Goal: Information Seeking & Learning: Learn about a topic

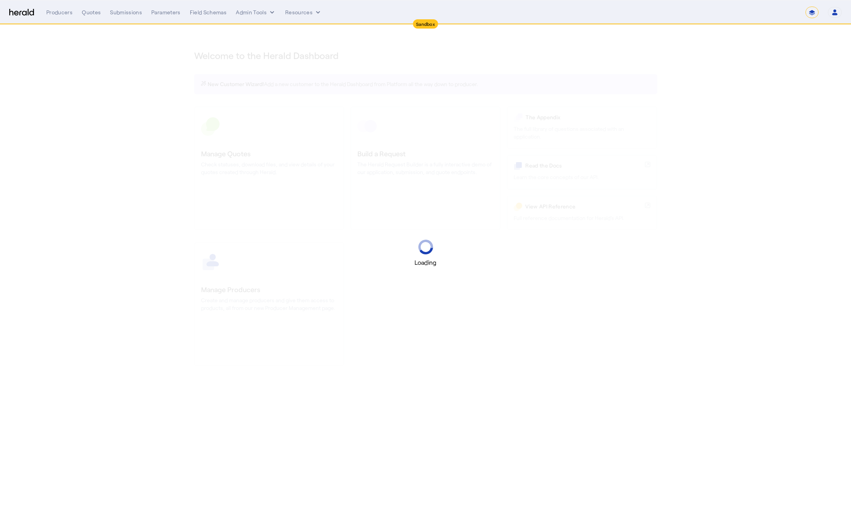
select select "*******"
select select "pfm_2v8p_herald_api"
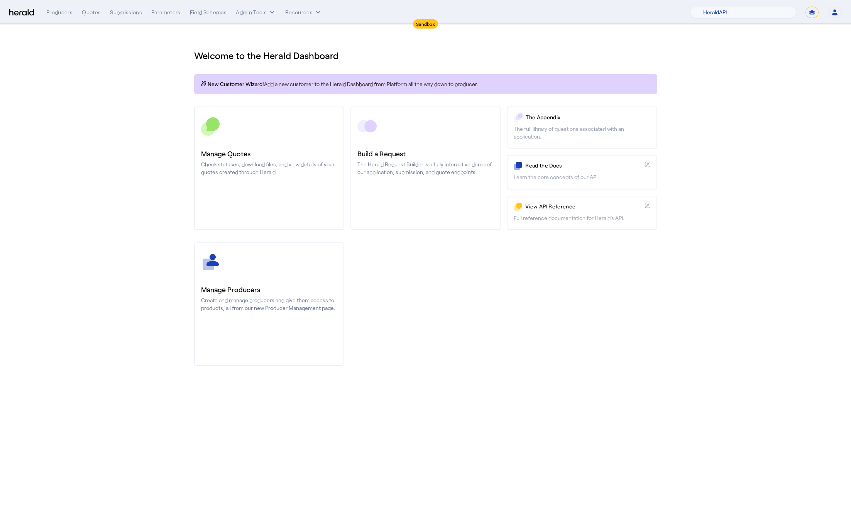
click at [815, 12] on select "**********" at bounding box center [812, 13] width 13 height 12
select select "**********"
click at [806, 7] on select "**********" at bounding box center [812, 13] width 13 height 12
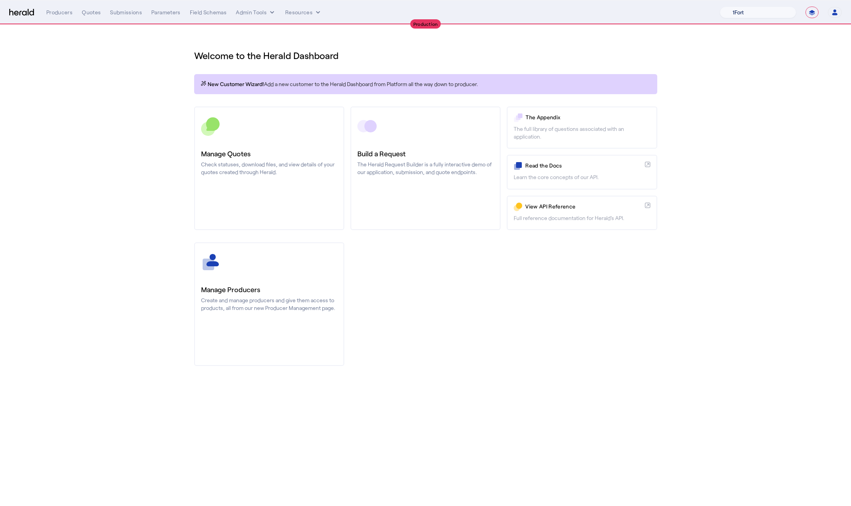
click at [764, 16] on select "1Fort Affinity Risk Billy BindHQ Bunker CRC Campus Coverage Citadel Fifthwall F…" at bounding box center [758, 13] width 76 height 12
select select "pfm_8e7n_1fort"
click at [720, 7] on select "1Fort Affinity Risk Billy BindHQ Bunker CRC Campus Coverage Citadel Fifthwall F…" at bounding box center [758, 13] width 76 height 12
drag, startPoint x: 130, startPoint y: 141, endPoint x: 104, endPoint y: 66, distance: 79.7
click at [130, 141] on div "You are now impersonating the 1Fort platform." at bounding box center [425, 253] width 851 height 506
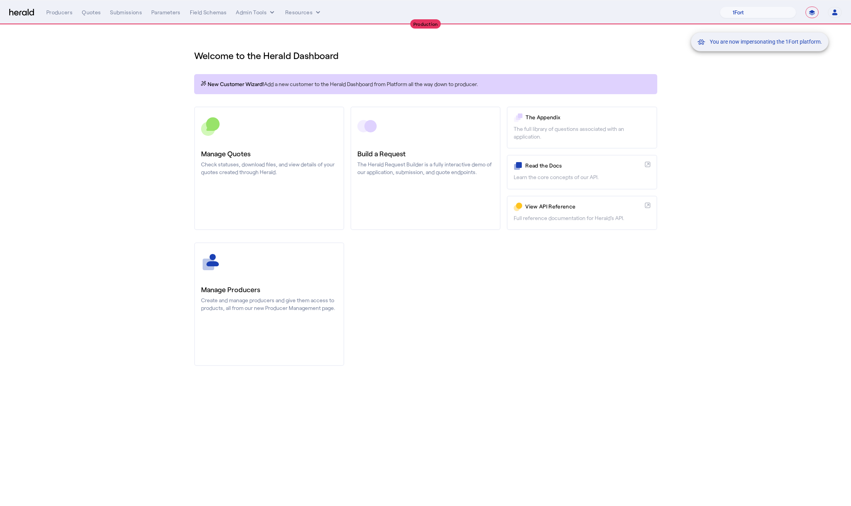
click at [98, 12] on div "You are now impersonating the 1Fort platform." at bounding box center [425, 253] width 851 height 506
click at [92, 13] on div "You are now impersonating the 1Fort platform." at bounding box center [425, 253] width 851 height 506
click at [90, 15] on div "Quotes" at bounding box center [91, 12] width 19 height 8
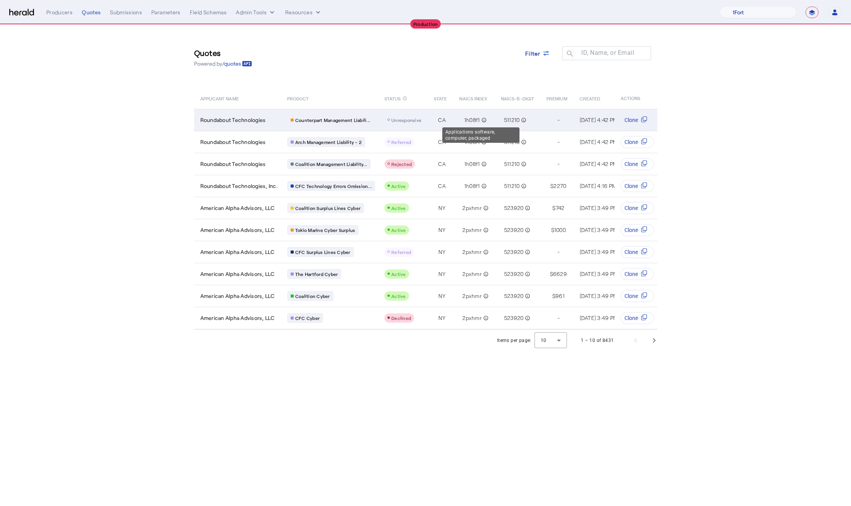
click at [482, 121] on mat-icon "info_outline" at bounding box center [483, 120] width 7 height 8
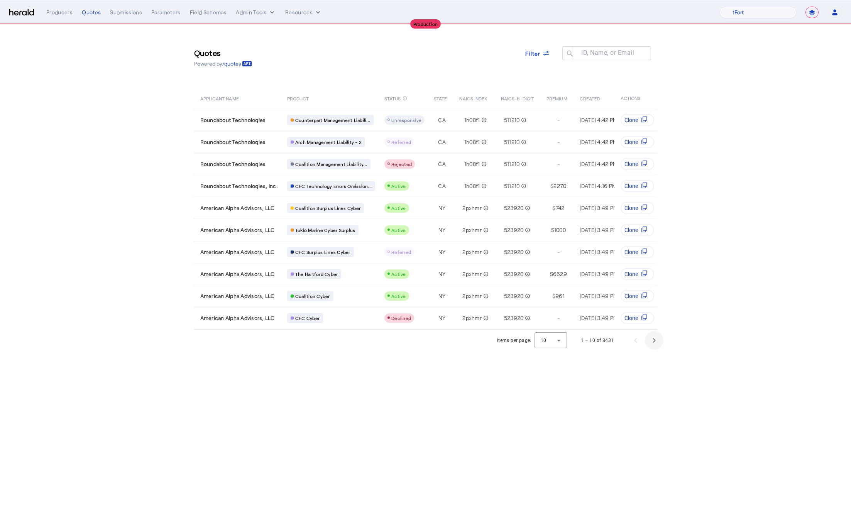
click at [657, 343] on span "Next page" at bounding box center [654, 340] width 19 height 19
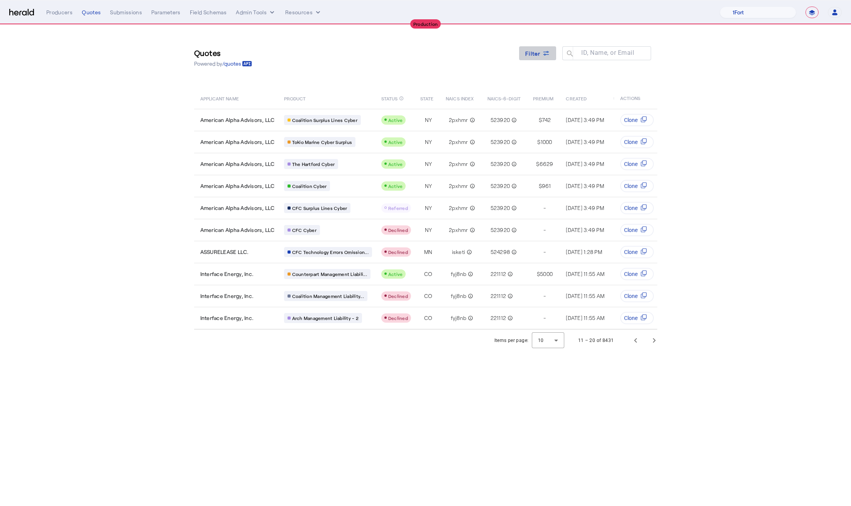
click at [539, 57] on span "Filter" at bounding box center [532, 53] width 15 height 8
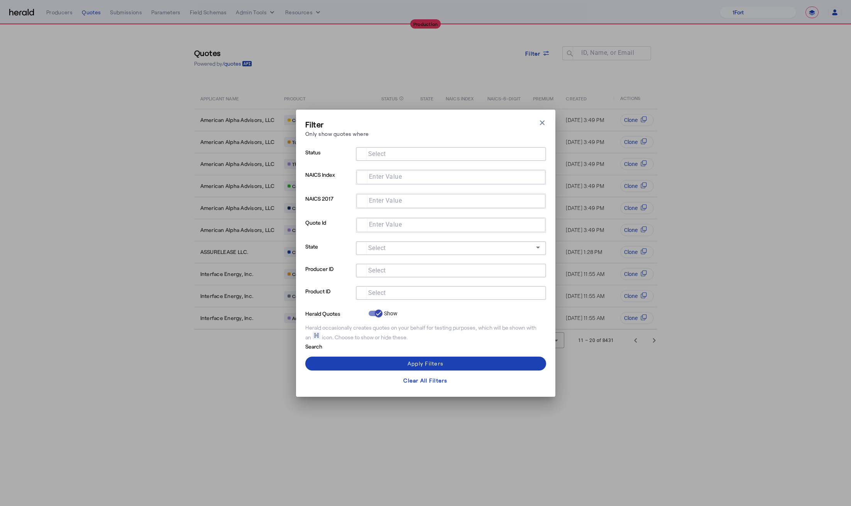
click at [372, 296] on div at bounding box center [451, 293] width 178 height 14
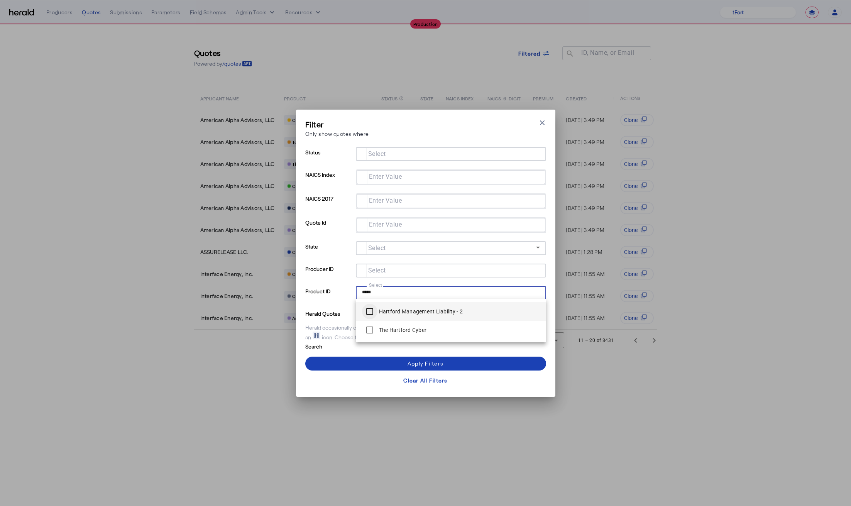
type input "*****"
click at [413, 369] on span at bounding box center [425, 363] width 241 height 19
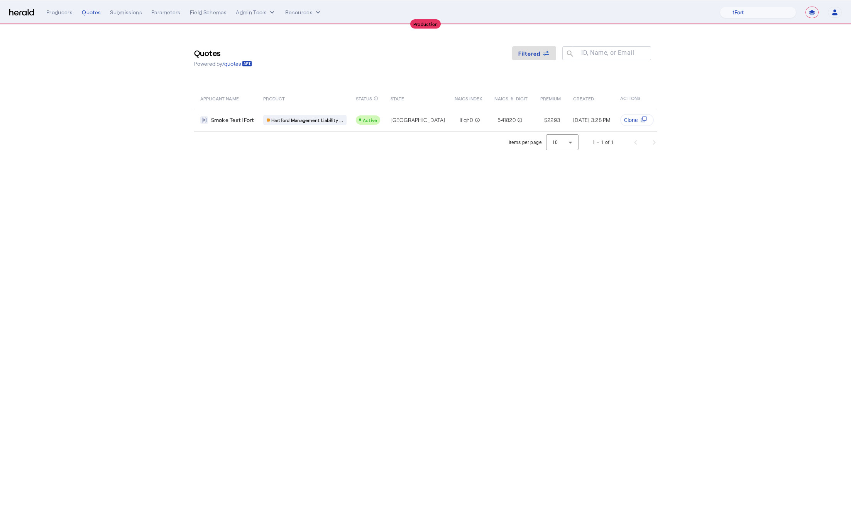
click at [355, 306] on body "**********" at bounding box center [425, 253] width 851 height 506
click at [25, 12] on img at bounding box center [21, 12] width 25 height 7
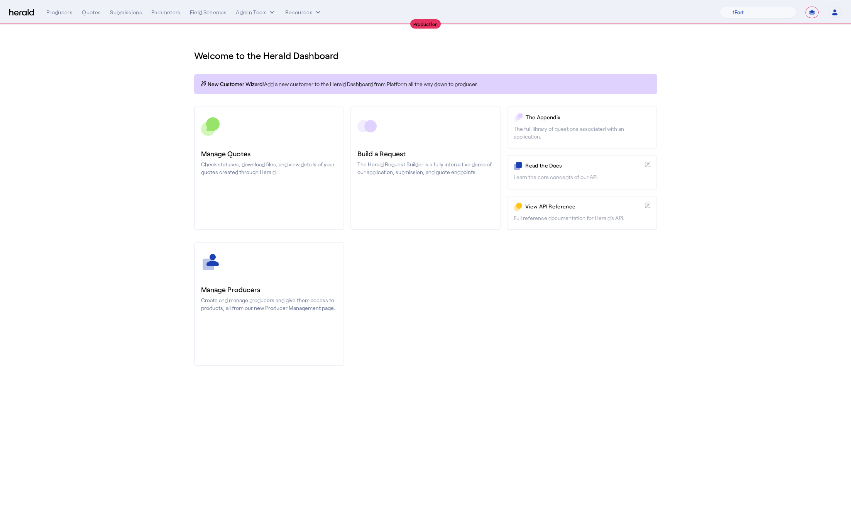
click at [534, 416] on body "**********" at bounding box center [425, 253] width 851 height 506
click at [261, 14] on button "Admin Tools" at bounding box center [256, 12] width 40 height 8
click at [506, 54] on div at bounding box center [425, 253] width 851 height 506
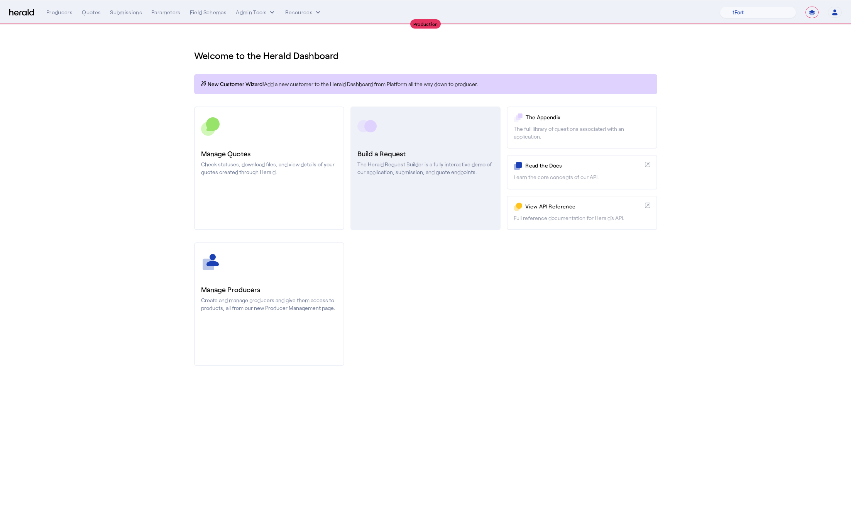
click at [467, 149] on h3 "Build a Request" at bounding box center [425, 153] width 136 height 11
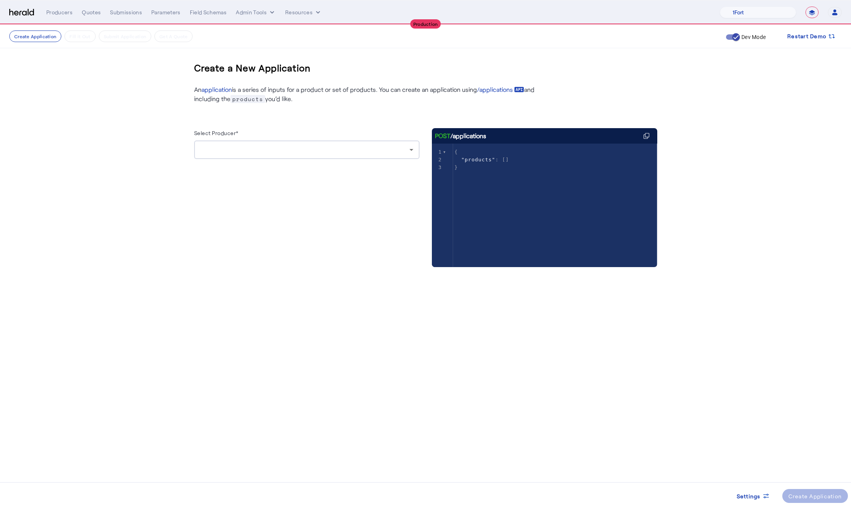
click at [299, 144] on div at bounding box center [306, 149] width 213 height 19
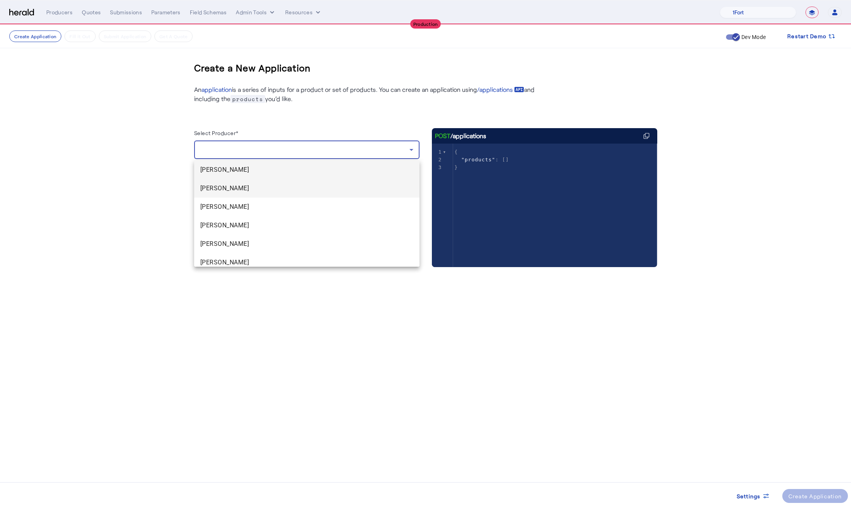
scroll to position [5, 0]
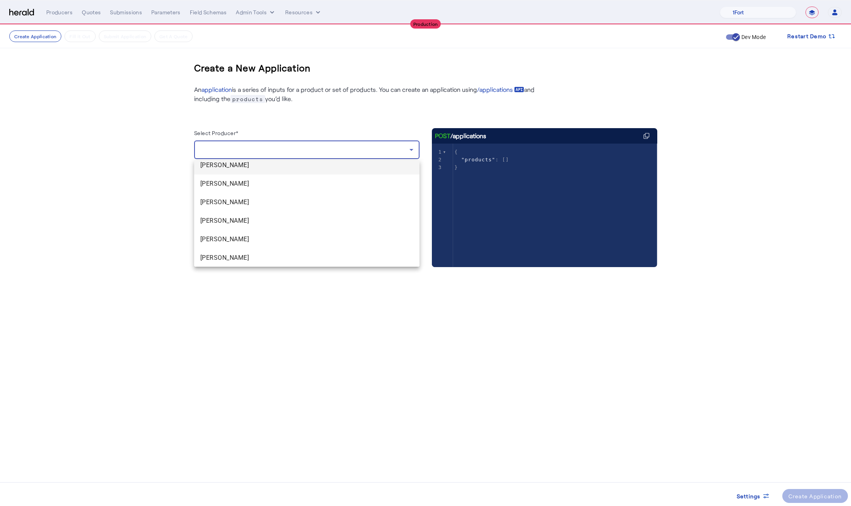
click at [259, 164] on span "Anthony Marshi" at bounding box center [306, 165] width 213 height 9
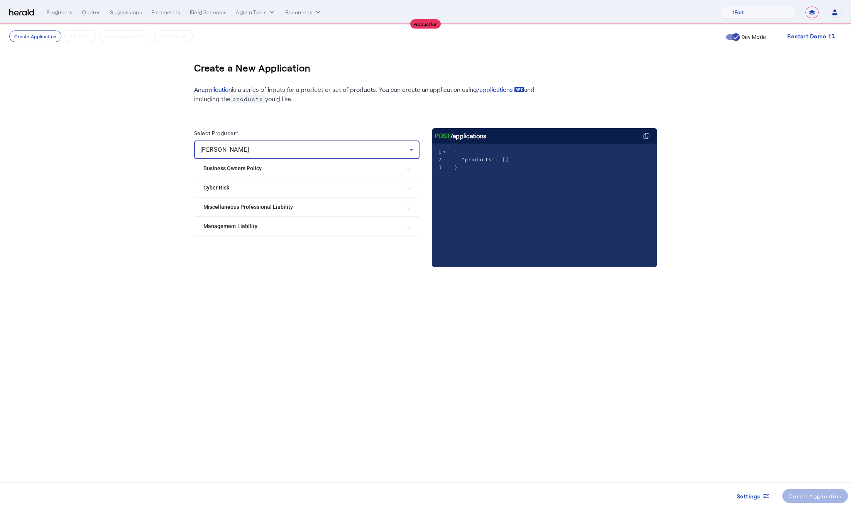
click at [250, 223] on Liability "Management Liability" at bounding box center [302, 226] width 198 height 8
click at [282, 228] on Liability "Management Liability" at bounding box center [302, 229] width 198 height 8
click at [389, 146] on div "Anthony Marshi" at bounding box center [304, 149] width 209 height 9
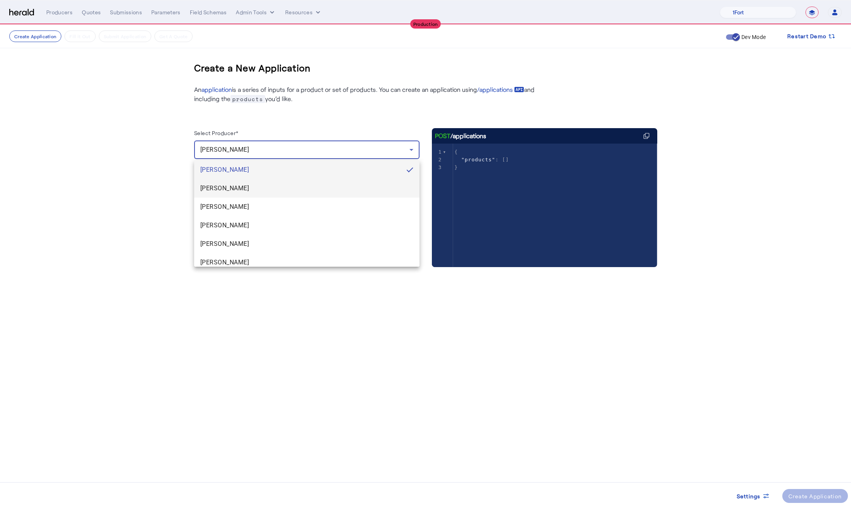
click at [275, 188] on span "Phaedra Starr" at bounding box center [306, 188] width 213 height 9
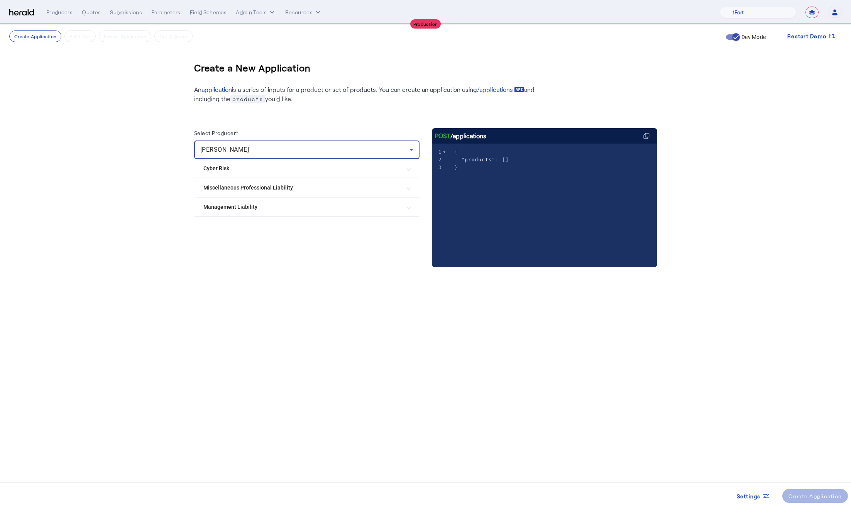
click at [273, 210] on mat-expansion-panel-header "Management Liability" at bounding box center [306, 207] width 225 height 19
click at [273, 210] on Liability "Management Liability" at bounding box center [302, 210] width 198 height 8
click at [331, 148] on div "Phaedra Starr" at bounding box center [304, 149] width 209 height 9
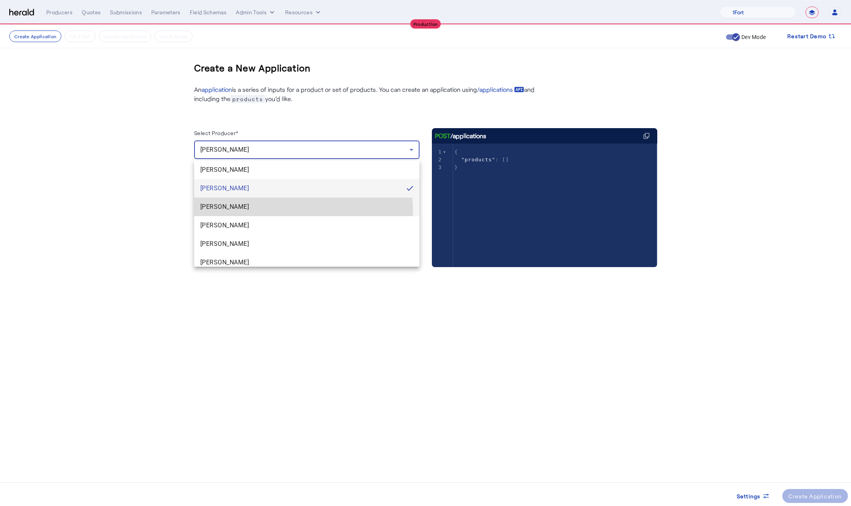
click at [276, 212] on mat-option "Edward Cooney" at bounding box center [306, 207] width 225 height 19
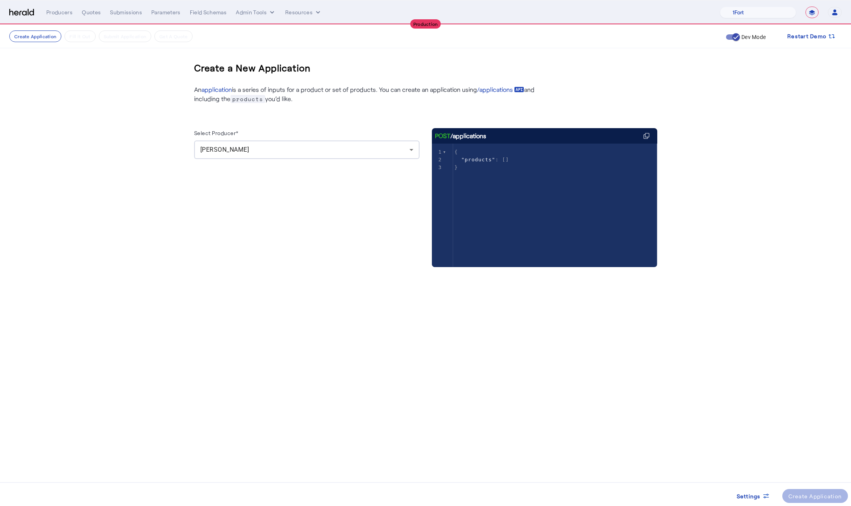
click at [317, 154] on div "Edward Cooney" at bounding box center [306, 149] width 213 height 19
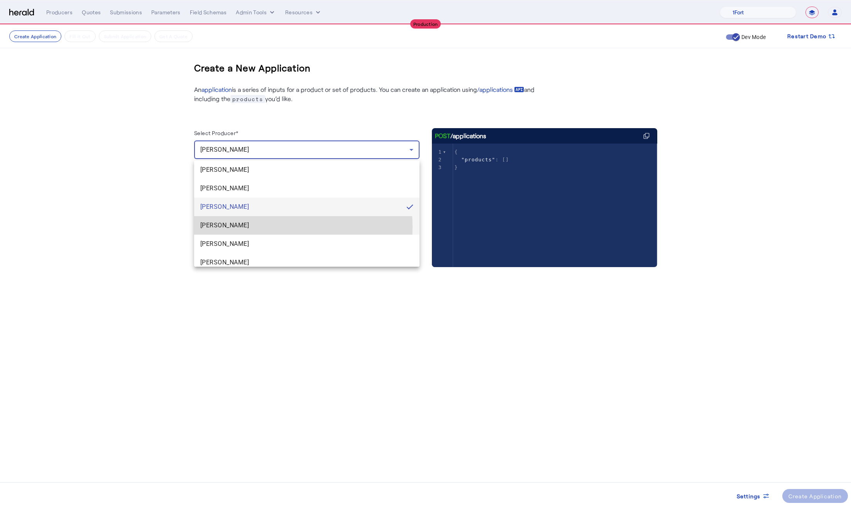
click at [243, 227] on span "Fabio Faschi" at bounding box center [306, 225] width 213 height 9
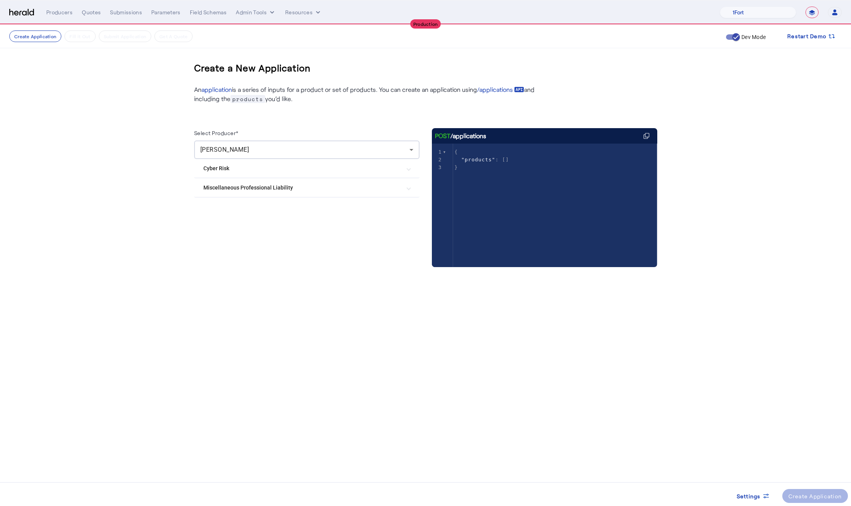
click at [300, 184] on Liability "Miscellaneous Professional Liability" at bounding box center [302, 188] width 198 height 8
click at [300, 184] on mat-expansion-panel-header "Miscellaneous Professional Liability" at bounding box center [306, 190] width 225 height 25
click at [313, 148] on div "Fabio Faschi" at bounding box center [304, 149] width 209 height 9
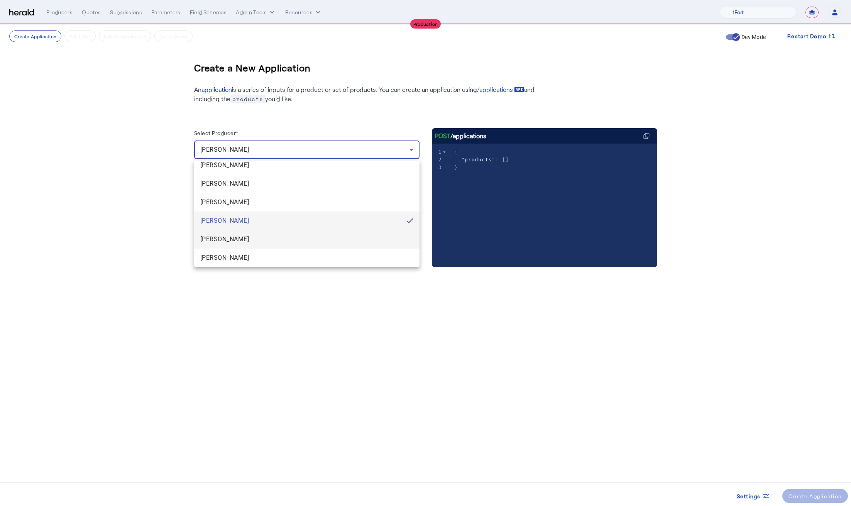
click at [251, 240] on span "Travis Hedge" at bounding box center [306, 239] width 213 height 9
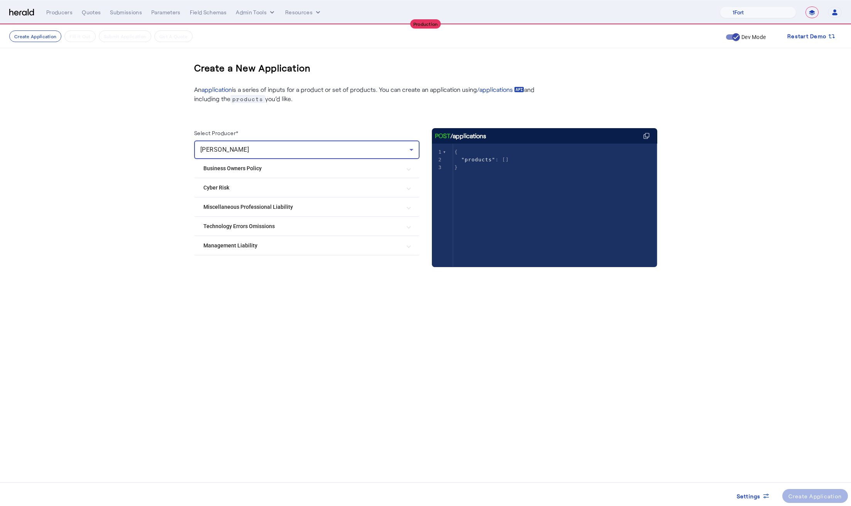
click at [278, 242] on Liability "Management Liability" at bounding box center [302, 246] width 198 height 8
click at [280, 247] on Liability "Management Liability" at bounding box center [302, 249] width 198 height 8
click at [333, 147] on div "Travis Hedge" at bounding box center [304, 149] width 209 height 9
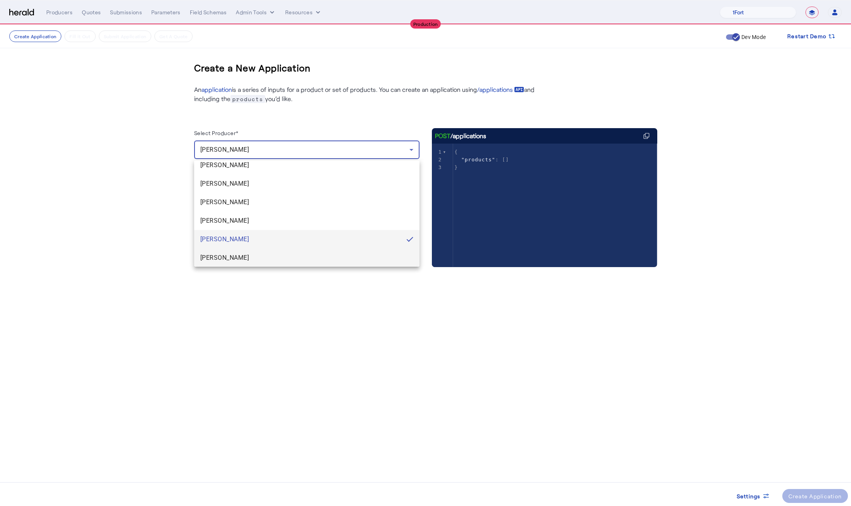
click at [223, 259] on span "Toby Hung" at bounding box center [306, 257] width 213 height 9
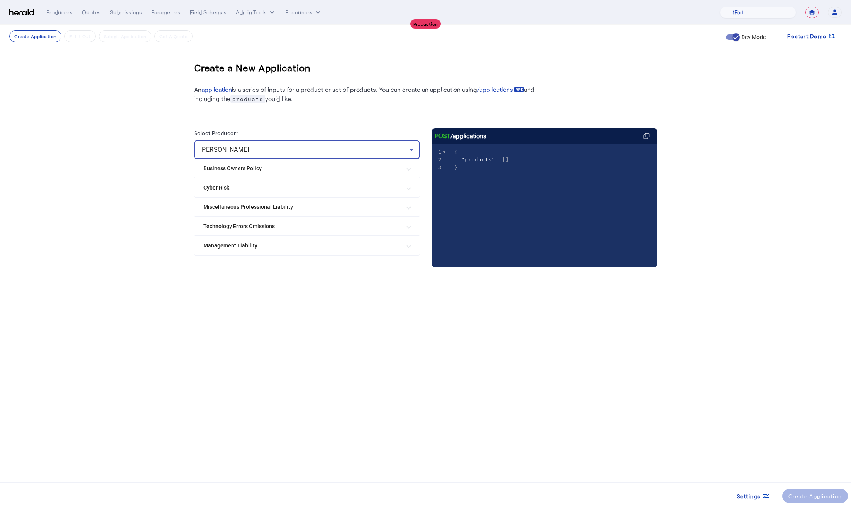
click at [245, 245] on Liability "Management Liability" at bounding box center [302, 246] width 198 height 8
click at [267, 249] on Liability "Management Liability" at bounding box center [302, 249] width 198 height 8
click at [116, 178] on create-application-step "Create Application Fill it Out Submit Application Get A Quote Dev Mode Restart …" at bounding box center [425, 169] width 851 height 289
click at [95, 10] on div "Quotes" at bounding box center [91, 12] width 19 height 8
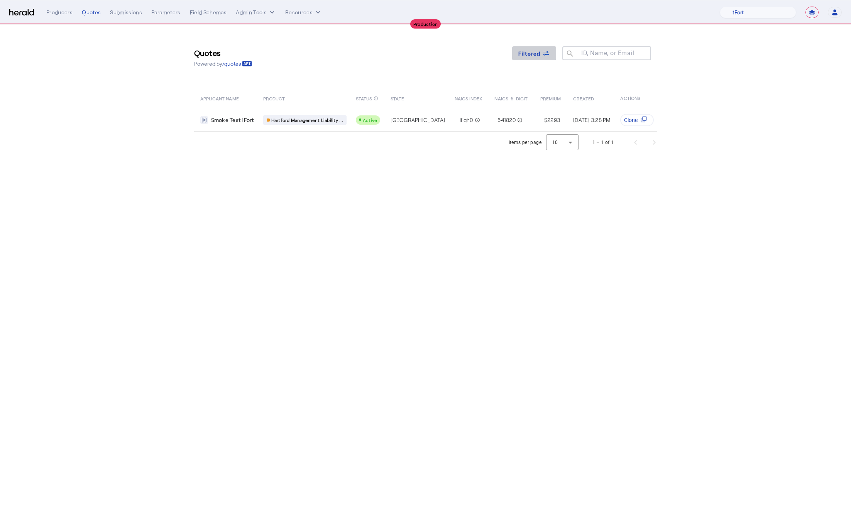
click at [533, 62] on span at bounding box center [534, 53] width 44 height 19
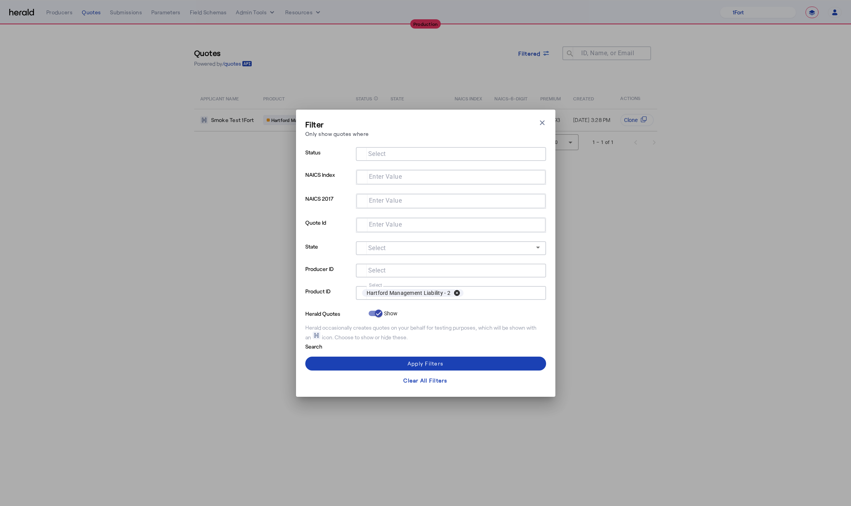
click at [461, 290] on button "cancel" at bounding box center [456, 292] width 13 height 7
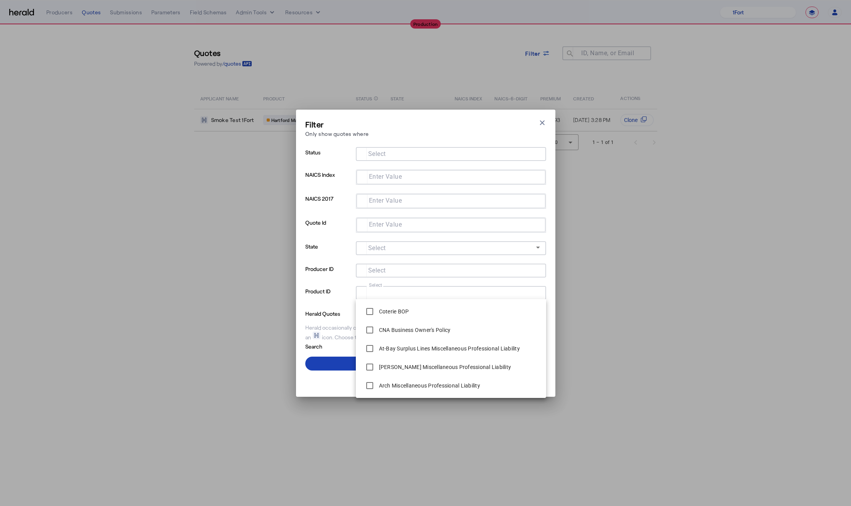
click at [624, 322] on div "Filter Only show quotes where Close modal Status Select NAICS Index Enter Value…" at bounding box center [425, 253] width 851 height 506
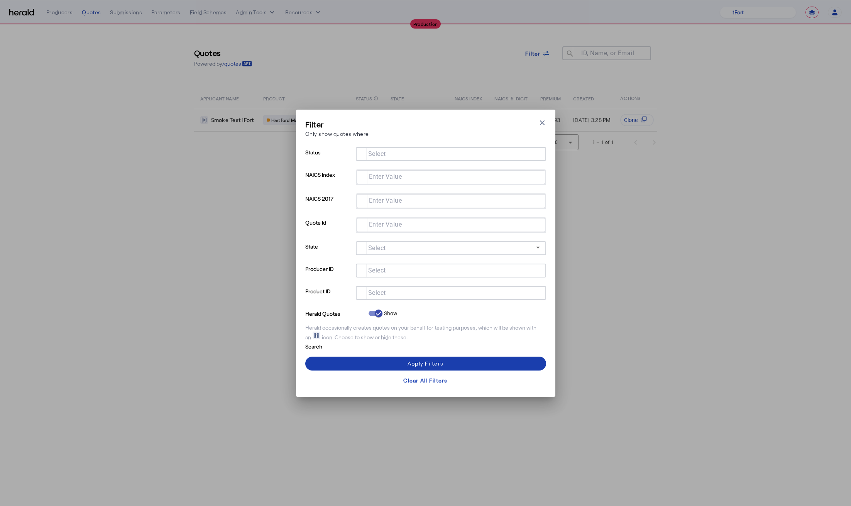
click at [443, 358] on span at bounding box center [425, 363] width 241 height 19
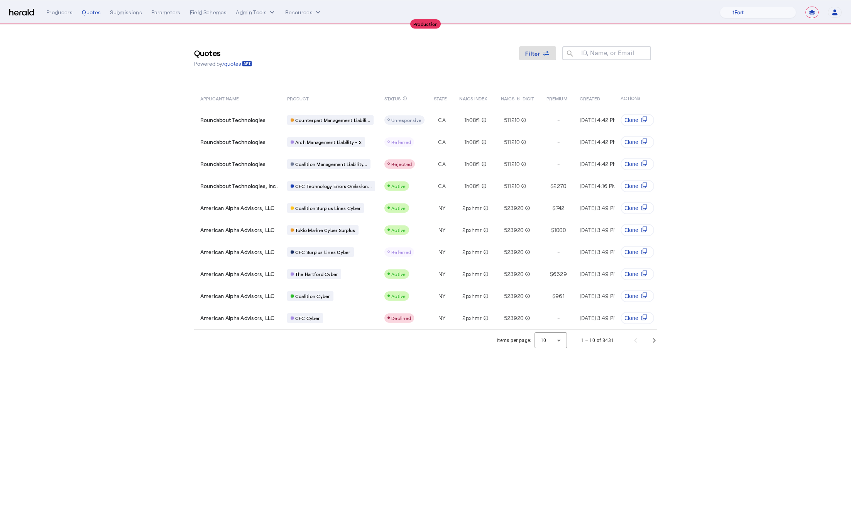
scroll to position [0, 134]
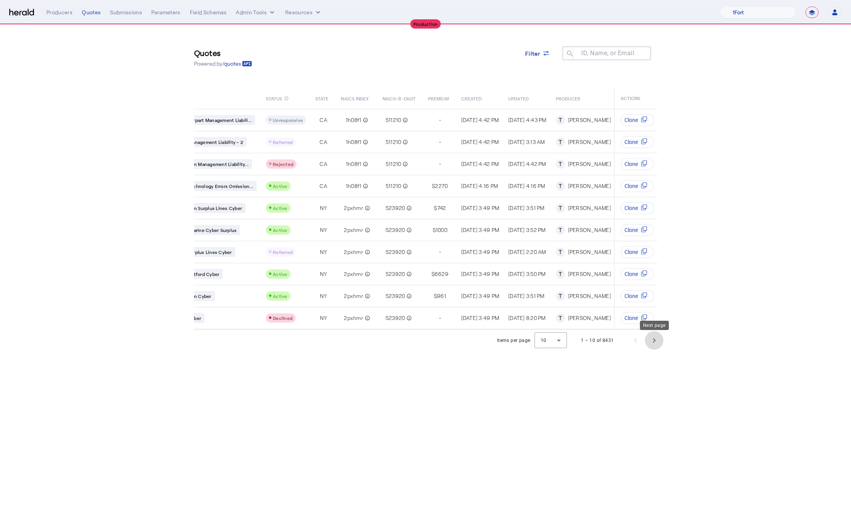
click at [653, 345] on span "Next page" at bounding box center [654, 340] width 19 height 19
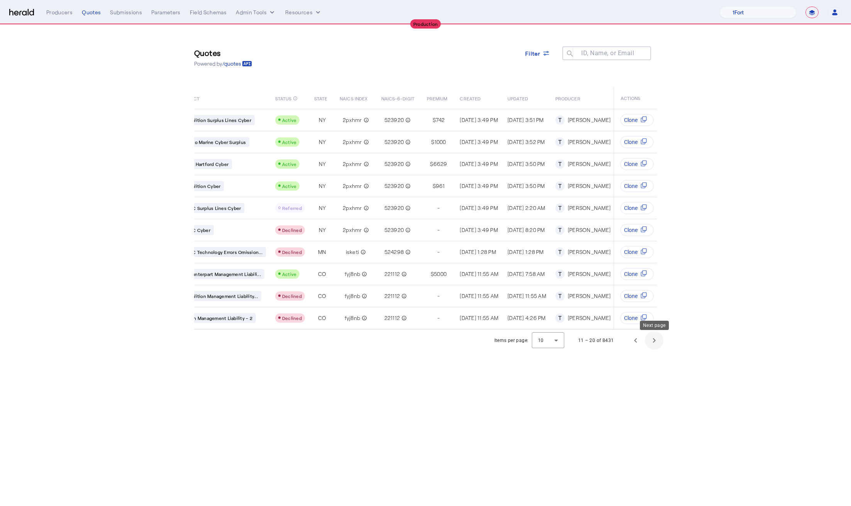
click at [653, 345] on span "Next page" at bounding box center [654, 340] width 19 height 19
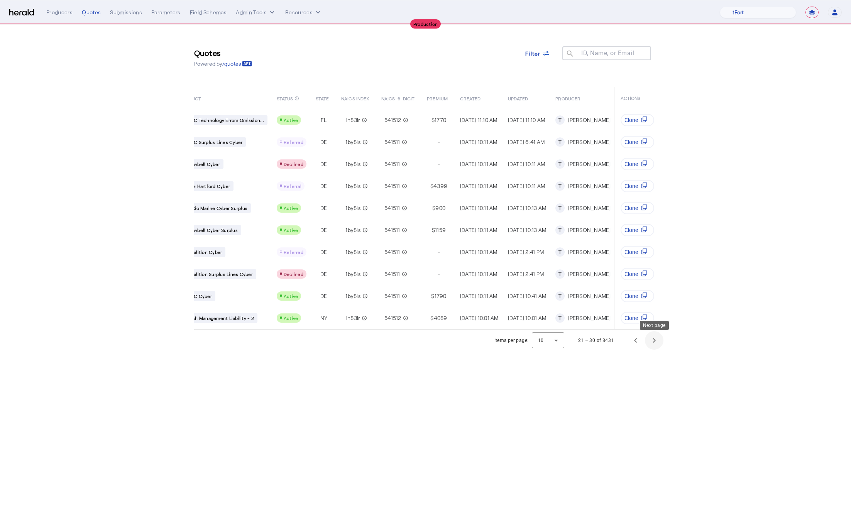
click at [653, 345] on span "Next page" at bounding box center [654, 340] width 19 height 19
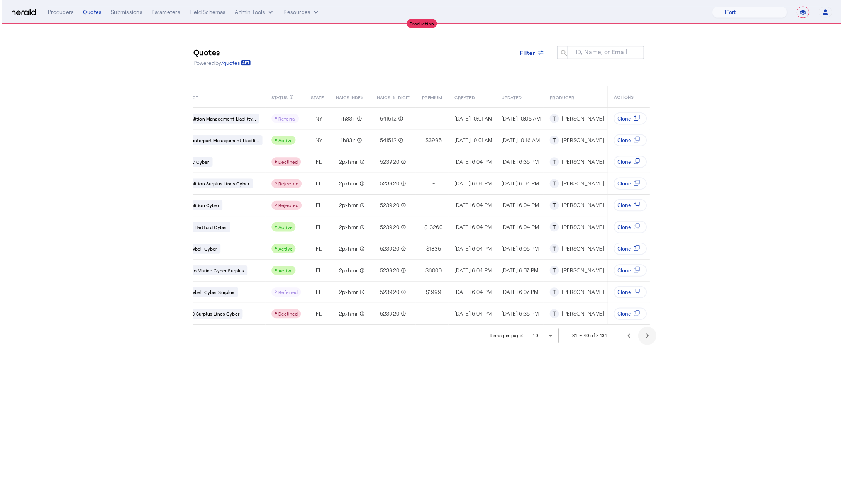
scroll to position [0, 90]
click at [556, 345] on div at bounding box center [548, 340] width 32 height 19
click at [550, 399] on span "50" at bounding box center [549, 399] width 20 height 9
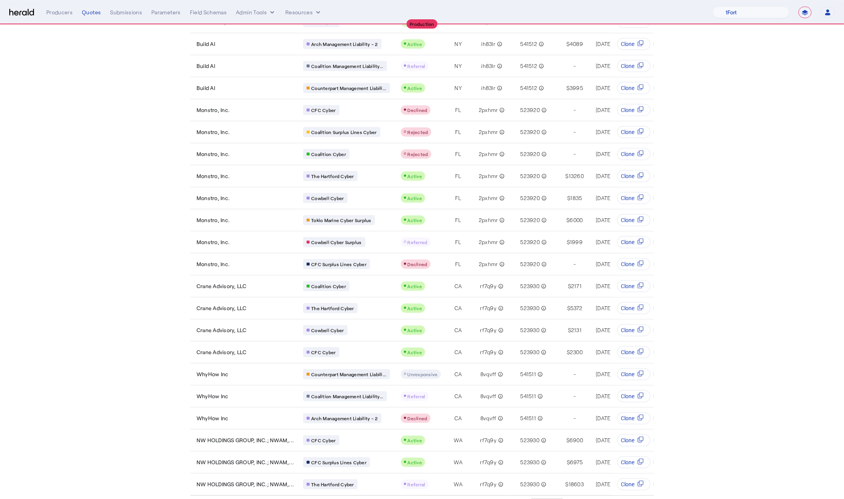
scroll to position [0, 156]
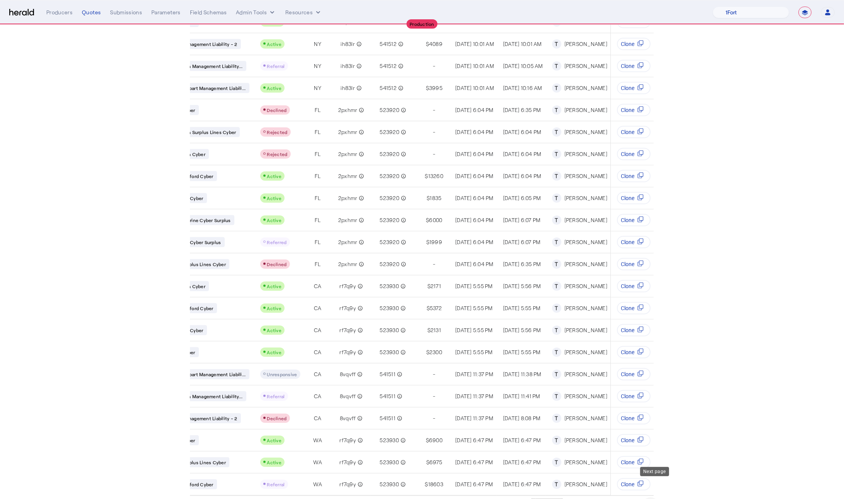
click at [657, 497] on span "Next page" at bounding box center [650, 506] width 19 height 19
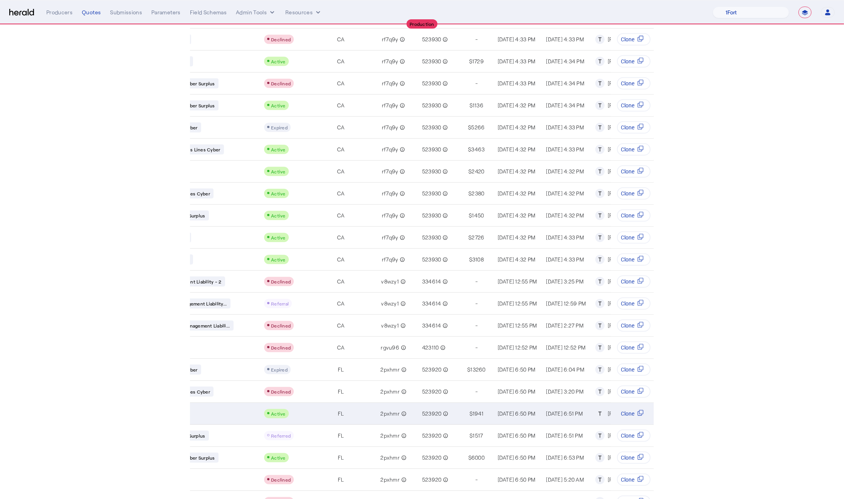
scroll to position [714, 0]
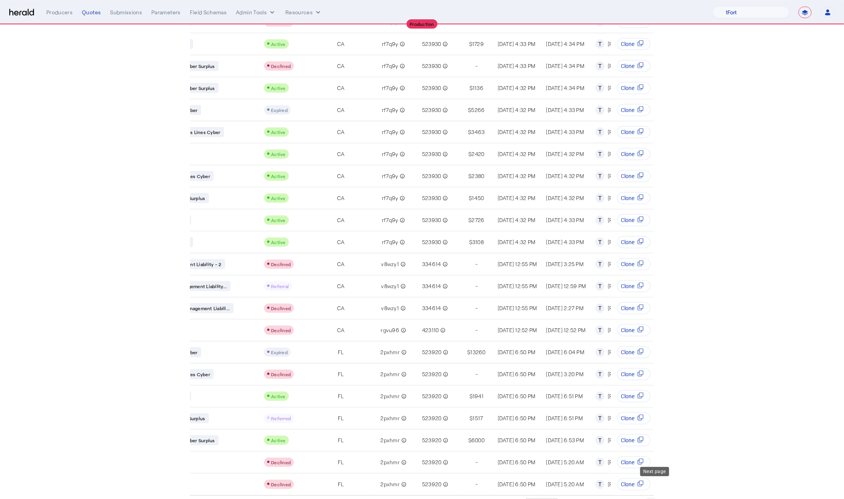
click at [652, 497] on span "Next page" at bounding box center [650, 506] width 19 height 19
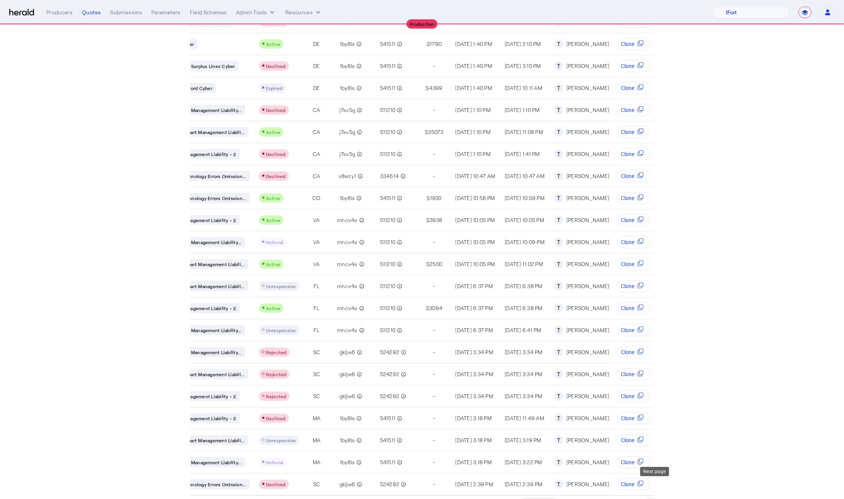
click at [651, 497] on span "Next page" at bounding box center [650, 506] width 19 height 19
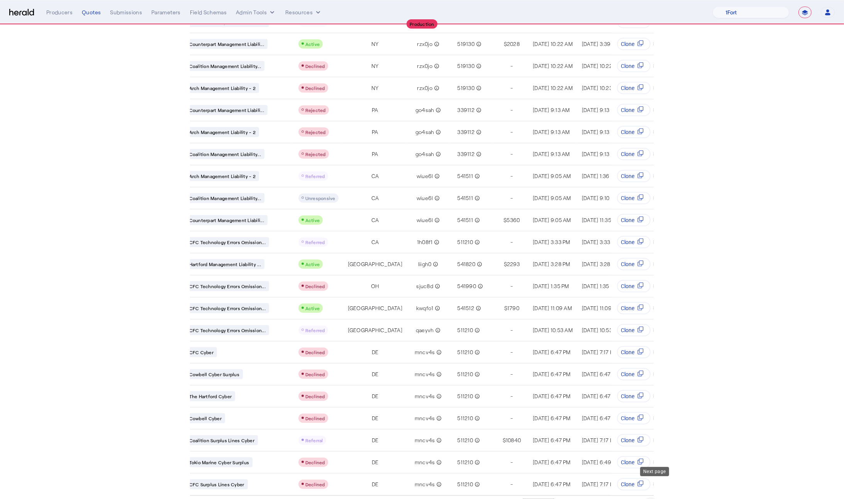
click at [651, 497] on span "Next page" at bounding box center [650, 506] width 19 height 19
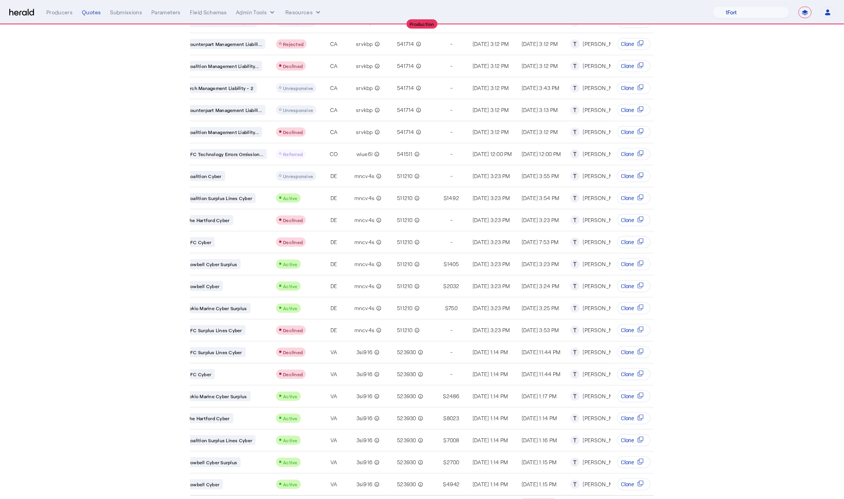
scroll to position [0, 0]
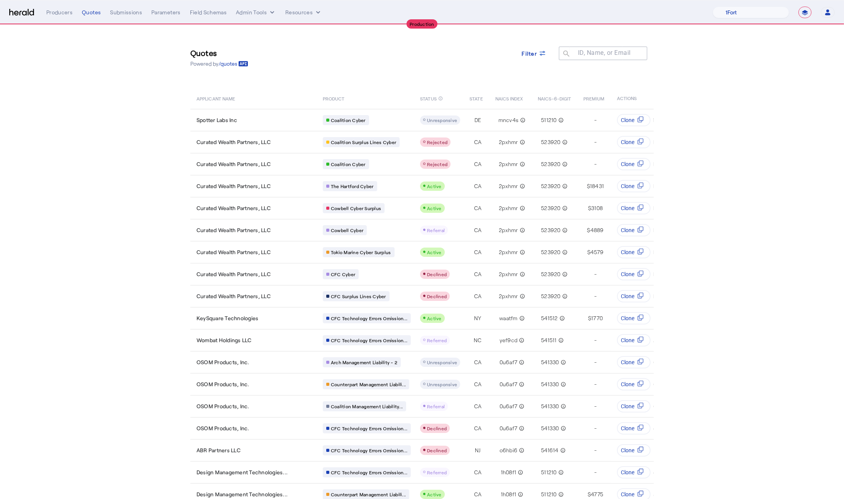
click at [12, 14] on img at bounding box center [21, 12] width 25 height 7
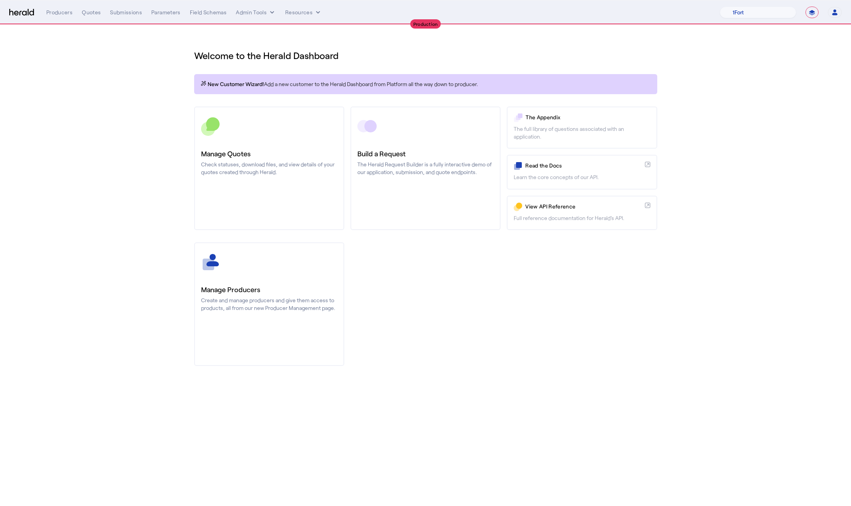
click at [269, 16] on div "**********" at bounding box center [444, 13] width 796 height 12
click at [269, 11] on icon "internal dropdown menu" at bounding box center [272, 12] width 8 height 8
click at [275, 31] on span "Platforms Manager" at bounding box center [269, 28] width 56 height 9
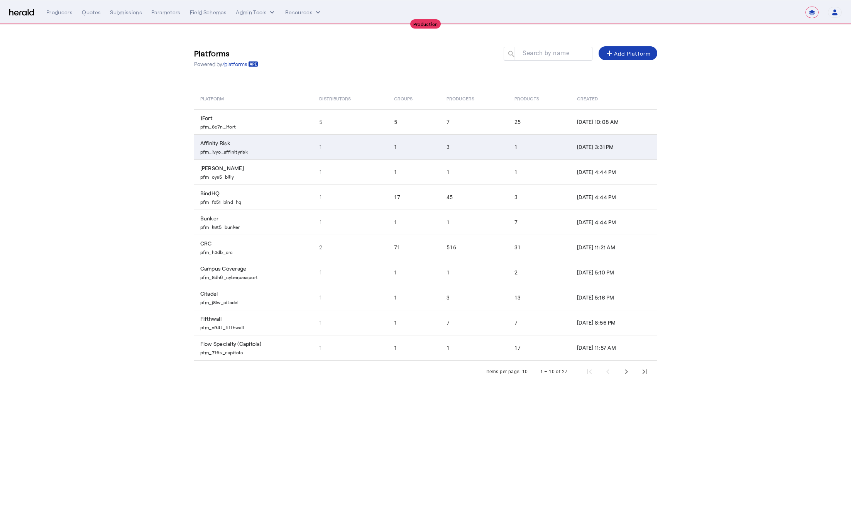
click at [244, 137] on td "Affinity Risk pfm_1vyo_affinityrisk" at bounding box center [253, 146] width 119 height 25
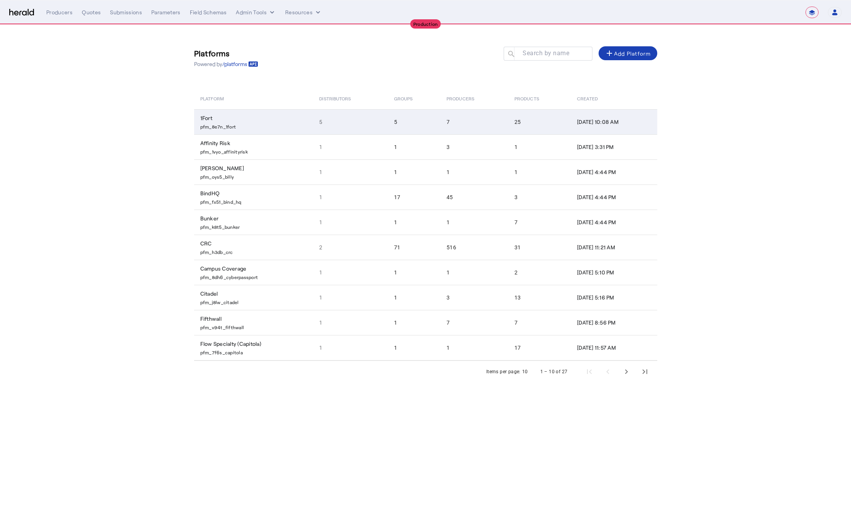
click at [258, 126] on p "pfm_8e7n_1fort" at bounding box center [255, 126] width 110 height 8
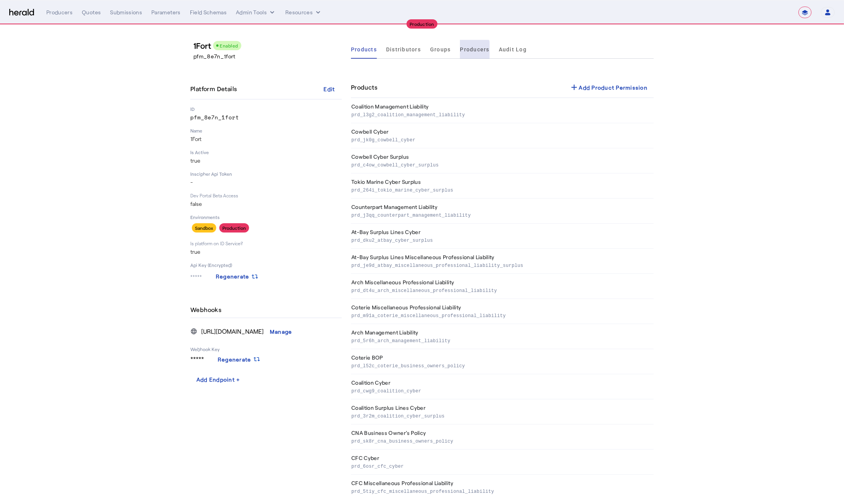
click at [467, 50] on span "Producers" at bounding box center [474, 49] width 29 height 5
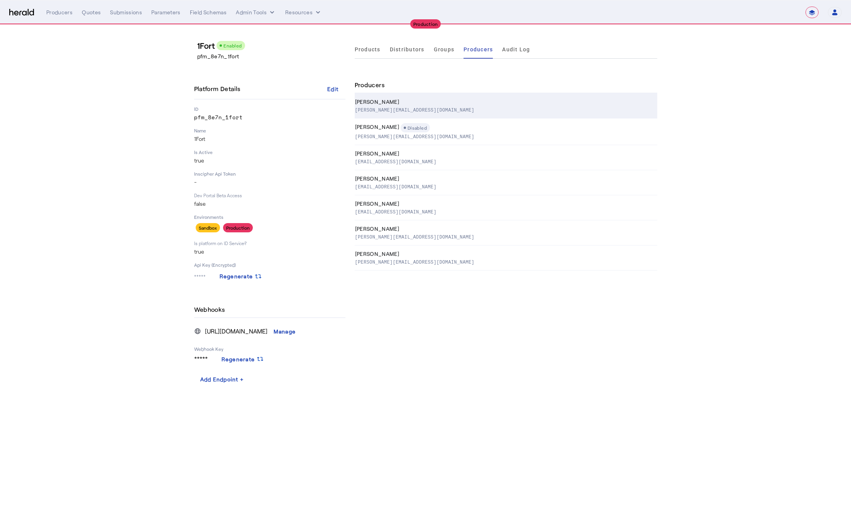
click at [450, 104] on div "Anthony Marshi" at bounding box center [504, 102] width 299 height 8
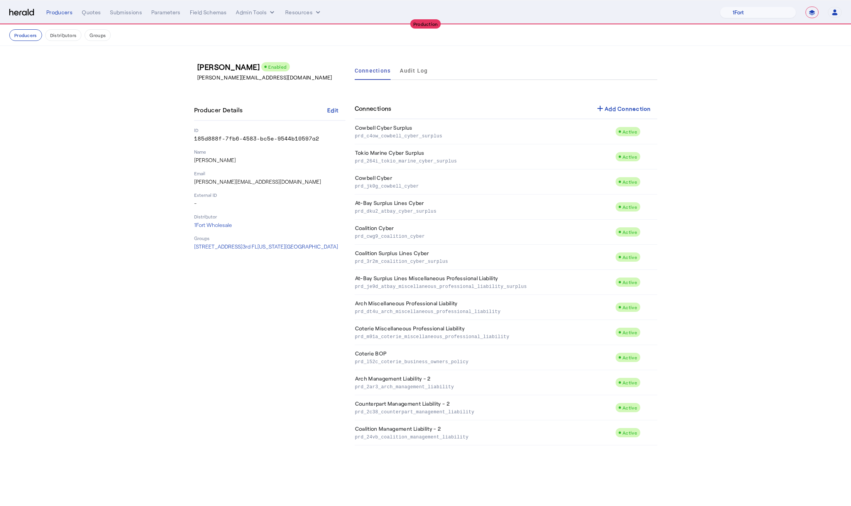
click at [296, 361] on div "Anthony Marshi Enabled anthony@1fort.com Producer Details Edit ID 185d888f-7fb6…" at bounding box center [269, 253] width 151 height 384
click at [627, 100] on span at bounding box center [623, 108] width 68 height 19
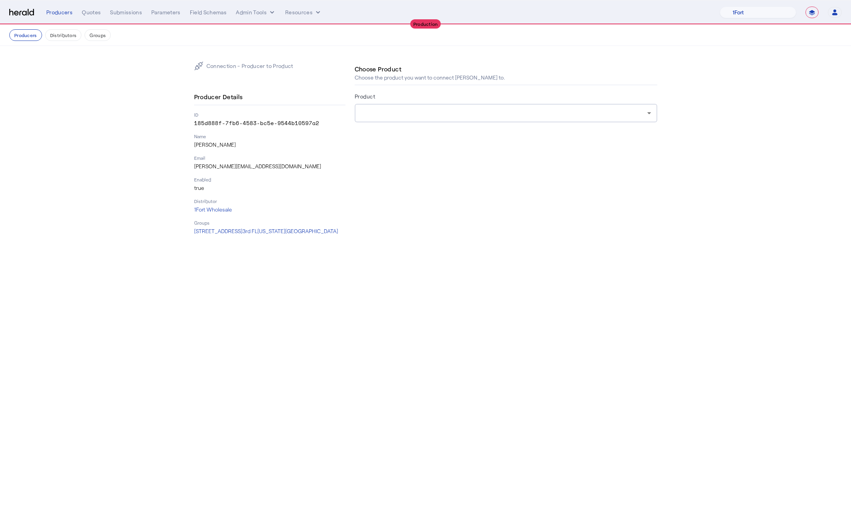
click at [564, 112] on div at bounding box center [504, 112] width 286 height 9
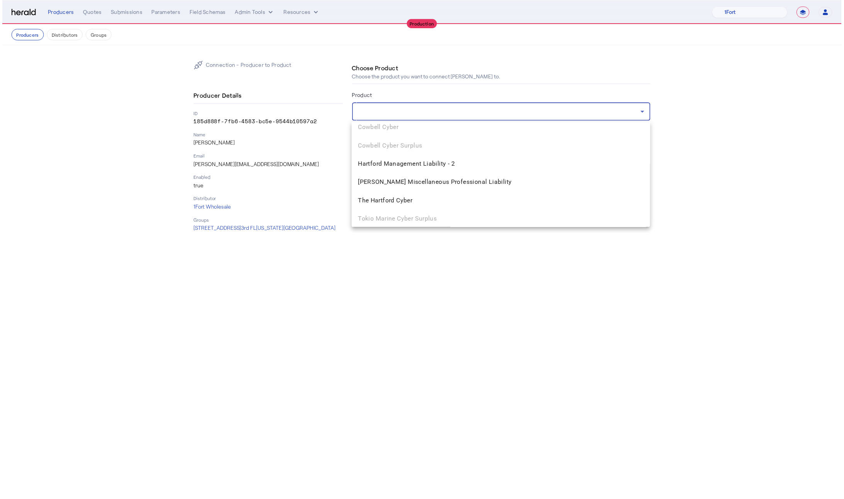
scroll to position [338, 0]
click at [452, 188] on span "Hartford Management Liability - 2" at bounding box center [506, 184] width 290 height 9
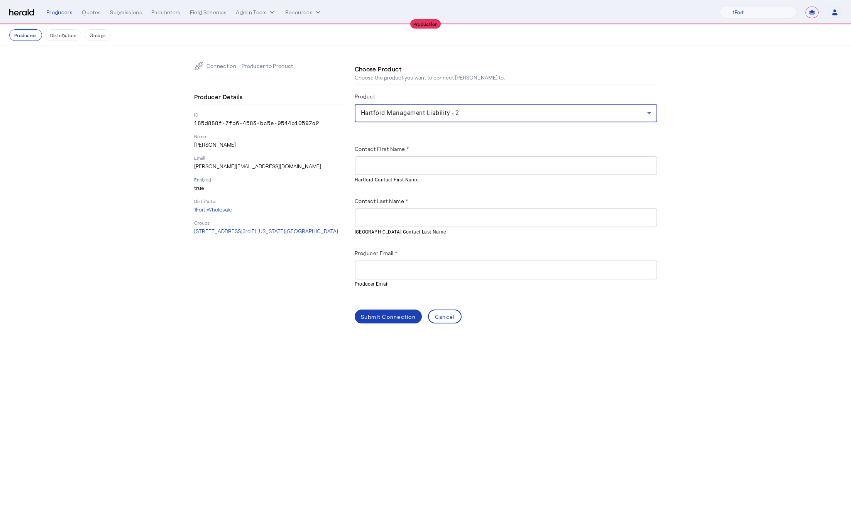
click at [393, 161] on input "Contact First Name *" at bounding box center [506, 165] width 290 height 9
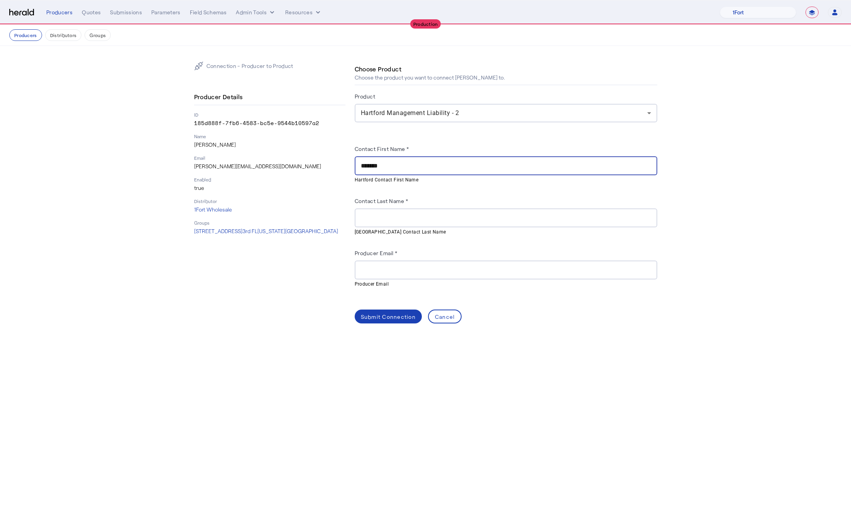
type input "*******"
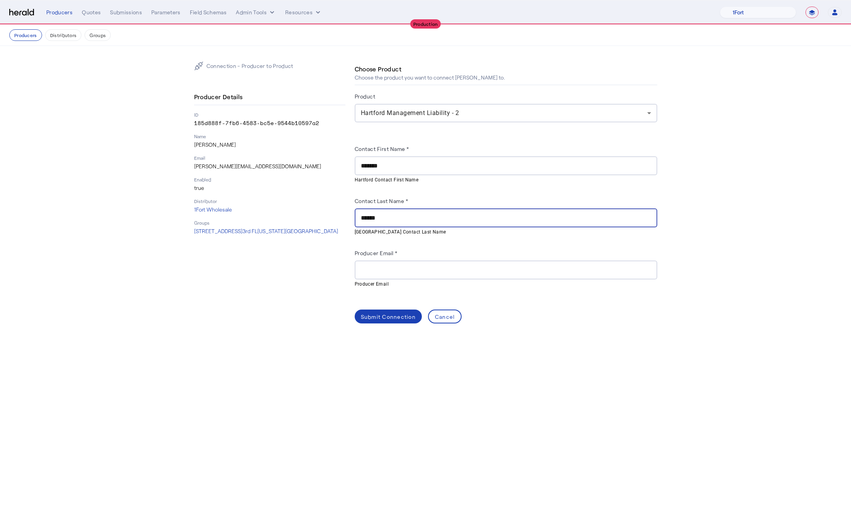
type input "******"
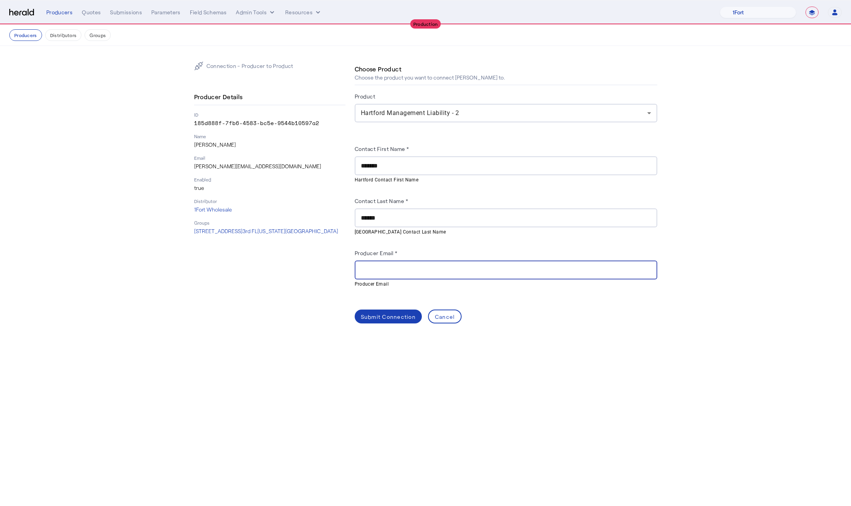
click at [384, 267] on input "Producer Email *" at bounding box center [506, 270] width 290 height 9
type input "**********"
click at [439, 374] on body "**********" at bounding box center [425, 253] width 851 height 506
click at [377, 315] on div "Submit Connection" at bounding box center [388, 317] width 55 height 8
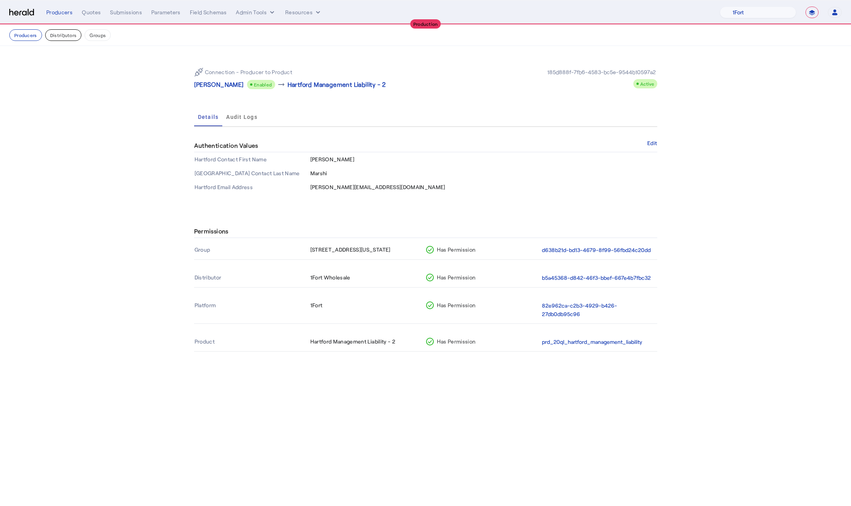
click at [57, 39] on button "Distributors" at bounding box center [63, 35] width 37 height 12
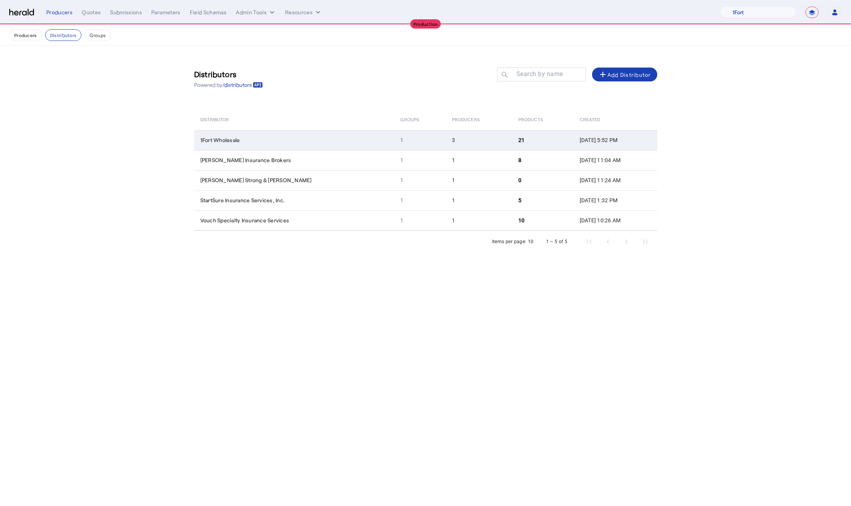
click at [336, 140] on td "1Fort Wholesale" at bounding box center [294, 140] width 200 height 20
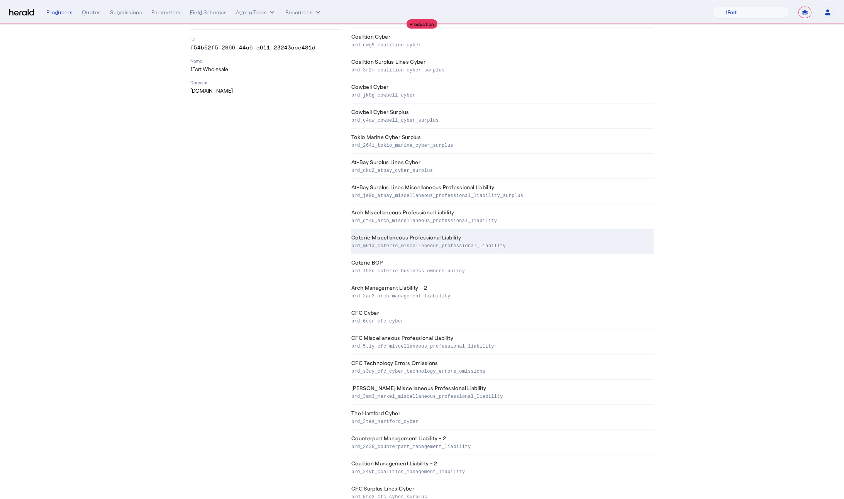
scroll to position [164, 0]
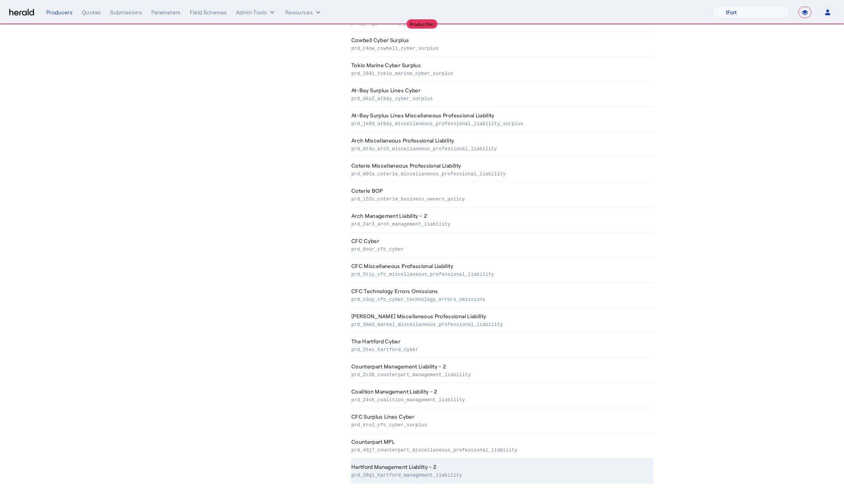
click at [456, 482] on td "Hartford Management Liability - 2 prd_20ql_hartford_management_liability" at bounding box center [502, 470] width 303 height 25
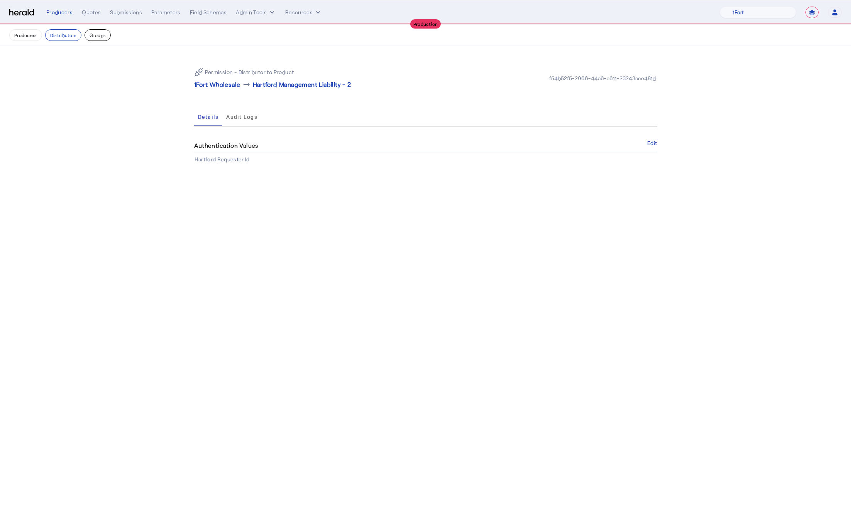
click at [100, 36] on button "Groups" at bounding box center [98, 35] width 26 height 12
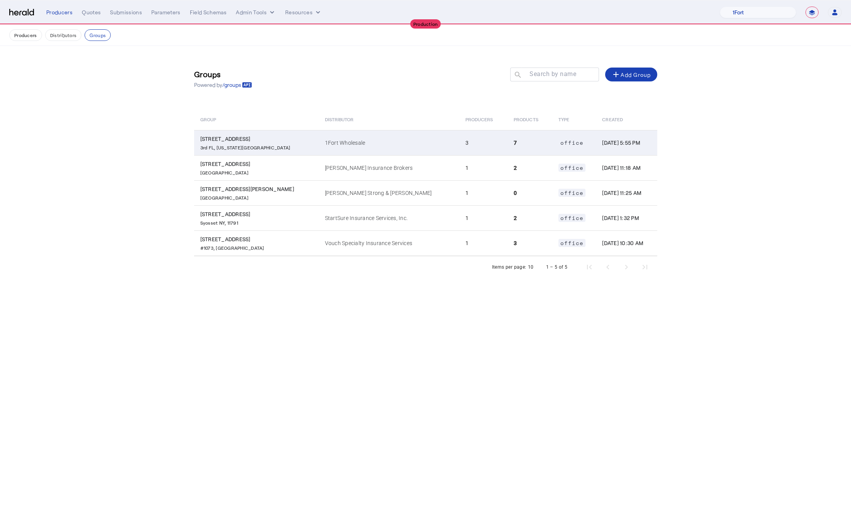
click at [384, 134] on td "1Fort Wholesale" at bounding box center [389, 142] width 140 height 25
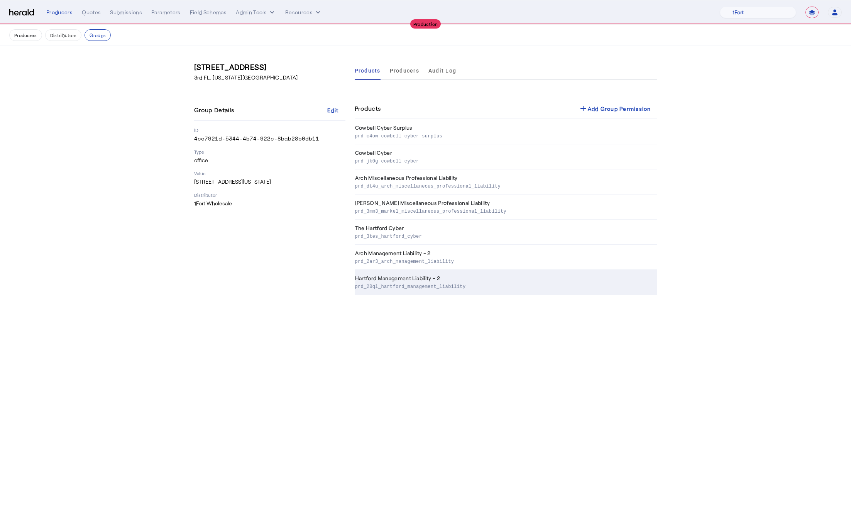
click at [421, 283] on td "Hartford Management Liability - 2 prd_20ql_hartford_management_liability" at bounding box center [506, 282] width 303 height 25
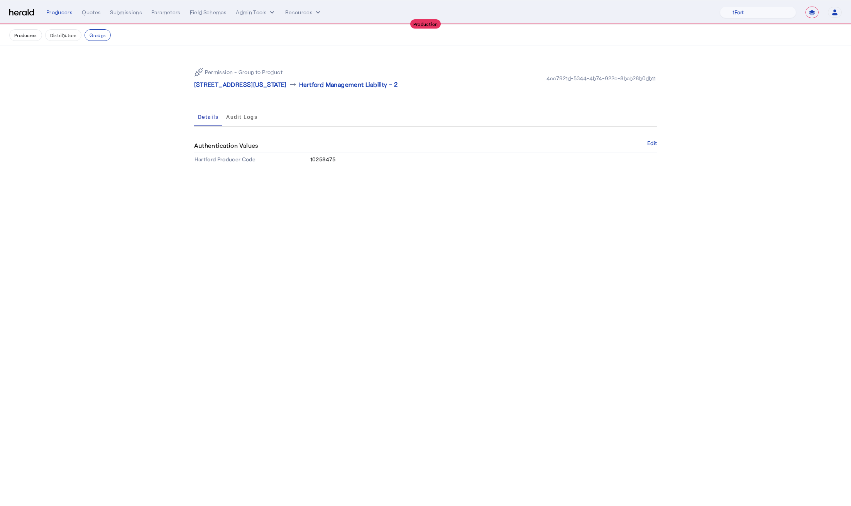
click at [449, 278] on body "**********" at bounding box center [425, 253] width 851 height 506
click at [66, 38] on button "Distributors" at bounding box center [63, 35] width 37 height 12
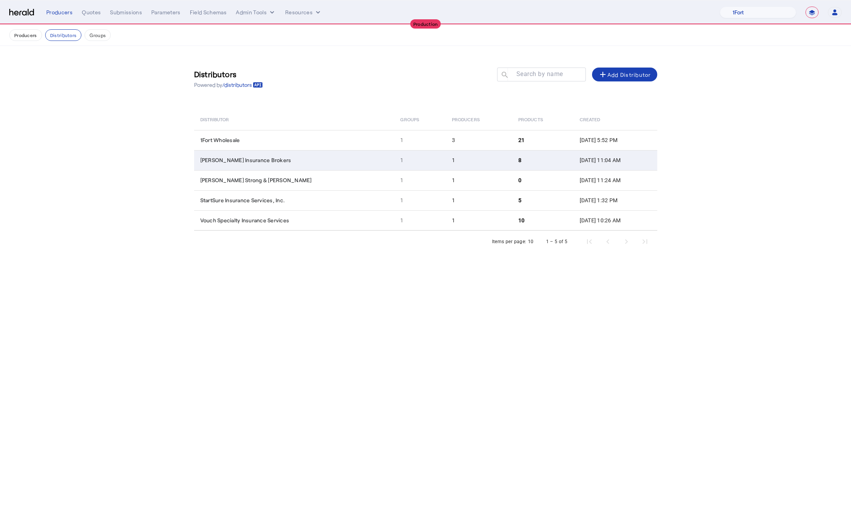
click at [311, 158] on td "Heffernan Insurance Brokers" at bounding box center [294, 160] width 200 height 20
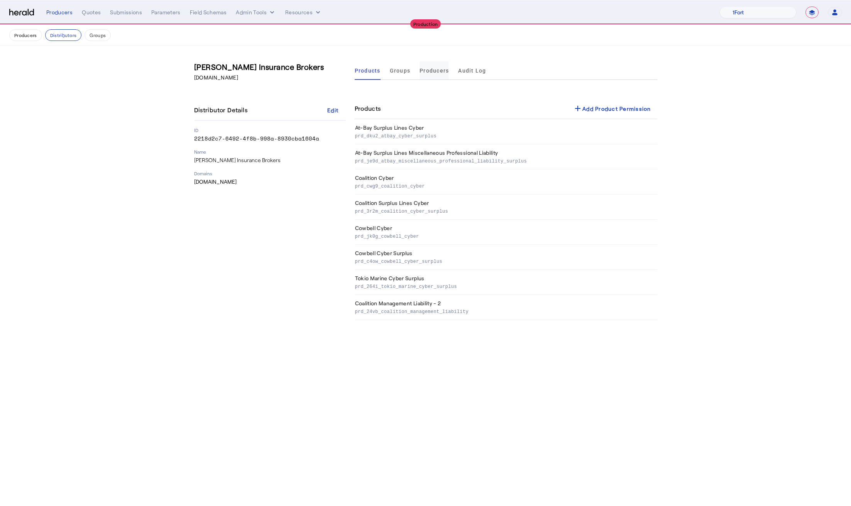
click at [428, 72] on span "Producers" at bounding box center [434, 70] width 29 height 5
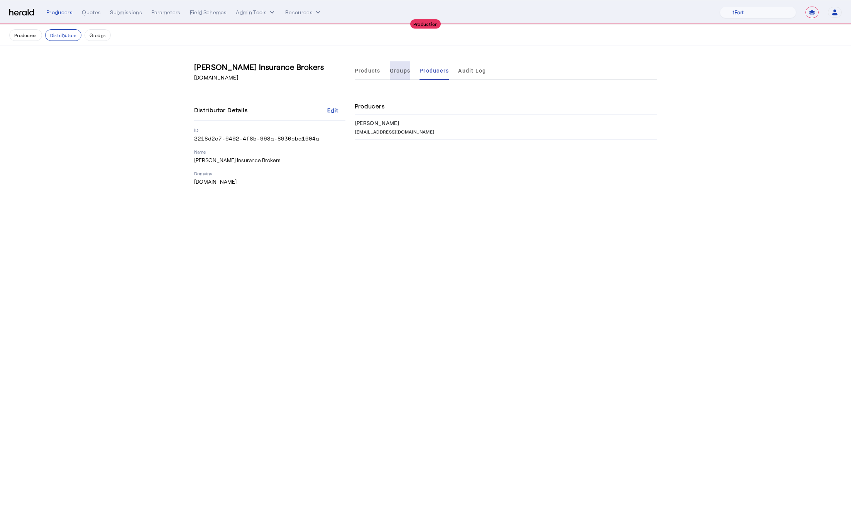
click at [390, 69] on span "Groups" at bounding box center [400, 70] width 21 height 5
click at [366, 73] on span "Products" at bounding box center [368, 70] width 26 height 5
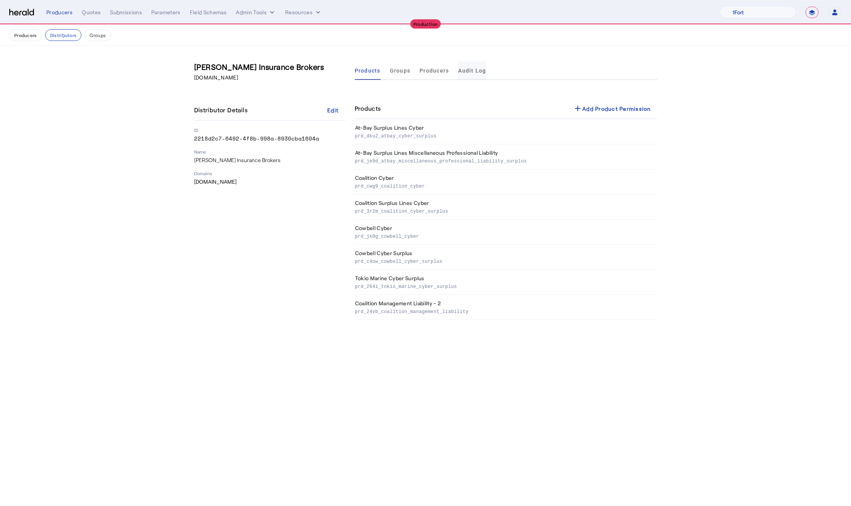
click at [465, 68] on span "Audit Log" at bounding box center [472, 70] width 28 height 5
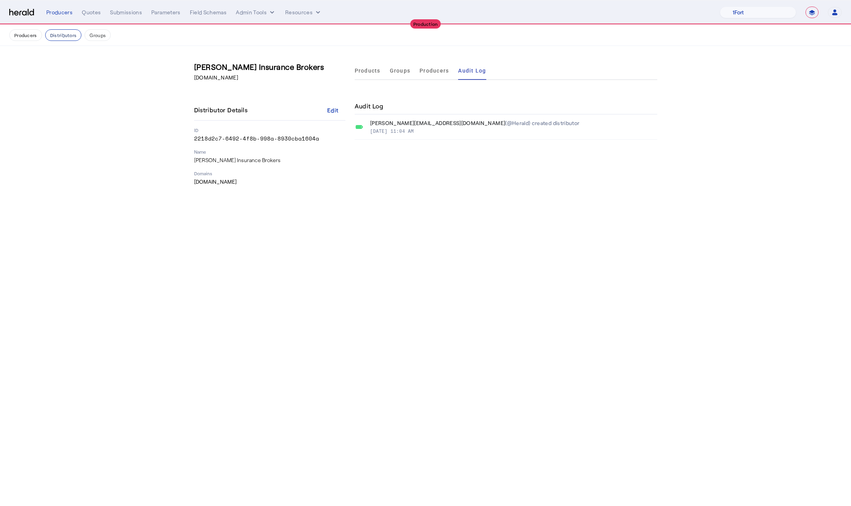
click at [71, 33] on button "Distributors" at bounding box center [63, 35] width 37 height 12
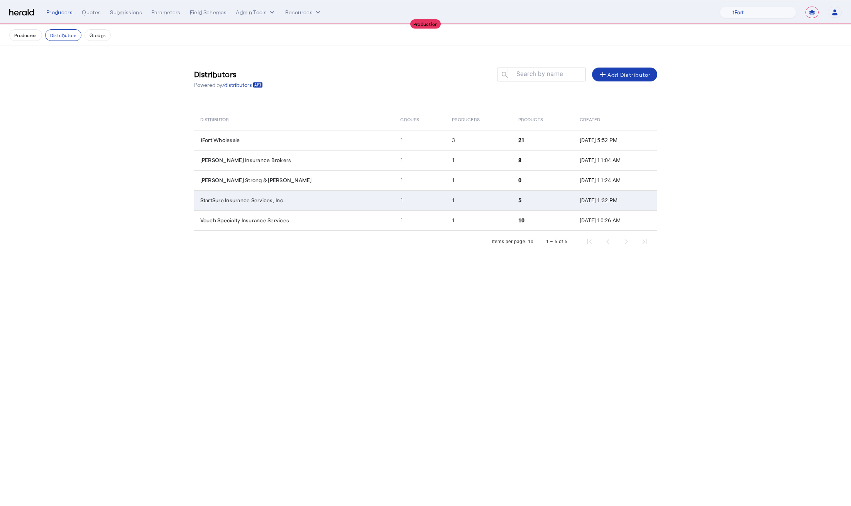
click at [281, 201] on span "StartSure Insurance Services, Inc." at bounding box center [242, 200] width 85 height 7
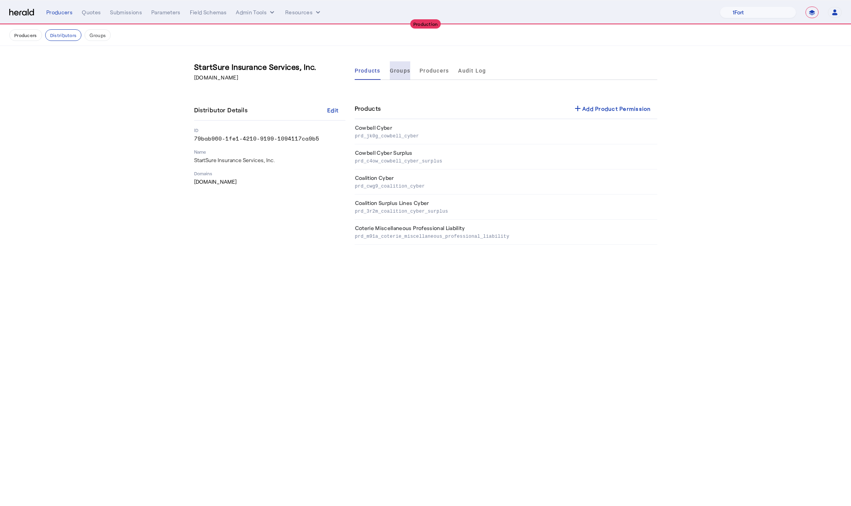
click at [402, 75] on span "Groups" at bounding box center [400, 70] width 21 height 19
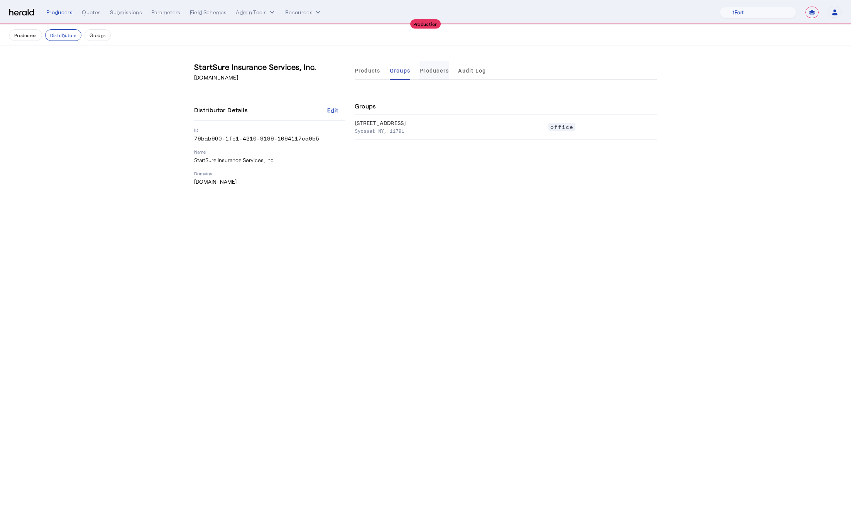
click at [427, 73] on span "Producers" at bounding box center [434, 70] width 29 height 5
click at [359, 71] on span "Products" at bounding box center [368, 70] width 26 height 5
click at [51, 29] on div "Producers Distributors Groups" at bounding box center [425, 35] width 833 height 12
click at [52, 30] on button "Distributors" at bounding box center [63, 35] width 37 height 12
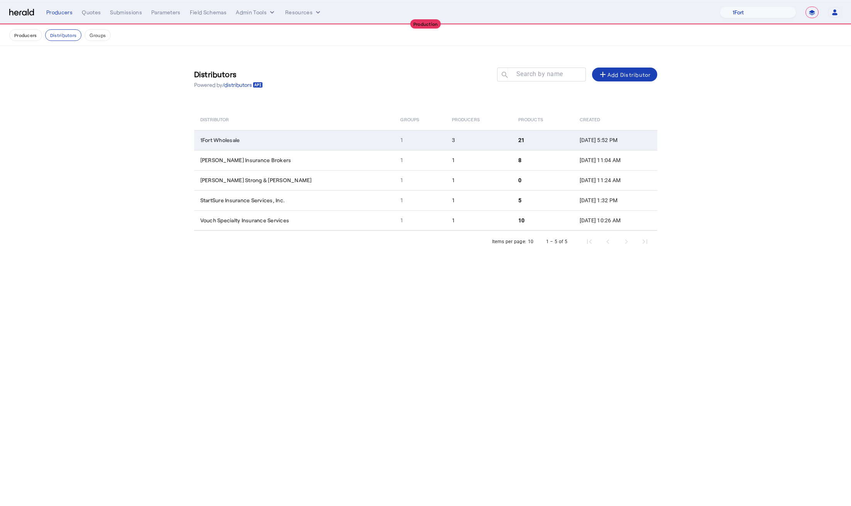
click at [260, 133] on td "1Fort Wholesale" at bounding box center [294, 140] width 200 height 20
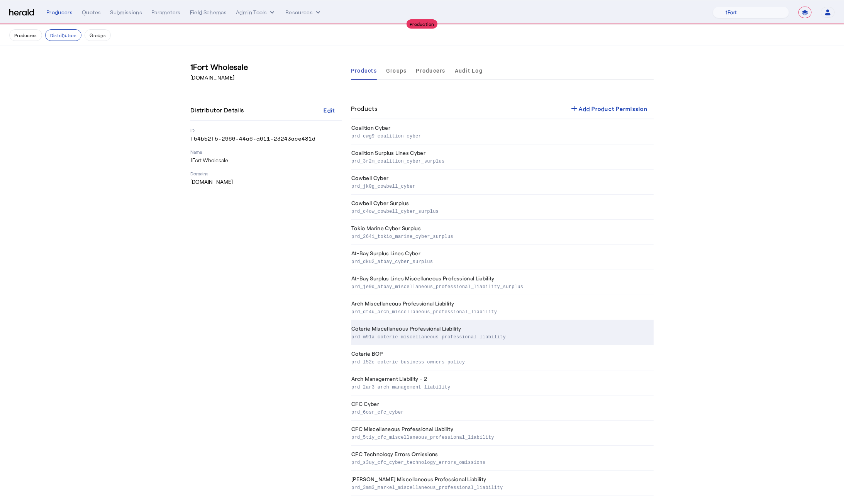
scroll to position [164, 0]
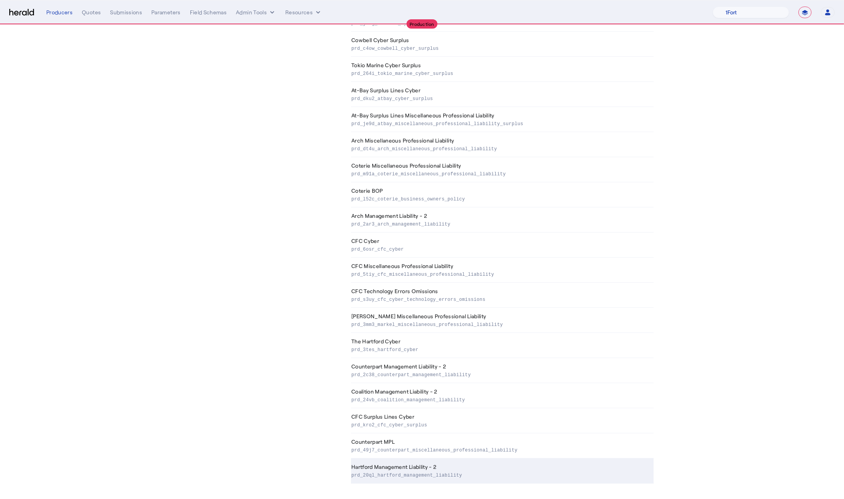
click at [450, 463] on td "Hartford Management Liability - 2 prd_20ql_hartford_management_liability" at bounding box center [502, 470] width 303 height 25
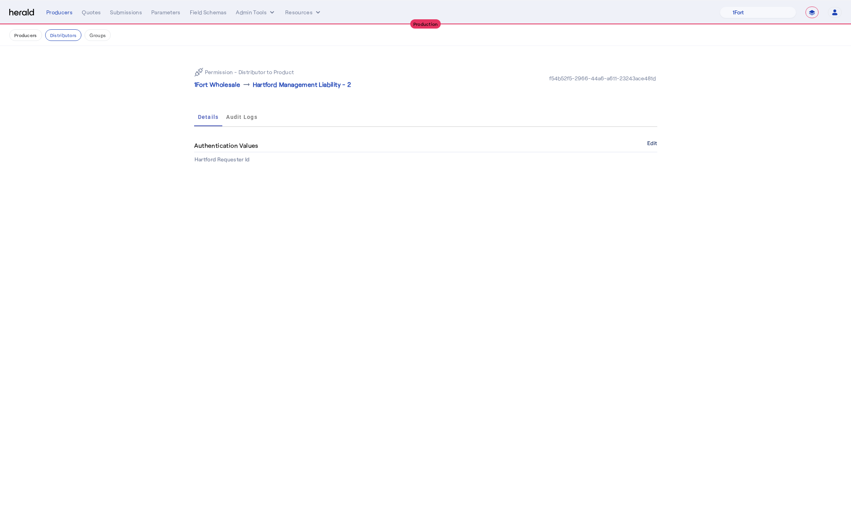
click at [650, 144] on button "Edit" at bounding box center [652, 143] width 10 height 5
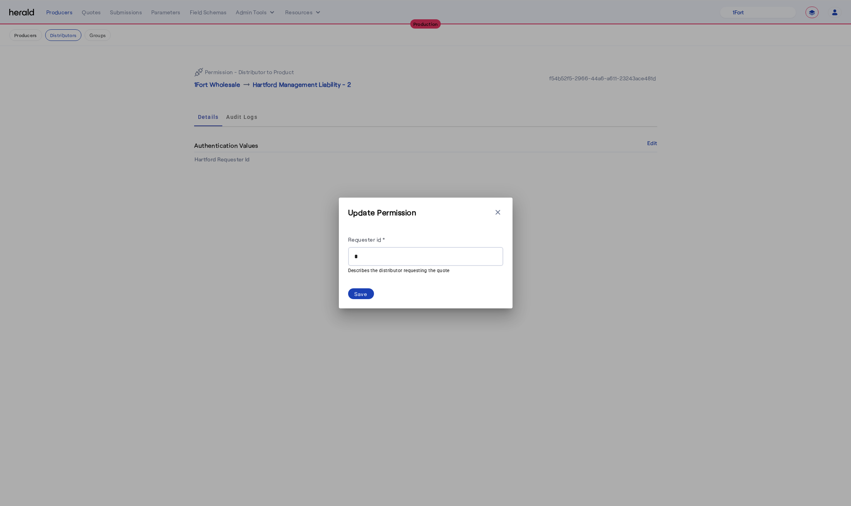
click at [411, 255] on input "Requester id *" at bounding box center [425, 256] width 143 height 9
paste input "*******"
click at [357, 257] on input "*******" at bounding box center [425, 256] width 143 height 9
type input "*******"
click at [365, 288] on span at bounding box center [361, 293] width 26 height 11
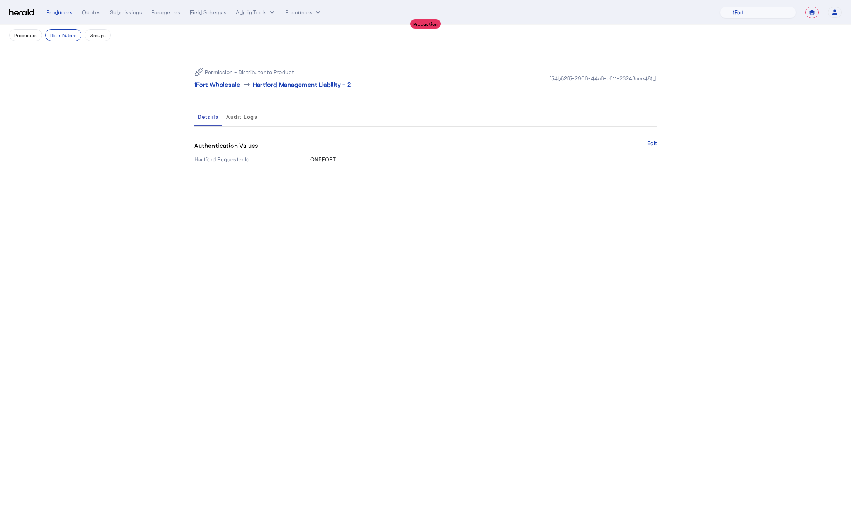
click at [357, 287] on body "**********" at bounding box center [425, 253] width 851 height 506
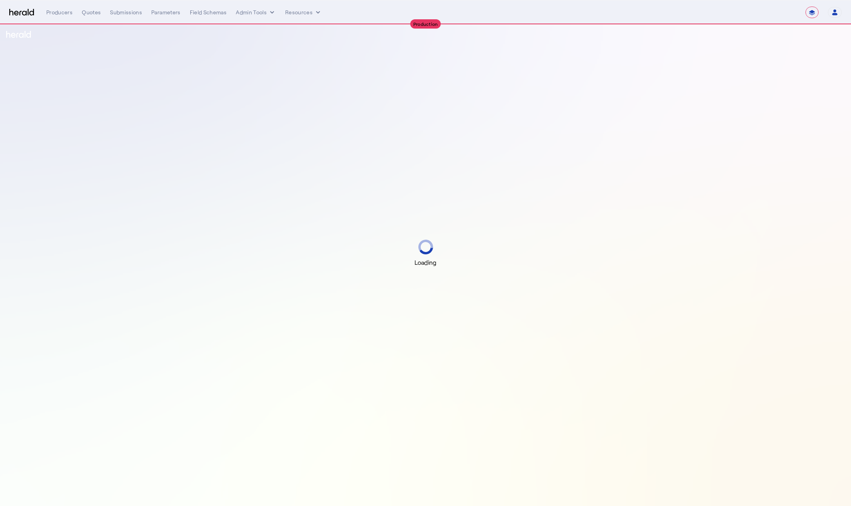
select select "**********"
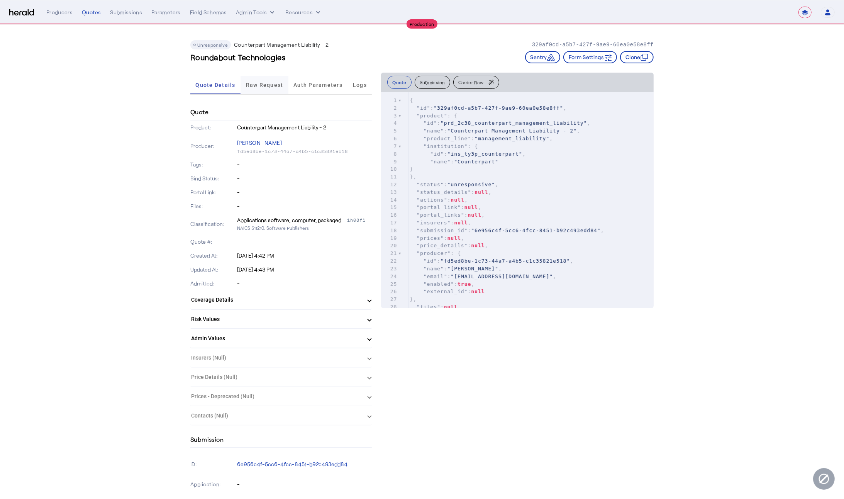
click at [265, 88] on span "Raw Request" at bounding box center [264, 85] width 37 height 19
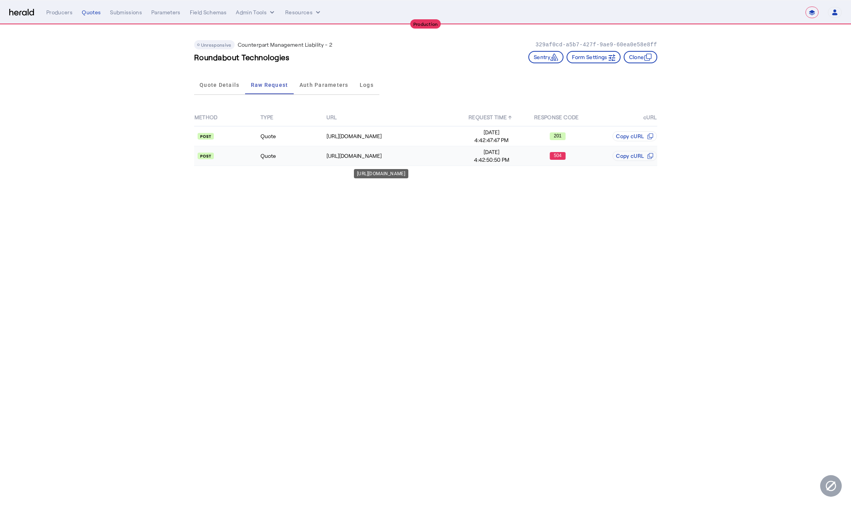
click at [337, 157] on div "https://api.yourcounterpart.com/partners/v1/application/67e15985-87fb-45fa-849f…" at bounding box center [393, 156] width 132 height 8
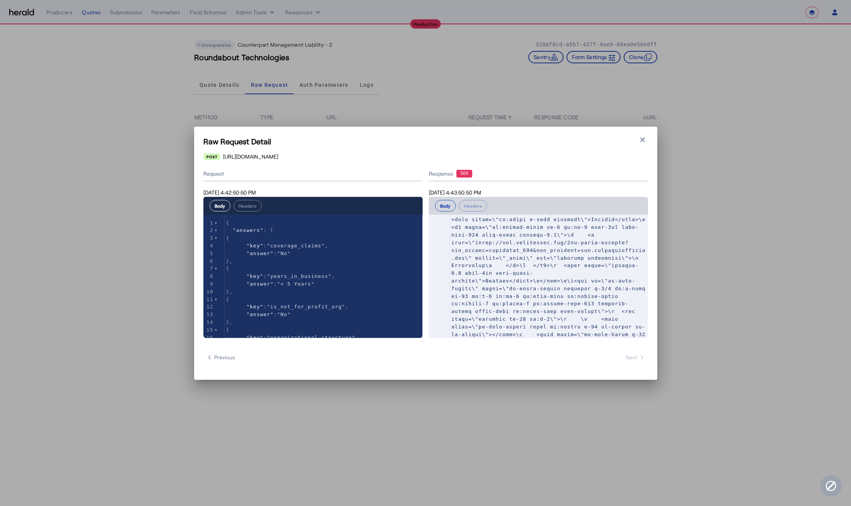
scroll to position [850, 0]
click at [643, 141] on icon "button" at bounding box center [643, 140] width 8 height 8
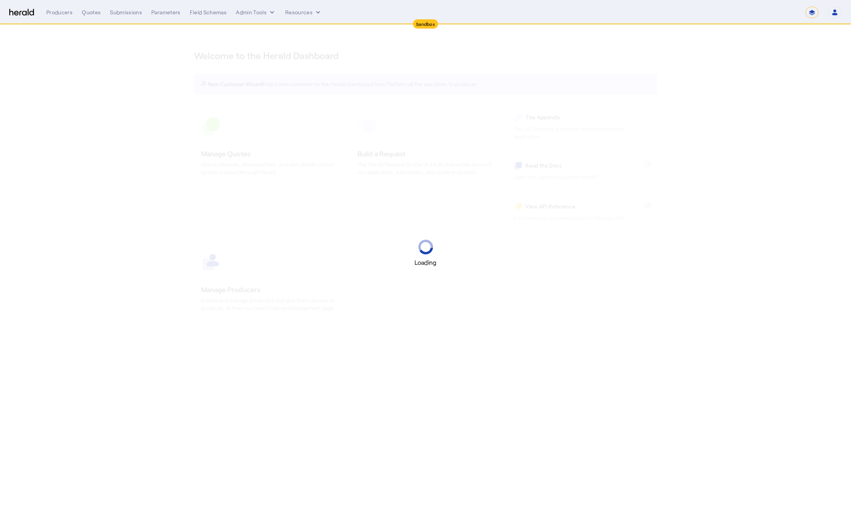
select select "*******"
select select "pfm_2v8p_herald_api"
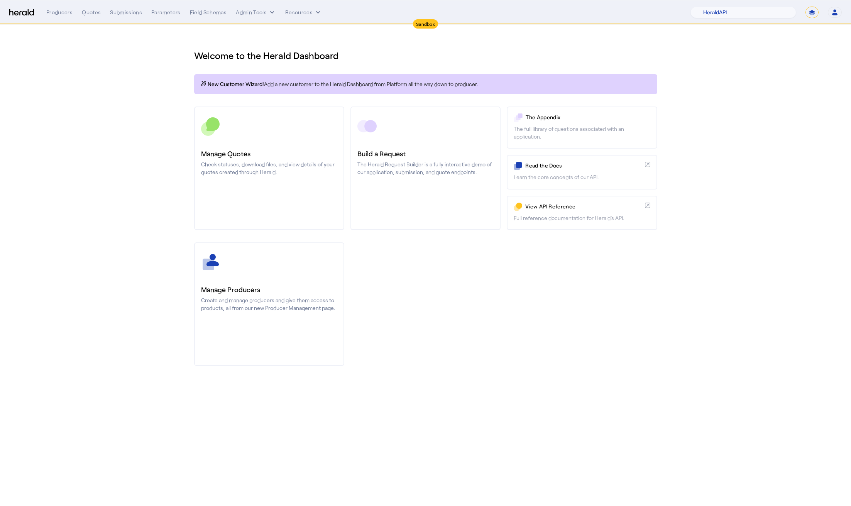
click at [807, 13] on select "**********" at bounding box center [812, 13] width 13 height 12
select select "**********"
click at [806, 7] on select "**********" at bounding box center [812, 13] width 13 height 12
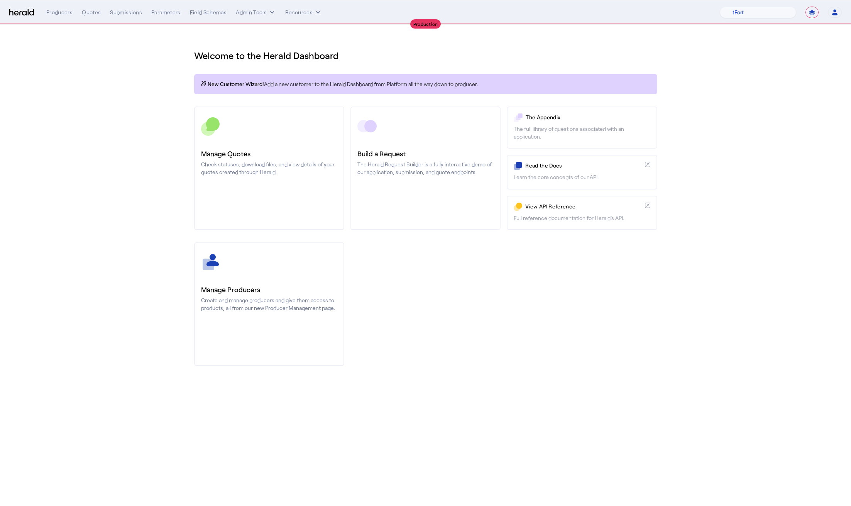
click at [273, 24] on div "Production" at bounding box center [425, 24] width 851 height 1
click at [271, 12] on icon "internal dropdown menu" at bounding box center [272, 12] width 4 height 2
click at [278, 44] on span "Products Manager" at bounding box center [269, 46] width 56 height 9
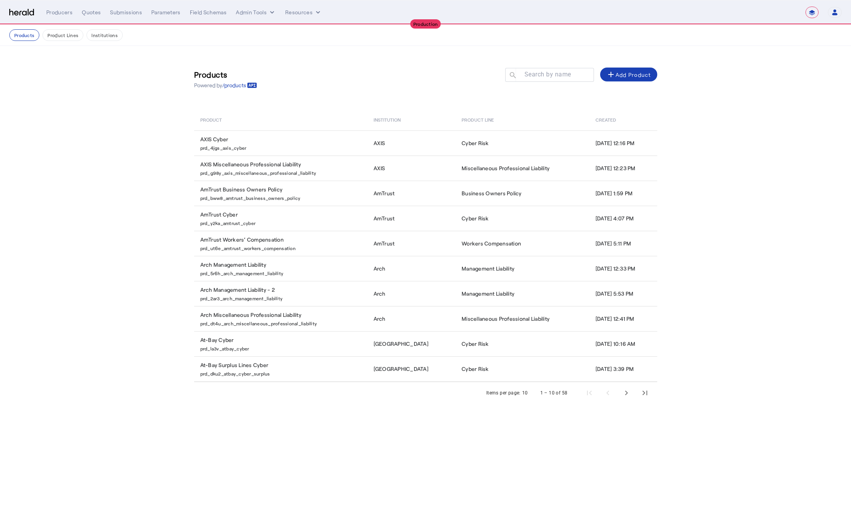
click at [335, 90] on div "Products Powered by /products Search by name search add Add Product" at bounding box center [425, 78] width 463 height 35
click at [530, 78] on input "Search by name" at bounding box center [552, 74] width 69 height 9
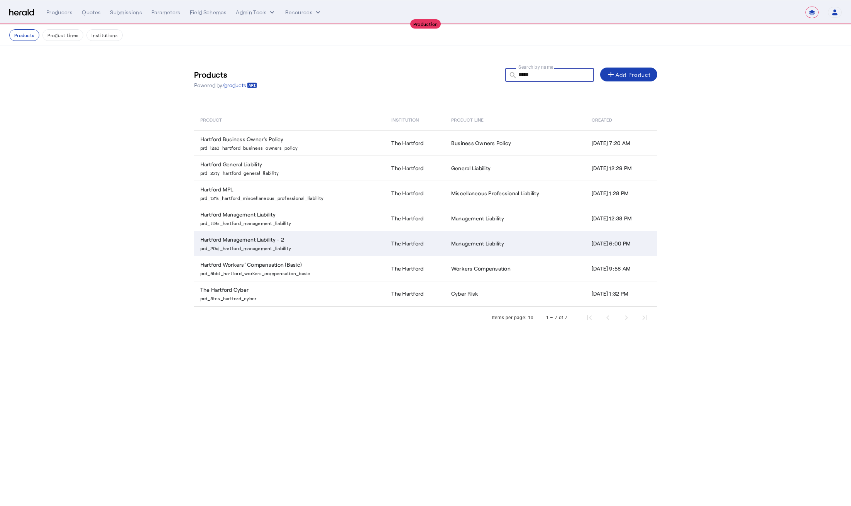
type input "*****"
click at [313, 240] on td "Hartford Management Liability - 2 prd_20ql_hartford_management_liability" at bounding box center [289, 243] width 191 height 25
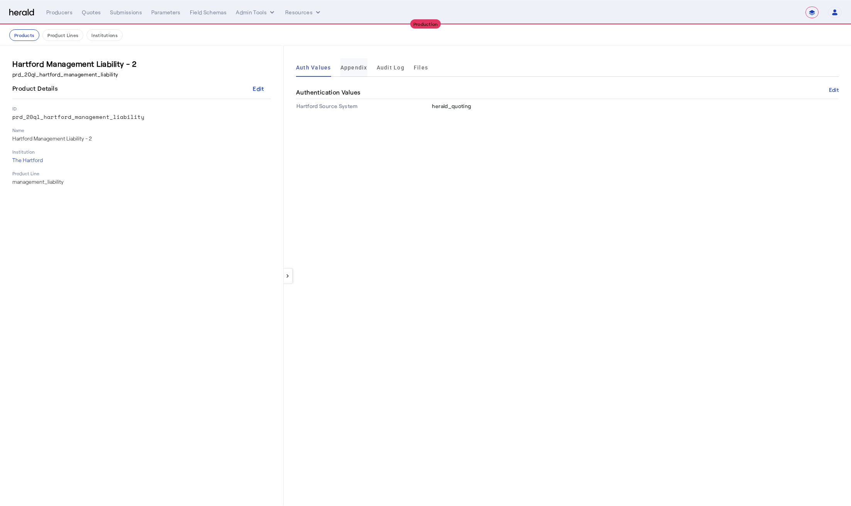
click at [354, 71] on span "Appendix" at bounding box center [353, 67] width 27 height 19
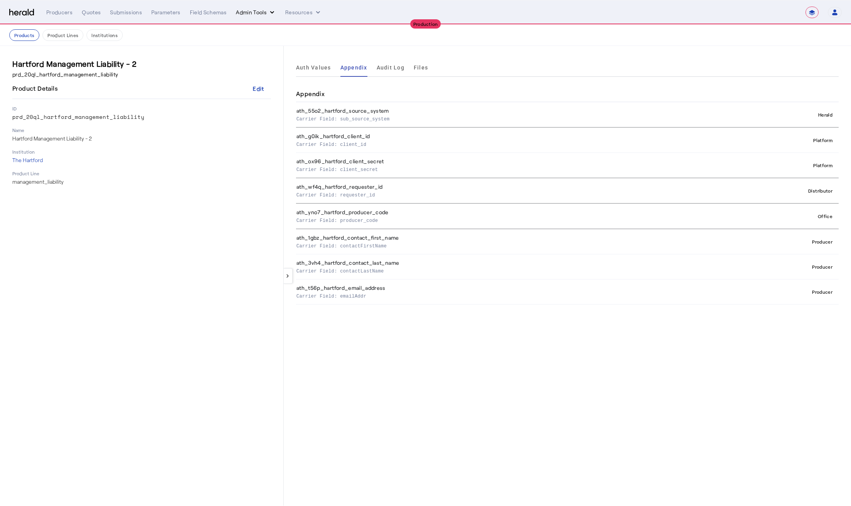
click at [260, 13] on button "Admin Tools" at bounding box center [256, 12] width 40 height 8
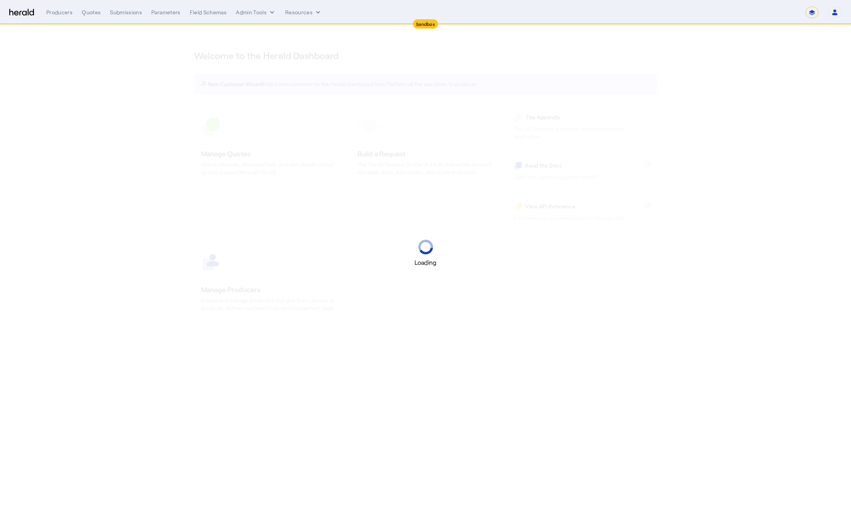
select select "*******"
select select "pfm_2v8p_herald_api"
click at [565, 331] on div "Loading" at bounding box center [425, 253] width 851 height 506
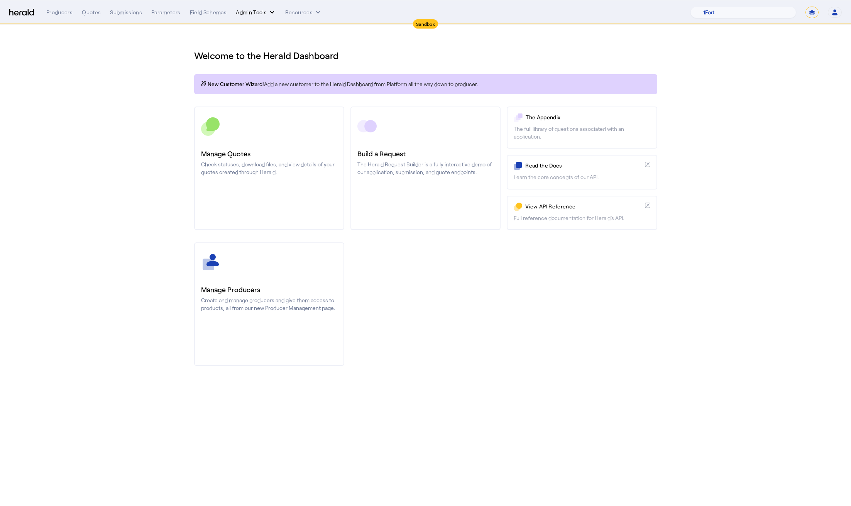
click at [262, 12] on button "Admin Tools" at bounding box center [256, 12] width 40 height 8
click at [271, 28] on span "Platforms Manager" at bounding box center [269, 28] width 56 height 9
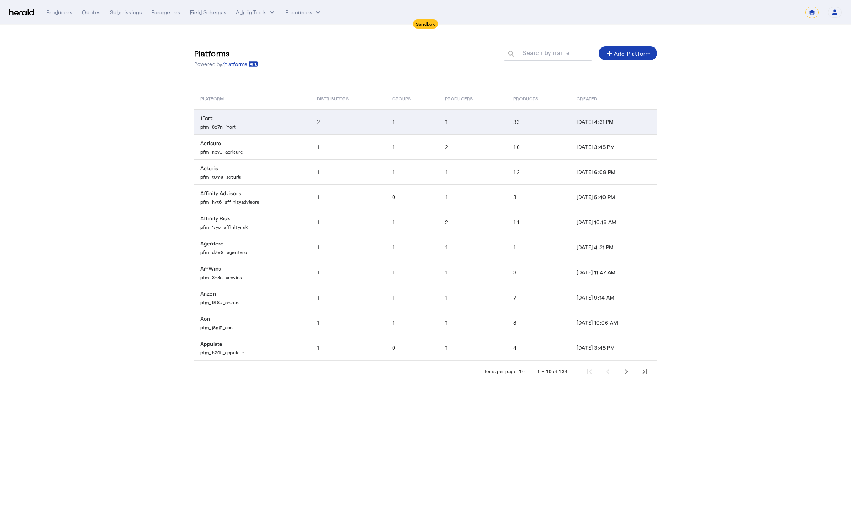
click at [286, 118] on td "1Fort pfm_8e7n_1fort" at bounding box center [252, 121] width 117 height 25
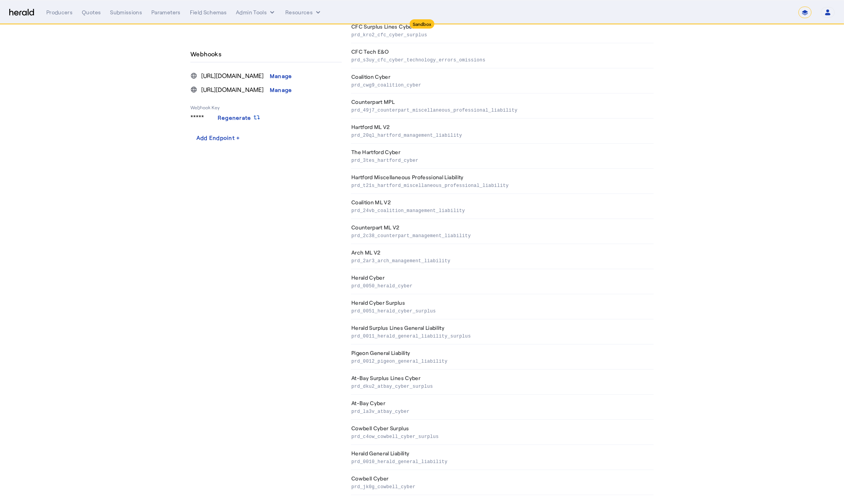
scroll to position [445, 0]
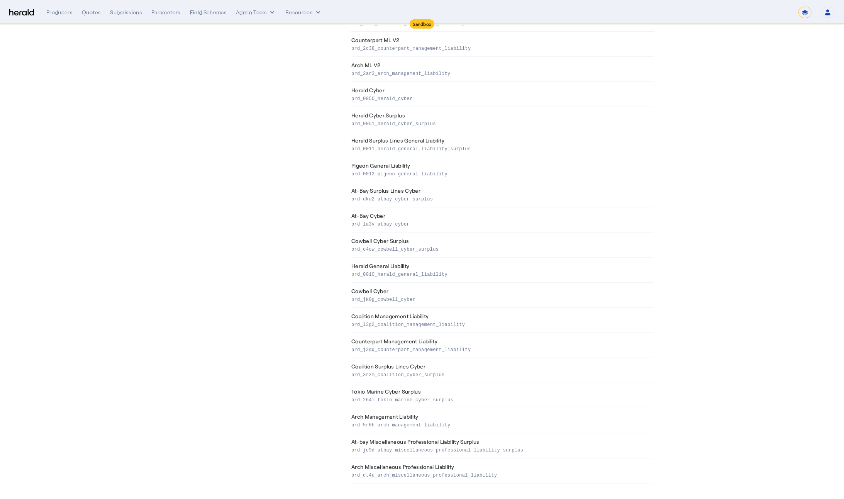
click at [146, 395] on section "1Fort Enabled pfm_8e7n_1fort Platform Details Edit ID pfm_8e7n_1fort Name 1Fort…" at bounding box center [422, 40] width 844 height 917
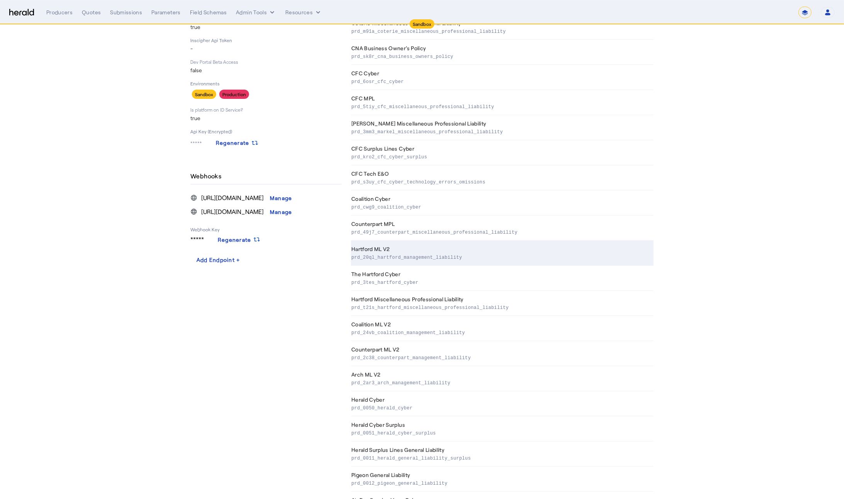
click at [449, 256] on p "prd_20ql_hartford_management_liability" at bounding box center [500, 257] width 299 height 8
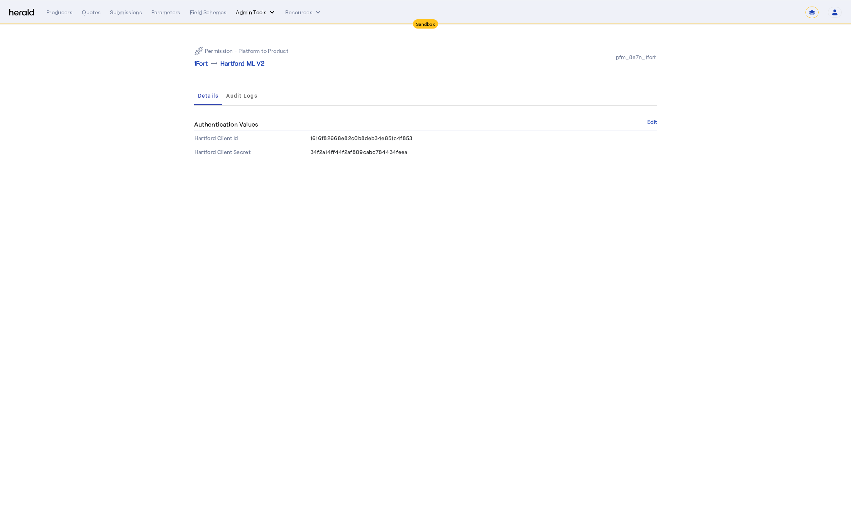
click at [260, 14] on button "Admin Tools" at bounding box center [256, 12] width 40 height 8
click at [800, 10] on div at bounding box center [425, 253] width 851 height 506
click at [819, 11] on div "**********" at bounding box center [819, 13] width 46 height 12
click at [817, 12] on select "**********" at bounding box center [812, 13] width 13 height 12
select select "**********"
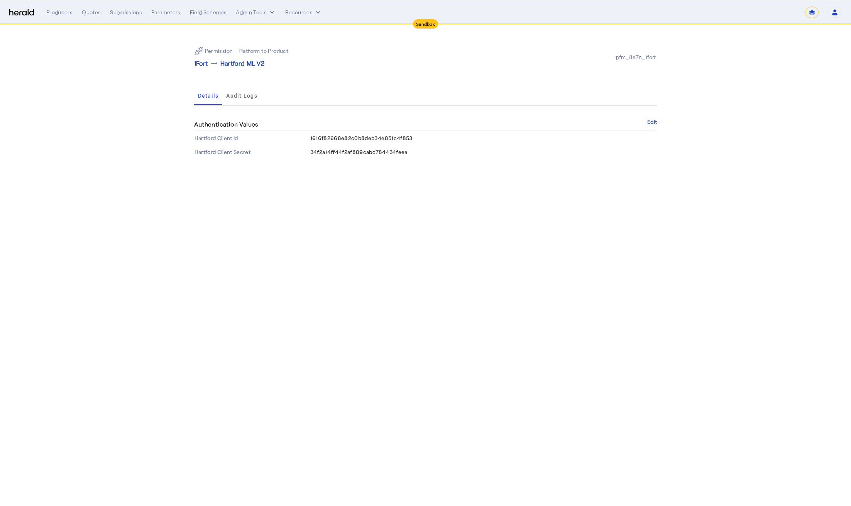
click at [806, 7] on select "**********" at bounding box center [812, 13] width 13 height 12
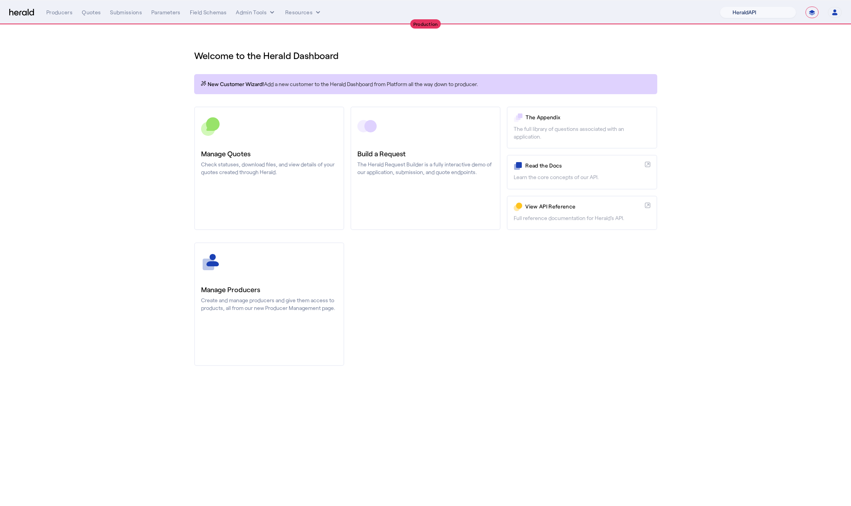
drag, startPoint x: 745, startPoint y: 4, endPoint x: 746, endPoint y: 14, distance: 9.7
click at [745, 5] on nav "**********" at bounding box center [425, 12] width 851 height 24
click at [746, 14] on select "1Fort Affinity Risk [PERSON_NAME] [PERSON_NAME] CRC Campus Coverage Citadel Fif…" at bounding box center [758, 13] width 76 height 12
select select "pfm_8e7n_1fort"
click at [720, 7] on select "1Fort Affinity Risk [PERSON_NAME] [PERSON_NAME] CRC Campus Coverage Citadel Fif…" at bounding box center [758, 13] width 76 height 12
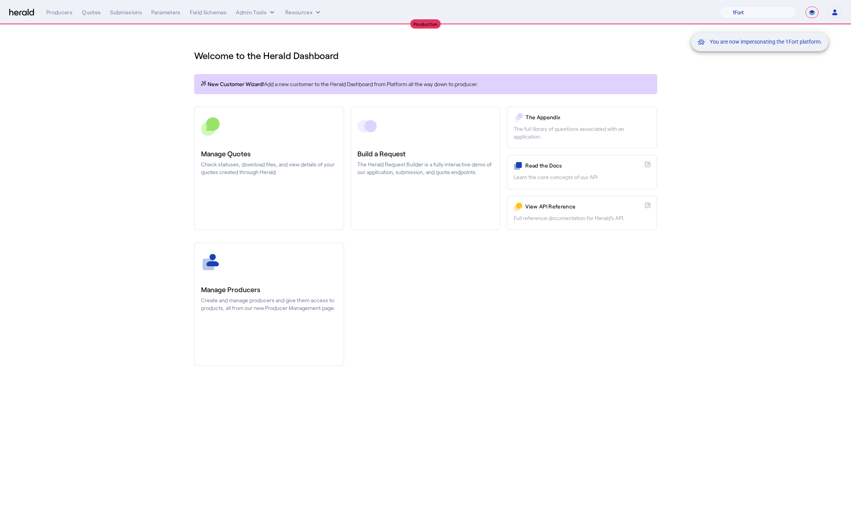
click at [130, 126] on div "You are now impersonating the 1Fort platform." at bounding box center [425, 253] width 851 height 506
click at [271, 7] on div "You are now impersonating the 1Fort platform." at bounding box center [425, 253] width 851 height 506
click at [268, 10] on div "You are now impersonating the 1Fort platform." at bounding box center [425, 253] width 851 height 506
click at [266, 13] on button "Admin Tools" at bounding box center [256, 12] width 40 height 8
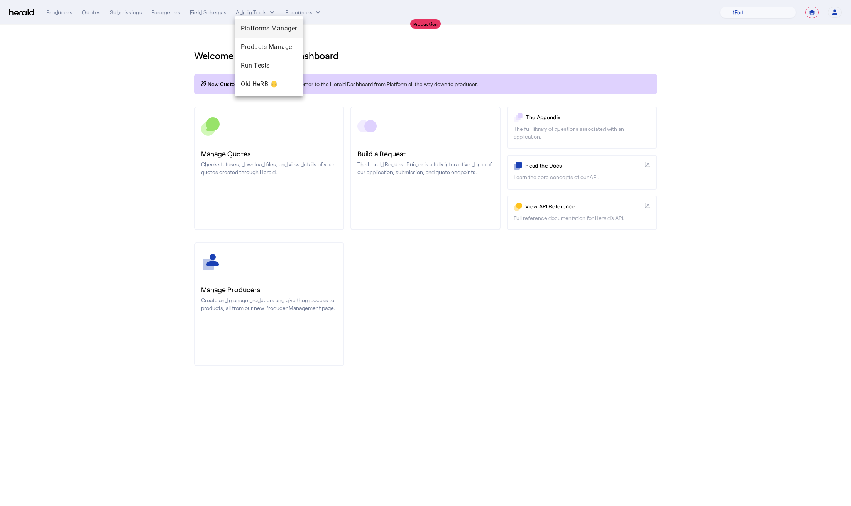
click at [273, 25] on span "Platforms Manager" at bounding box center [269, 28] width 56 height 9
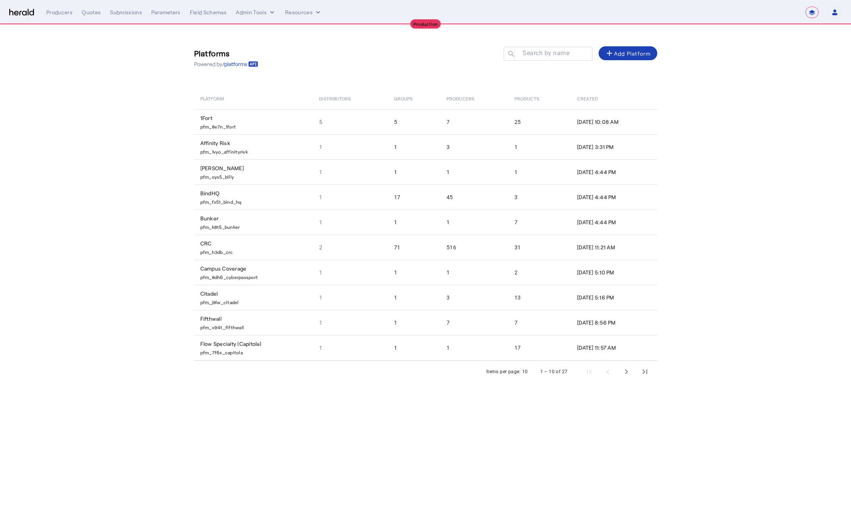
click at [106, 158] on section "Platforms Powered by /platforms Search by name search add Add Platform Platform…" at bounding box center [425, 211] width 851 height 373
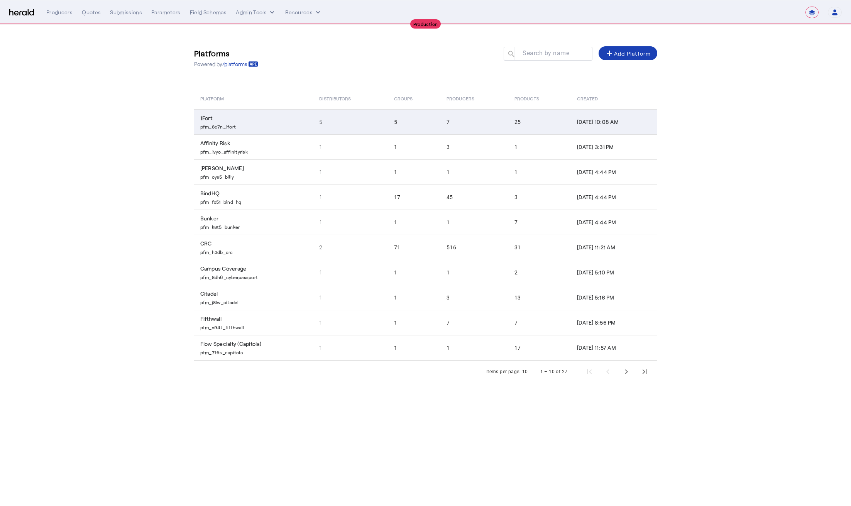
click at [388, 130] on td "5" at bounding box center [414, 121] width 52 height 25
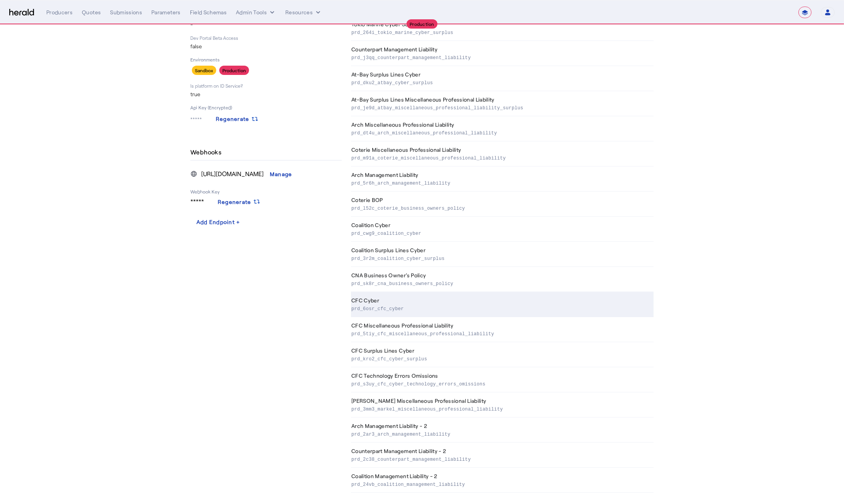
scroll to position [244, 0]
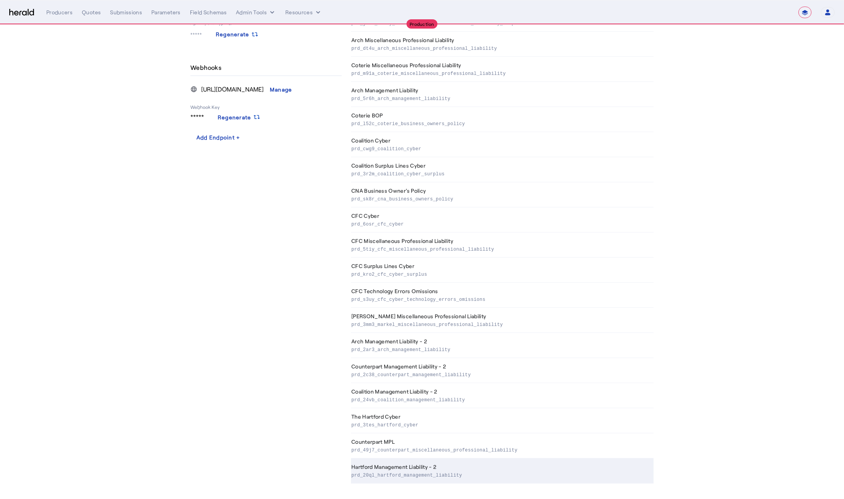
click at [437, 479] on th "Hartford Management Liability - 2 prd_20ql_hartford_management_liability" at bounding box center [502, 470] width 303 height 25
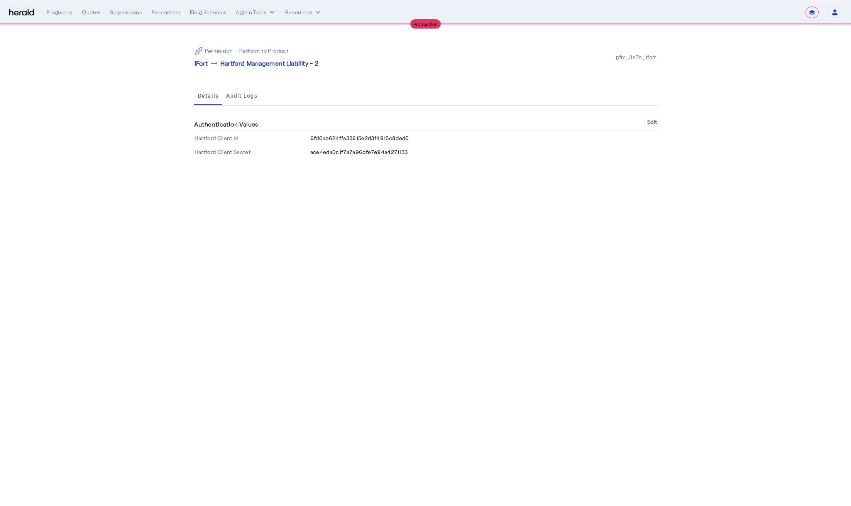
click at [96, 16] on div "Quotes" at bounding box center [91, 12] width 19 height 8
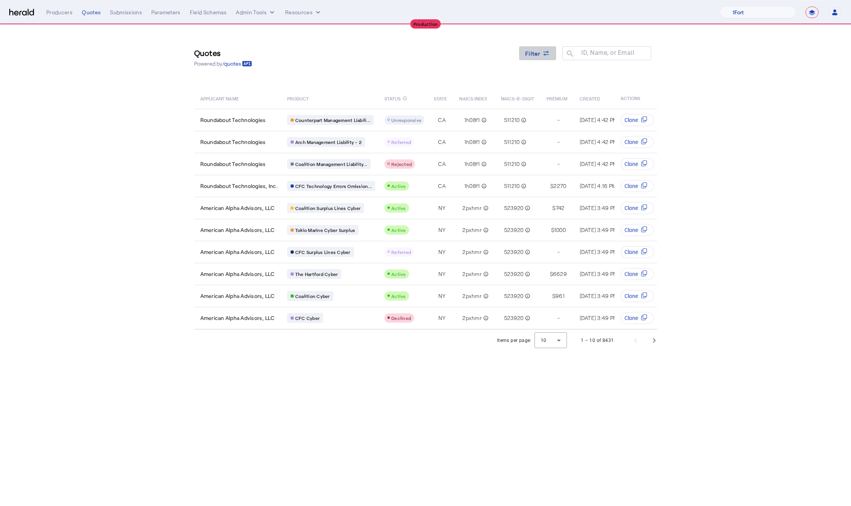
click at [525, 44] on span at bounding box center [537, 53] width 37 height 19
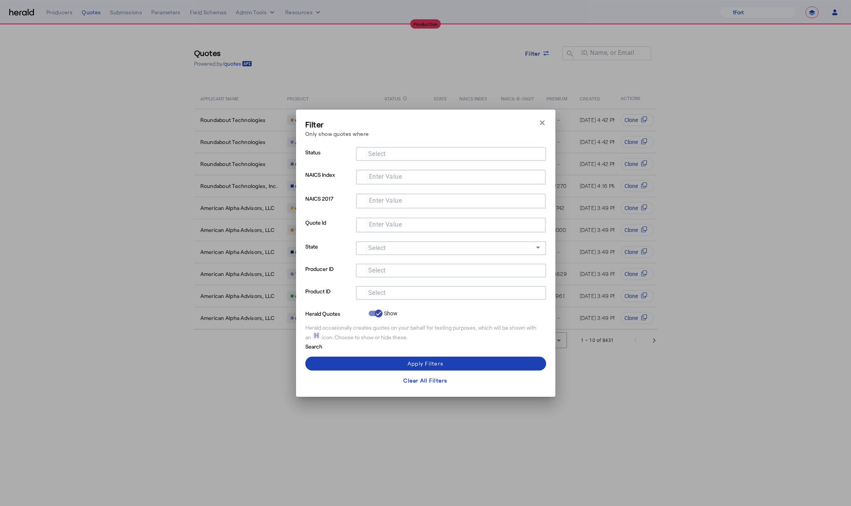
click at [386, 295] on input "Select" at bounding box center [449, 292] width 175 height 9
type input "********"
click at [362, 357] on span at bounding box center [425, 363] width 241 height 19
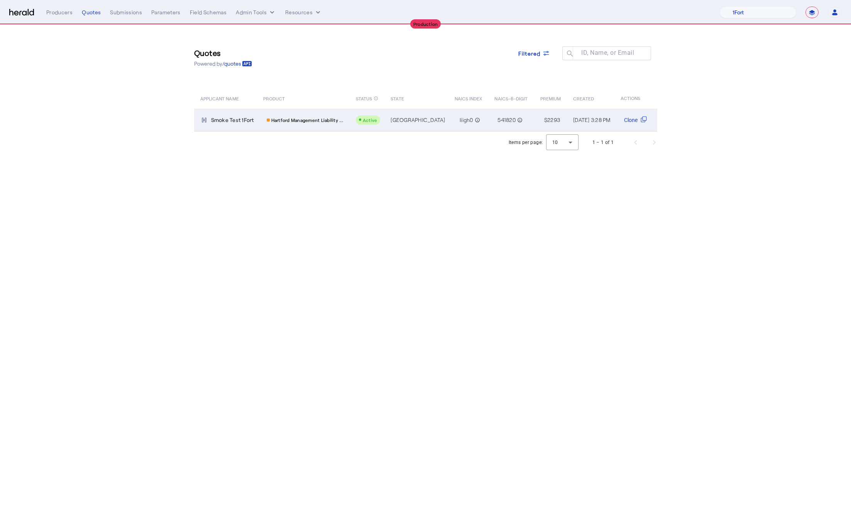
click at [384, 116] on td "[GEOGRAPHIC_DATA]" at bounding box center [416, 120] width 64 height 22
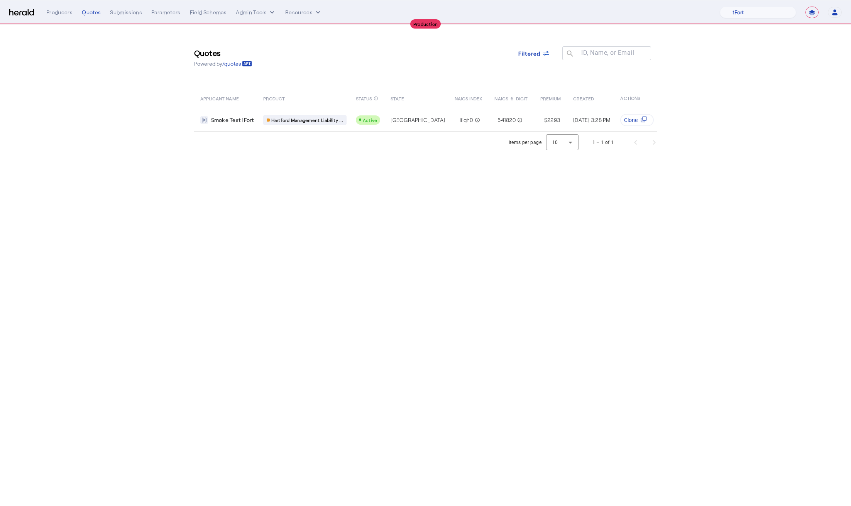
click at [443, 243] on body "**********" at bounding box center [425, 253] width 851 height 506
click at [276, 206] on body "**********" at bounding box center [425, 253] width 851 height 506
drag, startPoint x: 91, startPoint y: 12, endPoint x: 53, endPoint y: 9, distance: 38.7
click at [91, 12] on div "Quotes" at bounding box center [91, 12] width 19 height 8
click at [542, 55] on icon at bounding box center [546, 53] width 8 height 8
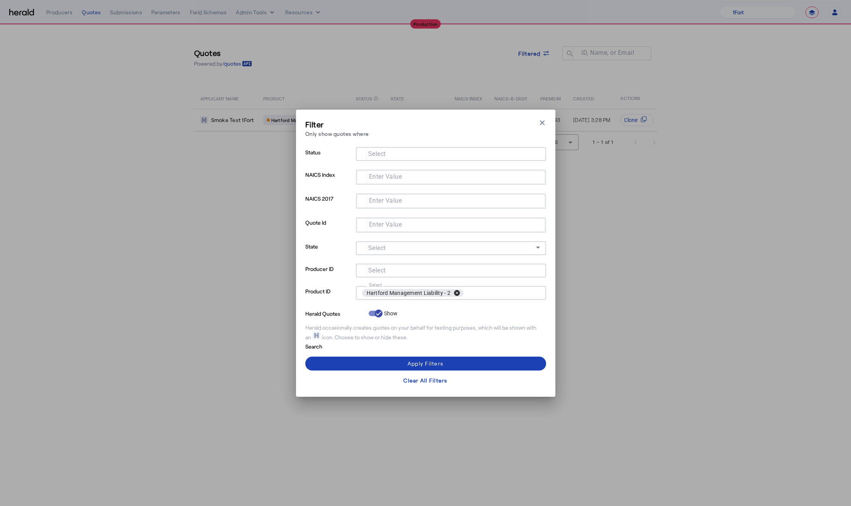
click at [455, 291] on button "cancel" at bounding box center [456, 292] width 13 height 7
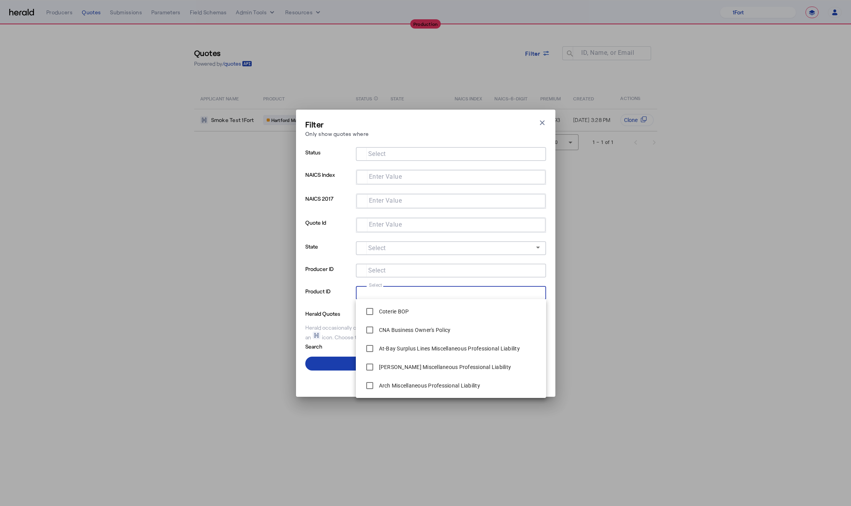
click at [326, 367] on span at bounding box center [425, 363] width 241 height 19
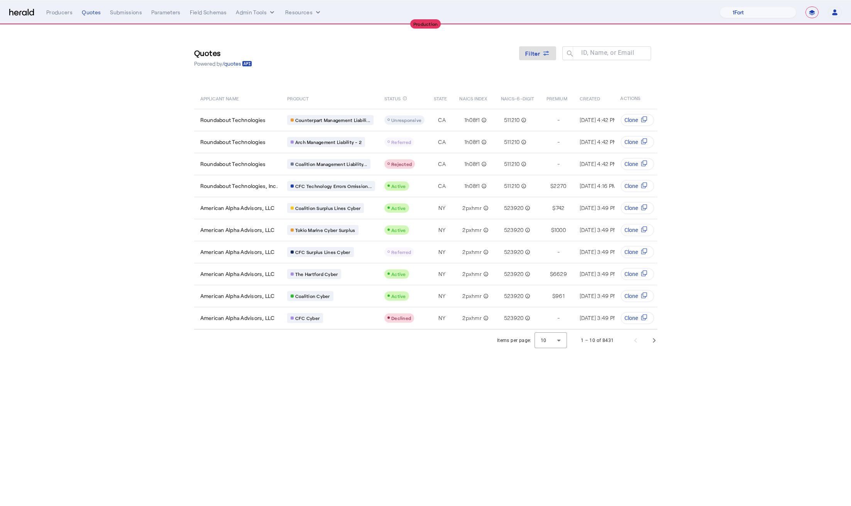
click at [356, 401] on body "**********" at bounding box center [425, 253] width 851 height 506
click at [21, 9] on img at bounding box center [21, 12] width 25 height 7
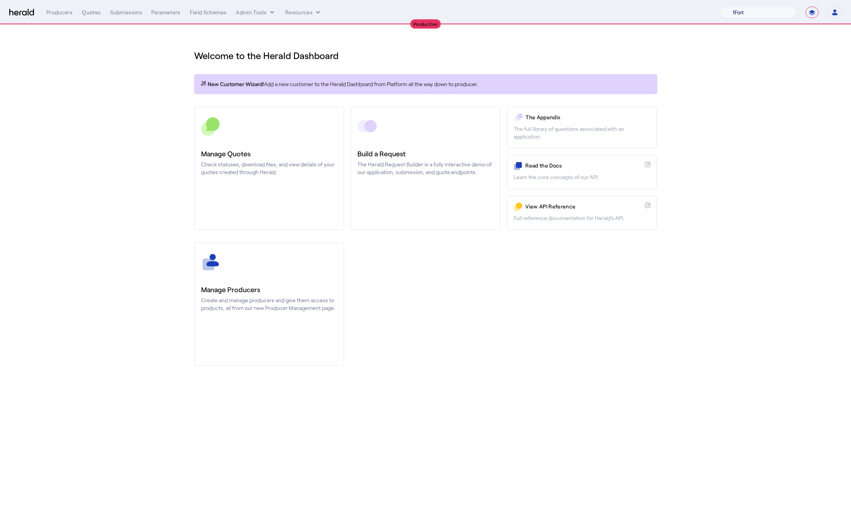
click at [779, 8] on select "1Fort Affinity Risk Billy BindHQ Bunker CRC Campus Coverage Citadel Fifthwall F…" at bounding box center [758, 13] width 76 height 12
click at [814, 15] on select "**********" at bounding box center [812, 13] width 13 height 12
select select "**********"
click at [806, 7] on select "**********" at bounding box center [812, 13] width 13 height 12
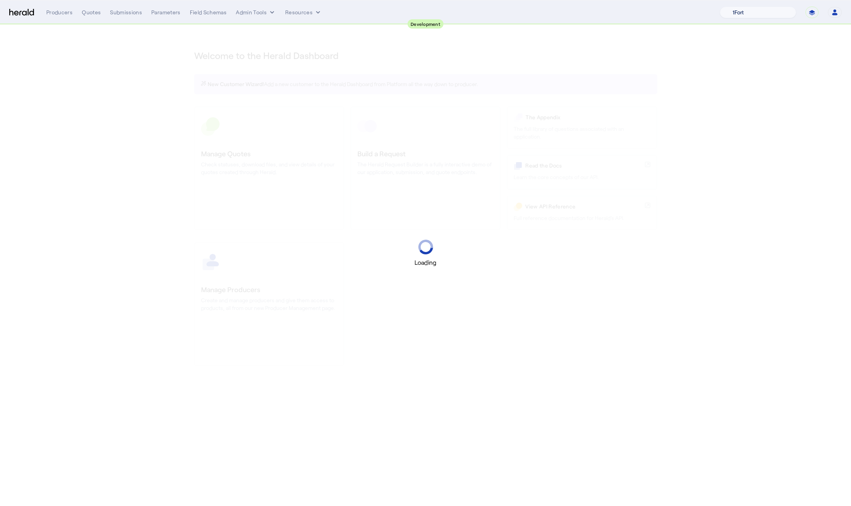
click at [743, 14] on select "1Fort Affinity Risk Billy BindHQ Bunker CRC Campus Coverage Citadel Fifthwall F…" at bounding box center [758, 13] width 76 height 12
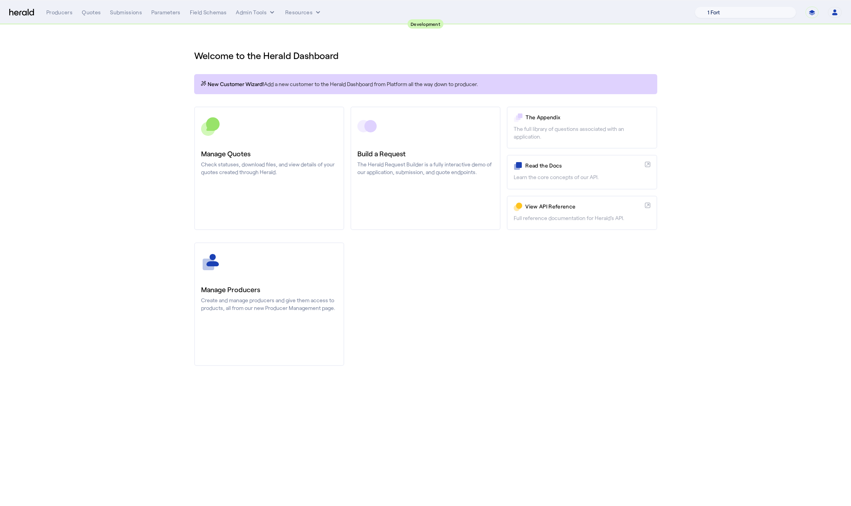
select select "pfm_2v8p_herald_api"
click at [714, 7] on select "1 Fort A Demo Platform A New Platform Test Bam Batch Test Platform Beep Beep Bo…" at bounding box center [746, 13] width 102 height 12
click at [431, 336] on div "Manage Producers Create and manage producers and give them access to products, …" at bounding box center [425, 304] width 463 height 124
click at [262, 8] on button "Admin Tools" at bounding box center [256, 12] width 40 height 8
click at [258, 31] on span "Platforms Manager" at bounding box center [269, 28] width 56 height 9
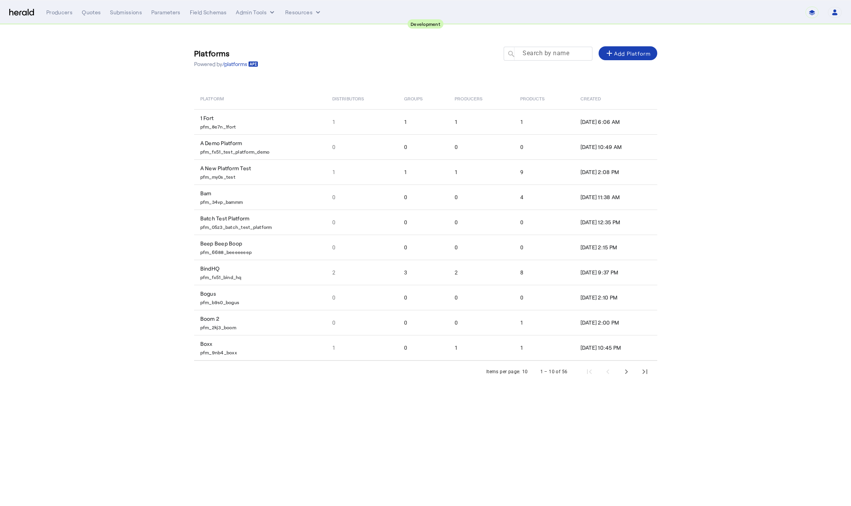
click at [528, 48] on div "Search by name search" at bounding box center [545, 54] width 83 height 14
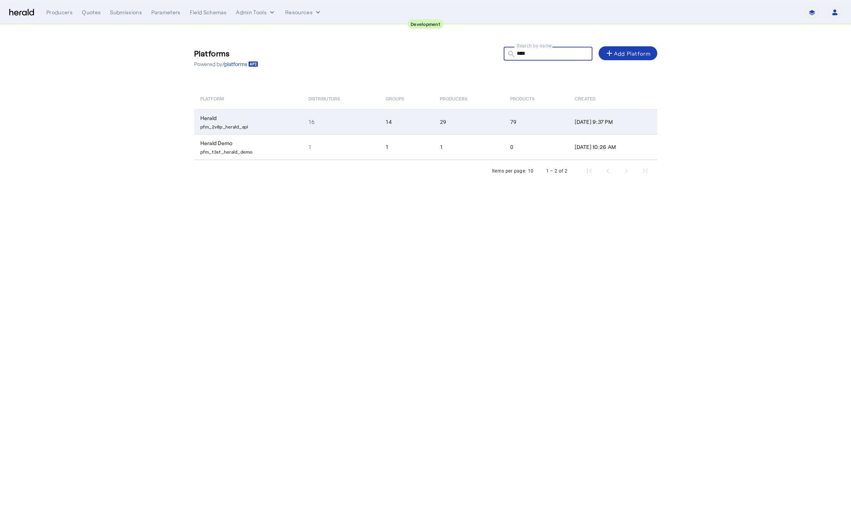
type input "****"
click at [254, 128] on p "pfm_2v8p_herald_api" at bounding box center [249, 126] width 99 height 8
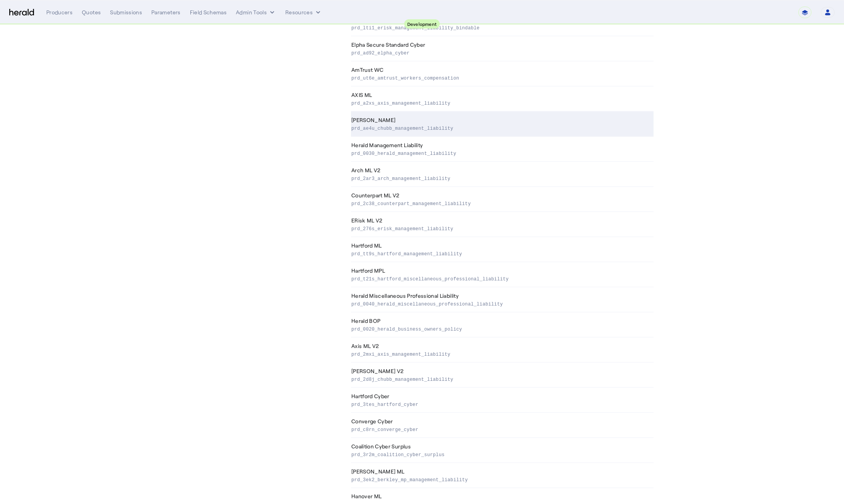
scroll to position [1603, 0]
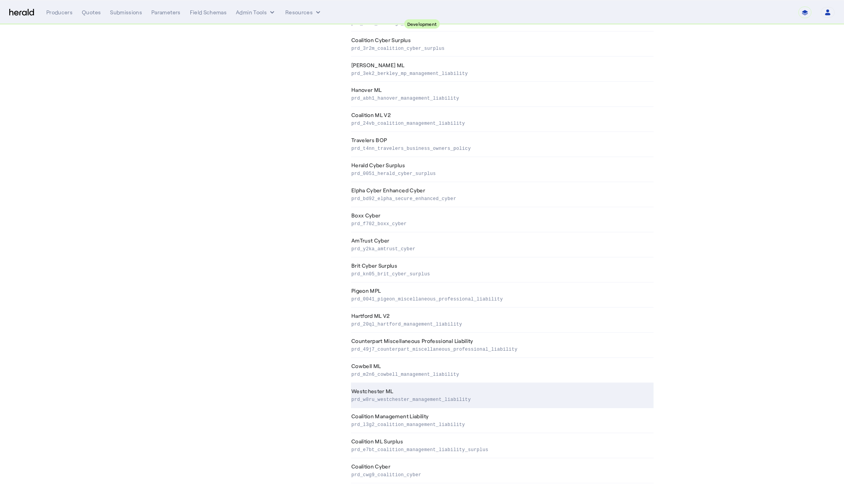
click at [440, 388] on th "Westchester ML prd_w8ru_westchester_management_liability" at bounding box center [502, 395] width 303 height 25
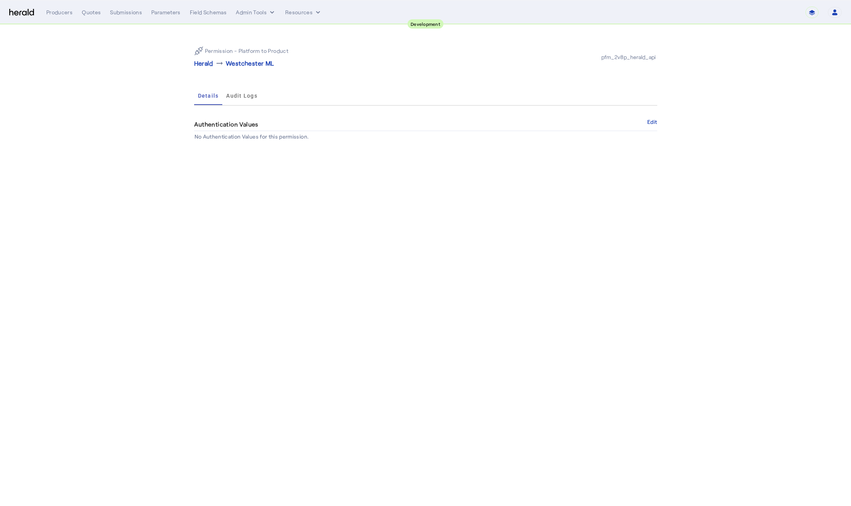
click at [133, 90] on section "Permission - Platform to Product Herald arrow_right_alt Westchester ML pfm_2v8p…" at bounding box center [425, 91] width 851 height 133
drag, startPoint x: 358, startPoint y: 228, endPoint x: 289, endPoint y: 167, distance: 92.7
click at [357, 229] on body "**********" at bounding box center [425, 253] width 851 height 506
click at [244, 100] on span "Audit Logs" at bounding box center [241, 95] width 31 height 19
click at [197, 98] on div "Details" at bounding box center [208, 95] width 29 height 19
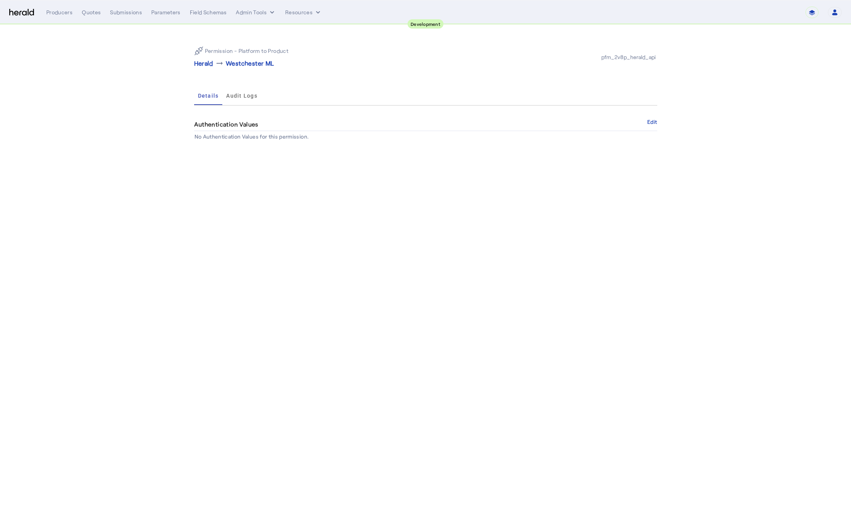
click at [634, 53] on div "pfm_2v8p_herald_api" at bounding box center [629, 57] width 58 height 8
click at [646, 118] on div "Authentication Values Edit" at bounding box center [425, 124] width 463 height 13
click at [653, 118] on div "Authentication Values Edit" at bounding box center [425, 124] width 463 height 13
click at [654, 122] on button "Edit" at bounding box center [652, 122] width 10 height 5
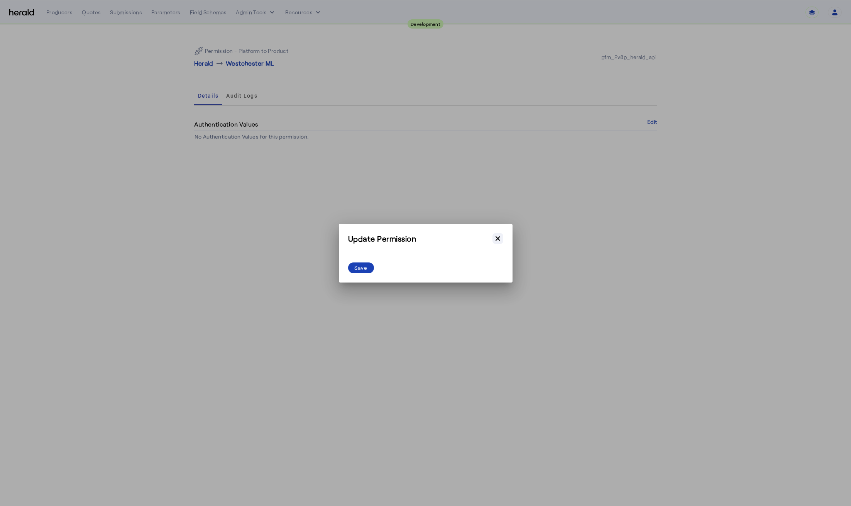
click at [500, 240] on icon "button" at bounding box center [498, 239] width 8 height 8
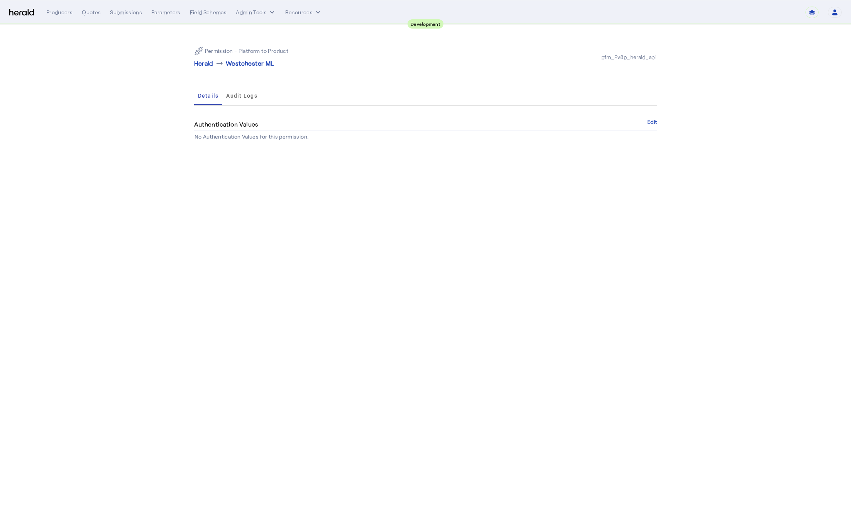
click at [413, 218] on body "**********" at bounding box center [425, 253] width 851 height 506
click at [255, 10] on button "Admin Tools" at bounding box center [256, 12] width 40 height 8
click at [280, 33] on div "Platforms Manager" at bounding box center [269, 28] width 69 height 19
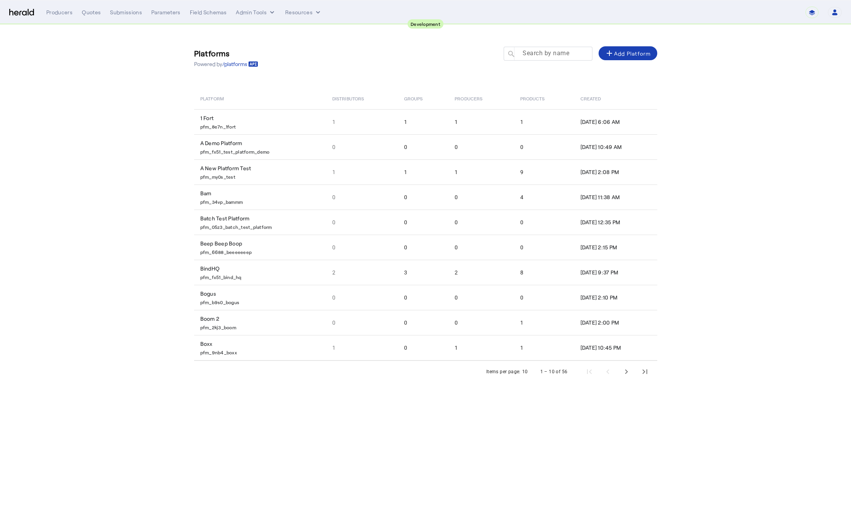
click at [545, 51] on mat-label "Search by name" at bounding box center [546, 52] width 47 height 7
click at [545, 51] on input "Search by name" at bounding box center [551, 53] width 69 height 9
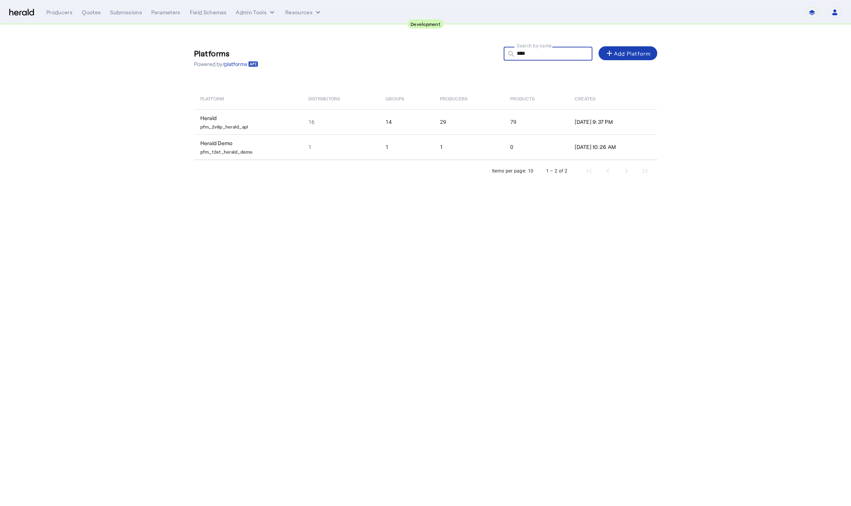
type input "****"
click at [313, 227] on body "**********" at bounding box center [425, 253] width 851 height 506
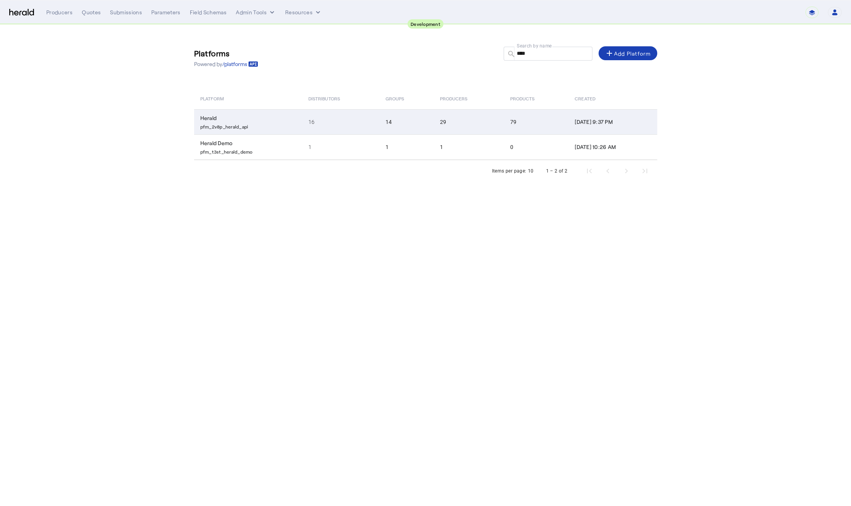
click at [279, 125] on p "pfm_2v8p_herald_api" at bounding box center [249, 126] width 99 height 8
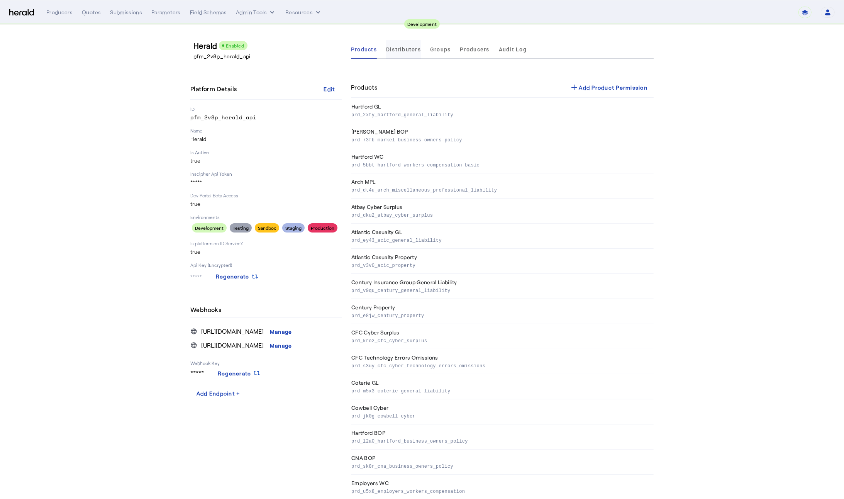
click at [406, 52] on span "Distributors" at bounding box center [403, 49] width 35 height 5
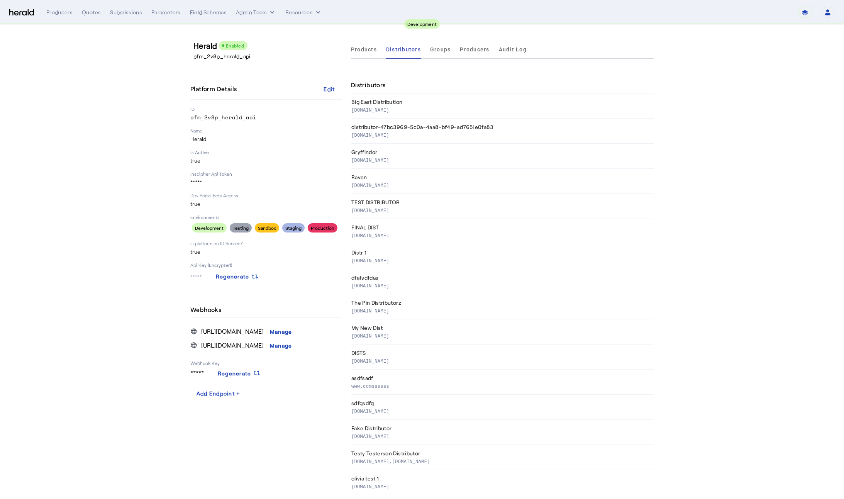
click at [802, 309] on section "Herald Enabled pfm_2v8p_herald_api Platform Details Edit ID pfm_2v8p_herald_api…" at bounding box center [422, 268] width 844 height 486
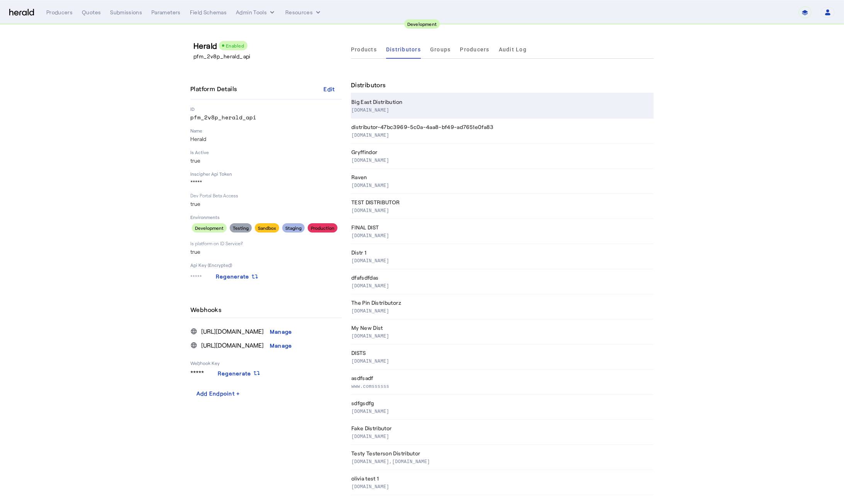
click at [391, 107] on p "big-east-example.com" at bounding box center [500, 110] width 299 height 8
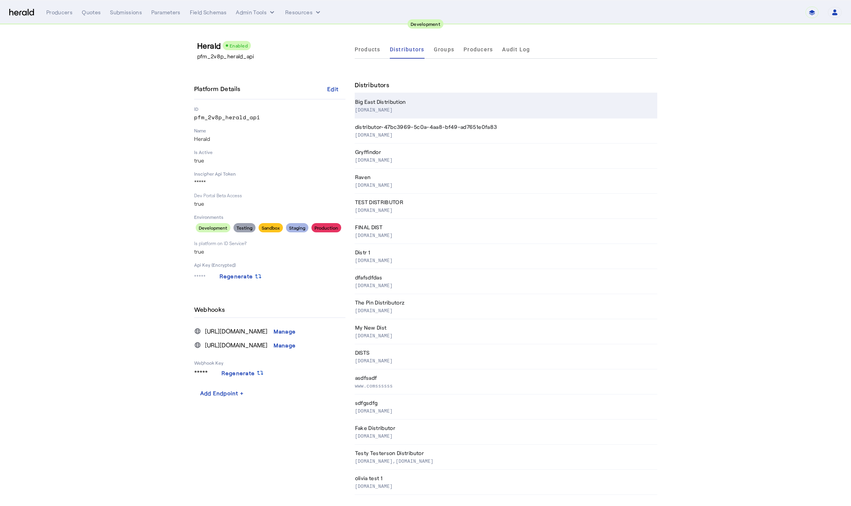
select select "pfm_2v8p_herald_api"
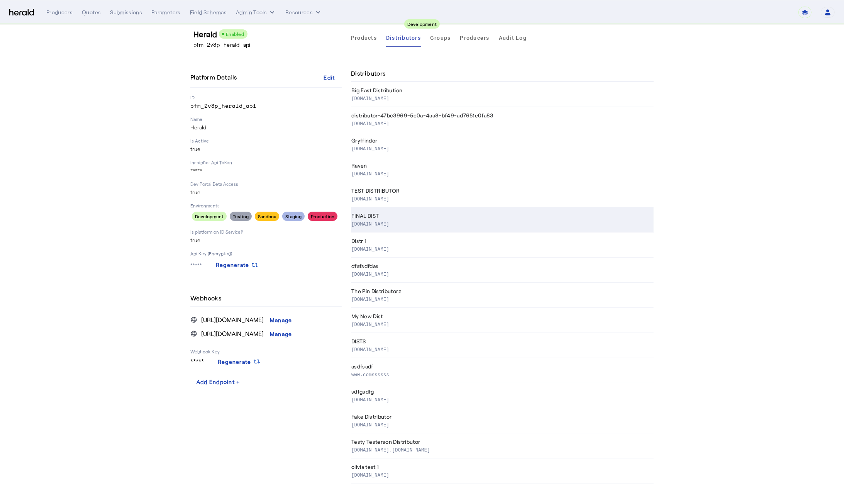
scroll to position [12, 0]
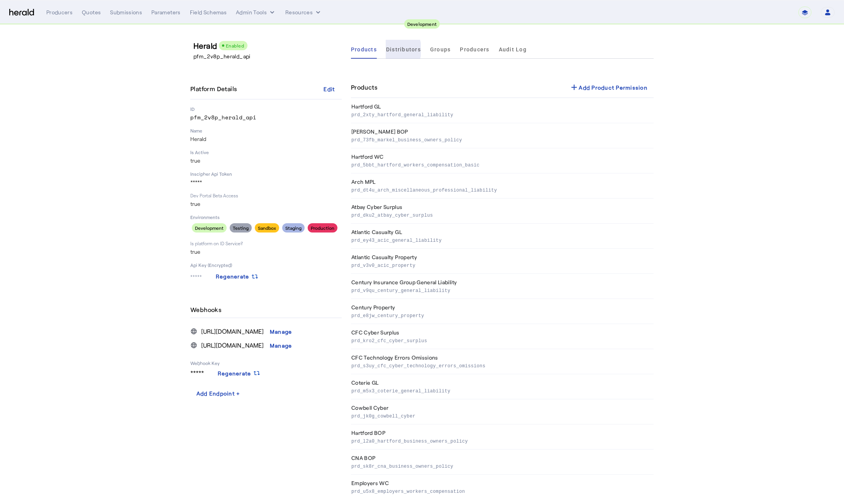
click at [394, 49] on span "Distributors" at bounding box center [403, 49] width 35 height 5
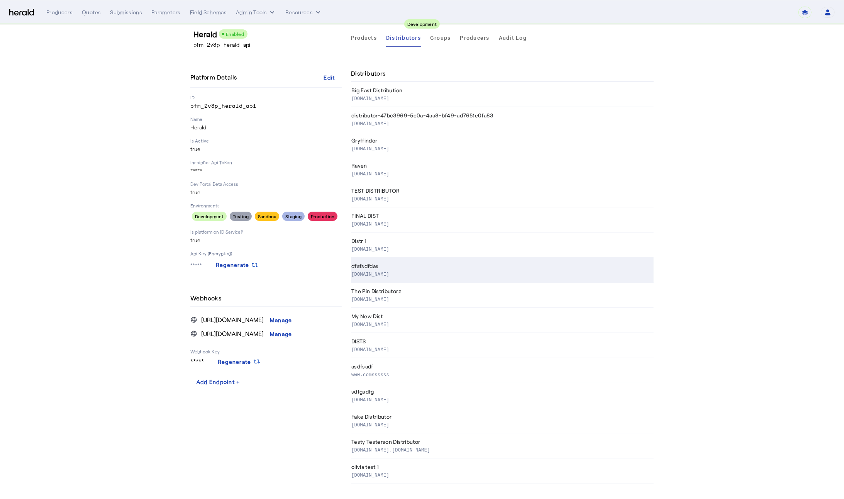
scroll to position [12, 0]
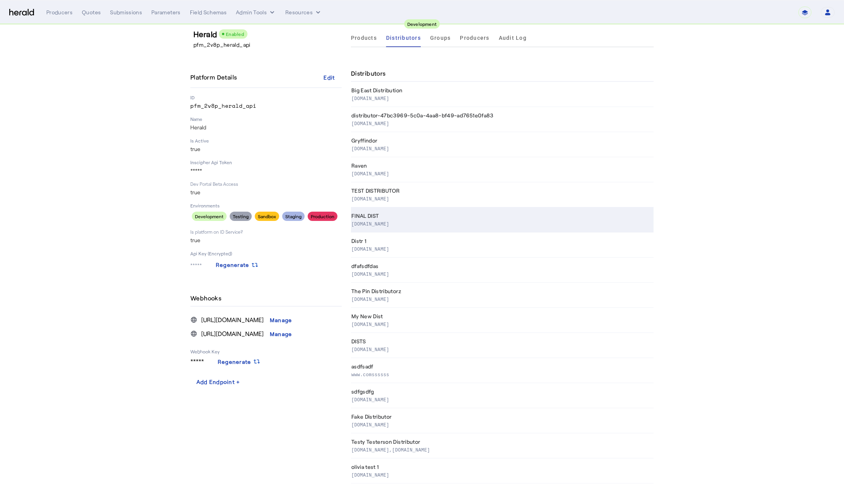
click at [406, 220] on p "www.finaldist.com" at bounding box center [500, 224] width 299 height 8
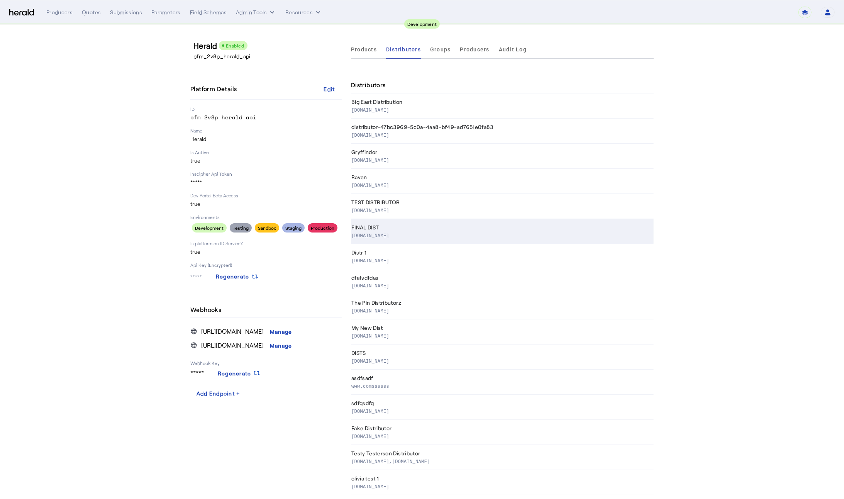
select select "pfm_2v8p_herald_api"
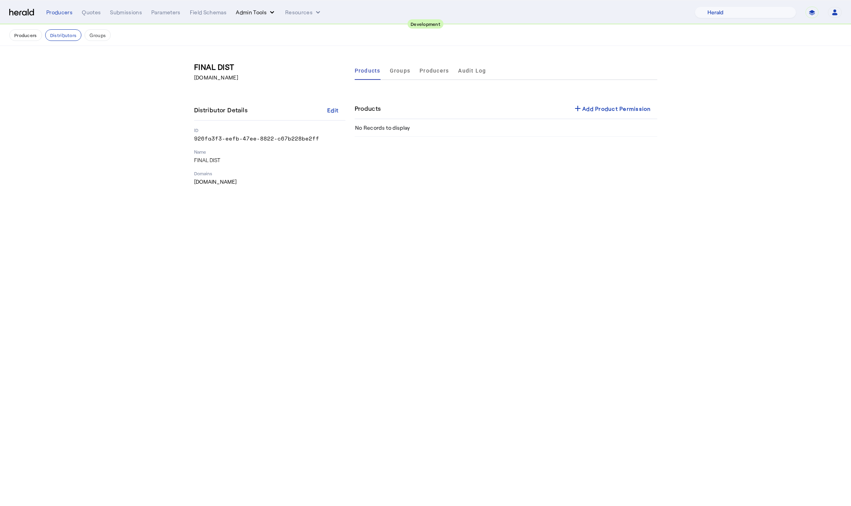
click at [249, 9] on button "Admin Tools" at bounding box center [256, 12] width 40 height 8
click at [273, 27] on span "Platforms Manager" at bounding box center [269, 28] width 56 height 9
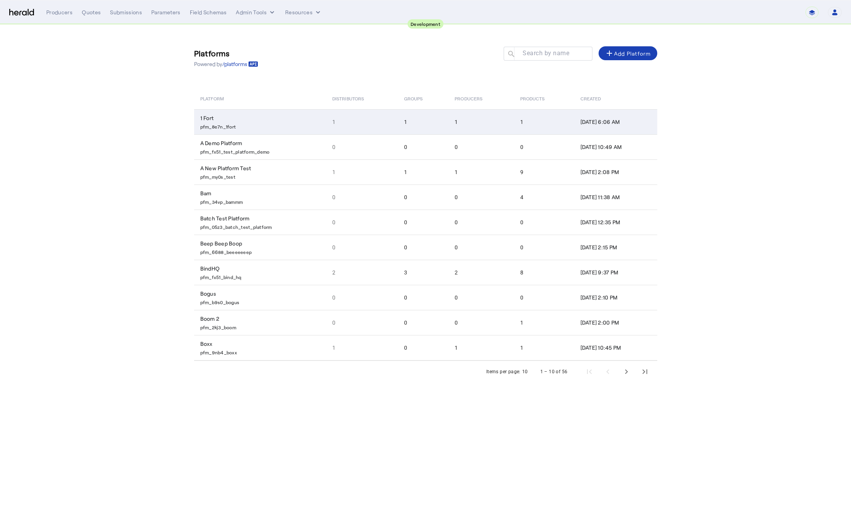
click at [272, 114] on td "1 Fort pfm_8e7n_1fort" at bounding box center [260, 121] width 132 height 25
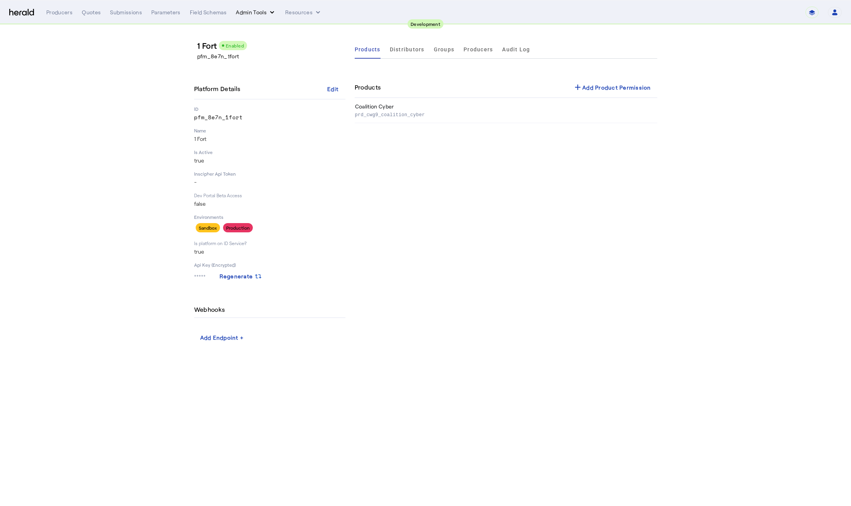
click at [238, 12] on button "Admin Tools" at bounding box center [256, 12] width 40 height 8
click at [283, 28] on span "Platforms Manager" at bounding box center [269, 28] width 56 height 9
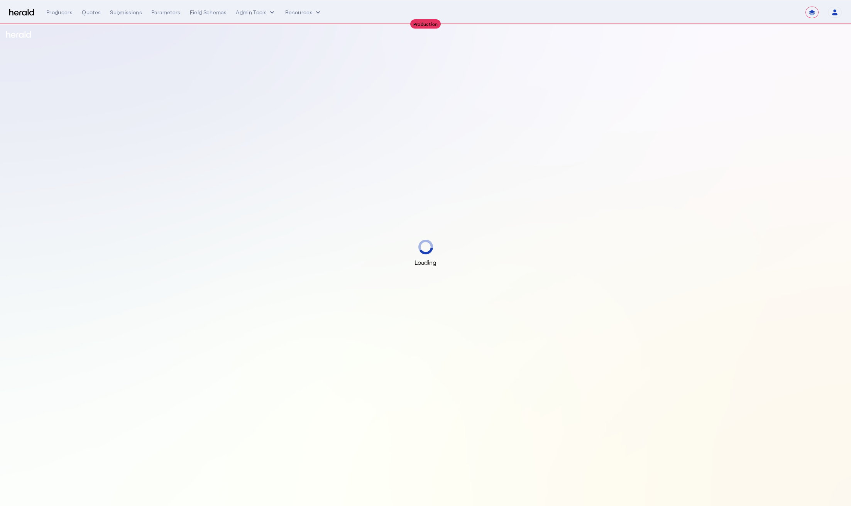
select select "**********"
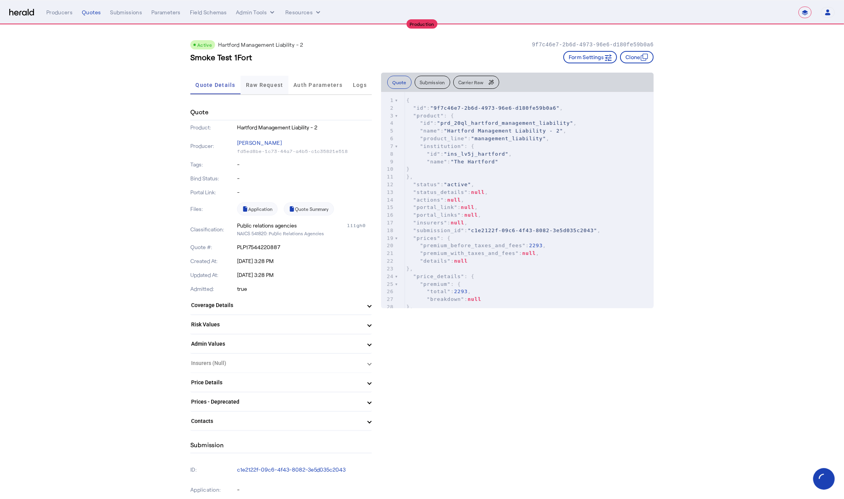
click at [273, 83] on span "Raw Request" at bounding box center [264, 84] width 37 height 5
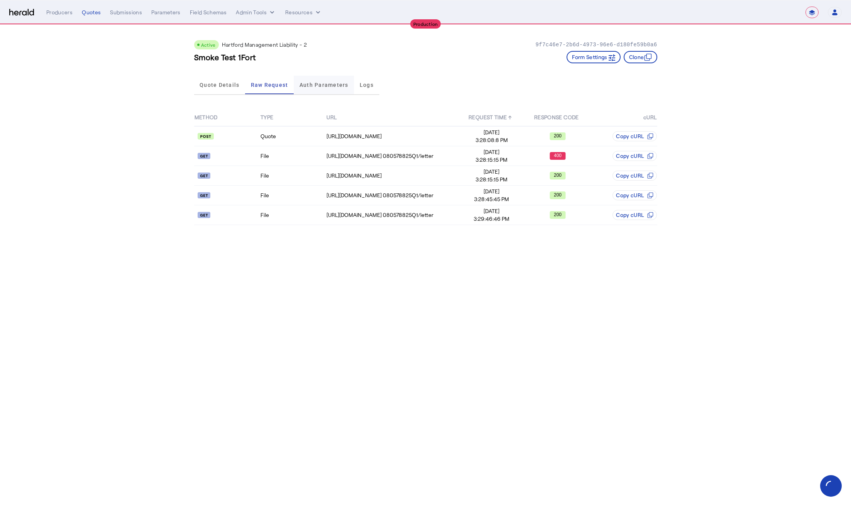
click at [311, 85] on span "Auth Parameters" at bounding box center [324, 84] width 49 height 5
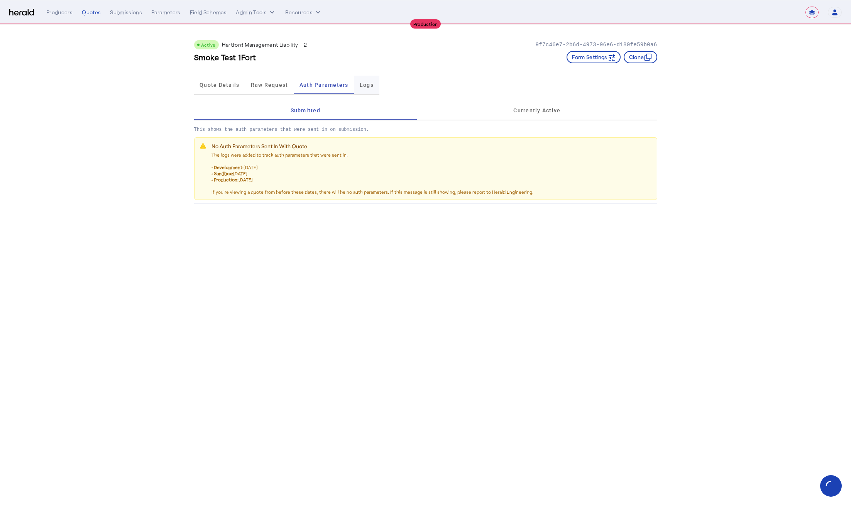
click at [358, 88] on div "Logs" at bounding box center [366, 85] width 25 height 19
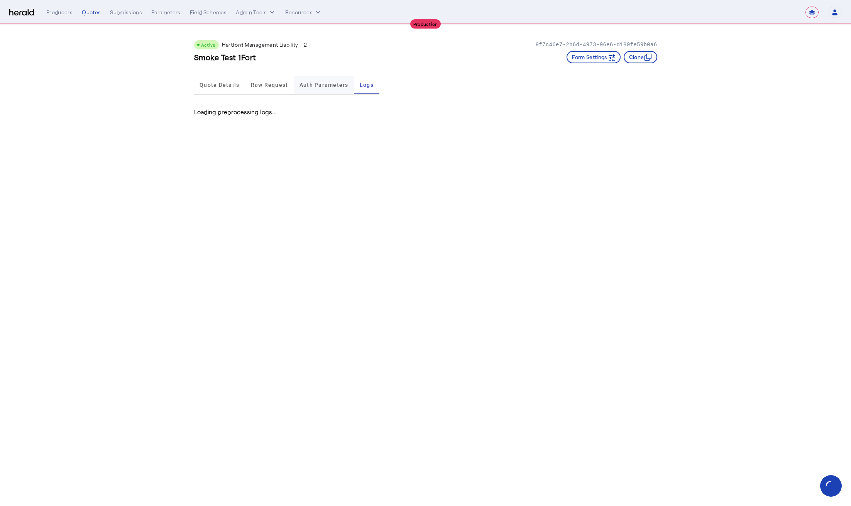
click at [308, 83] on span "Auth Parameters" at bounding box center [324, 84] width 49 height 5
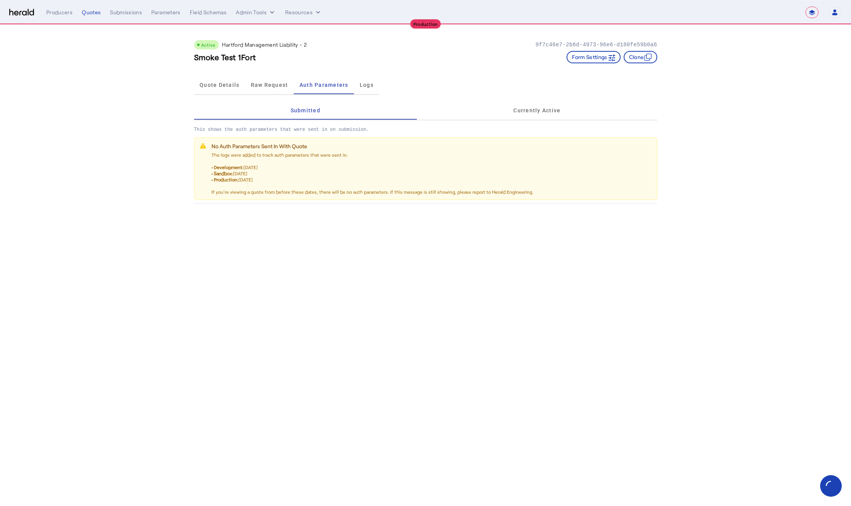
click at [263, 74] on div "Quote Details Raw Request Auth Parameters Logs" at bounding box center [286, 85] width 185 height 25
click at [260, 87] on span "Raw Request" at bounding box center [269, 84] width 37 height 5
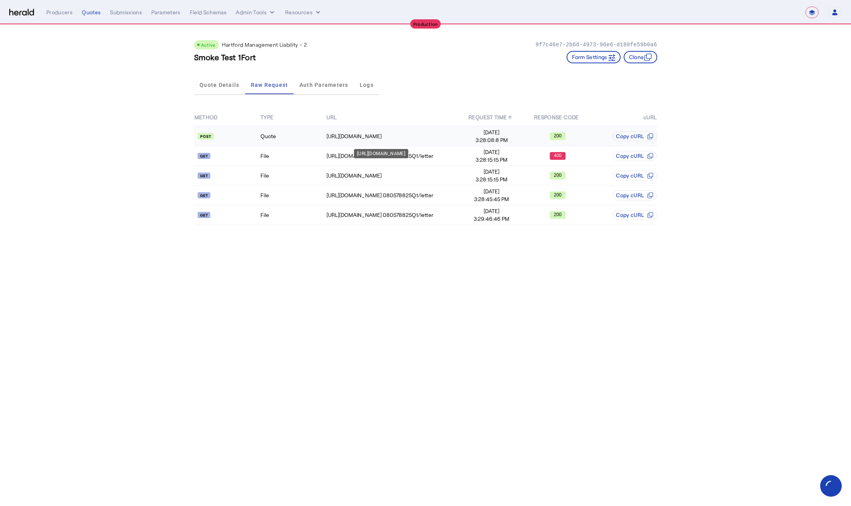
click at [425, 135] on div "[URL][DOMAIN_NAME]" at bounding box center [393, 136] width 132 height 8
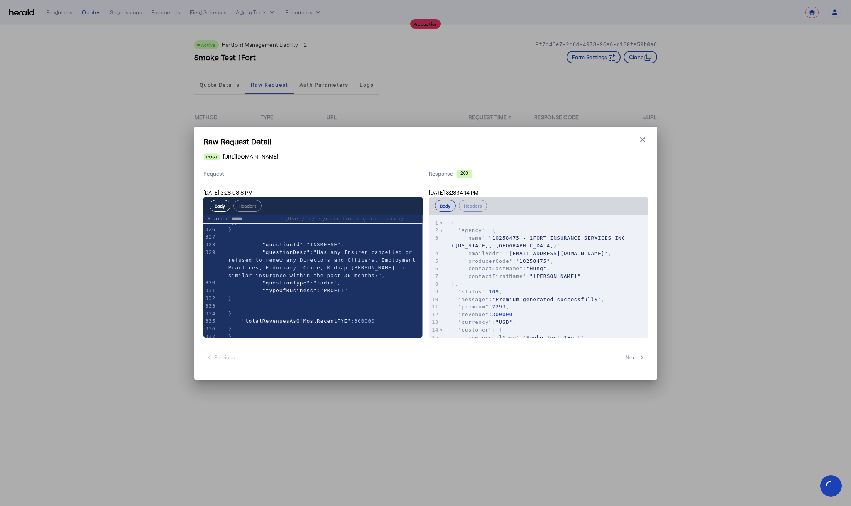
type input "*******"
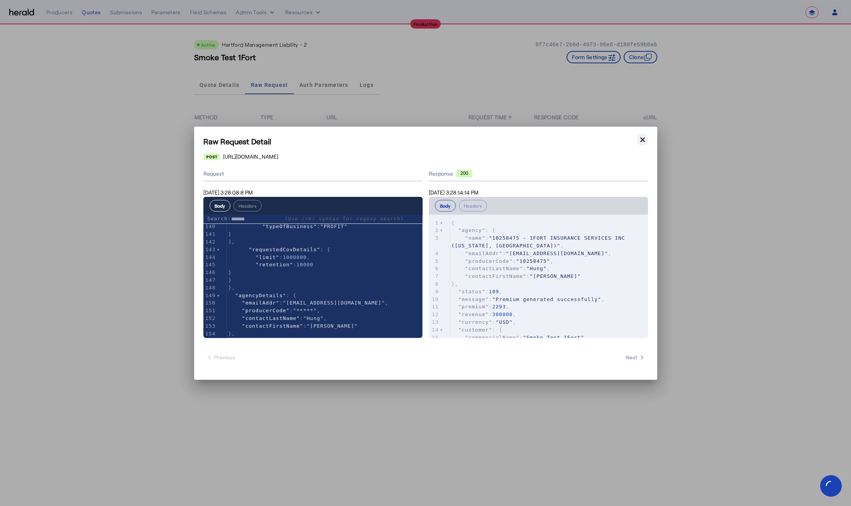
type textarea "*******"
click at [647, 142] on button "Close modal" at bounding box center [642, 139] width 11 height 11
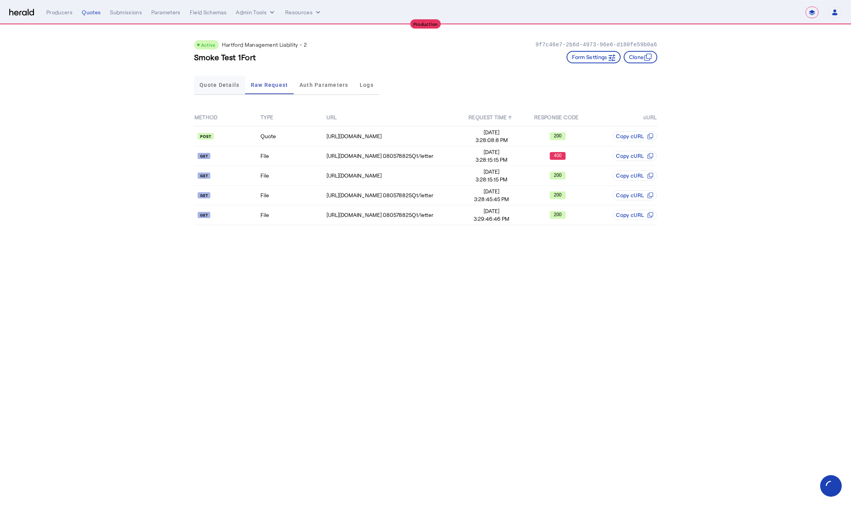
click at [220, 88] on span "Quote Details" at bounding box center [220, 85] width 40 height 19
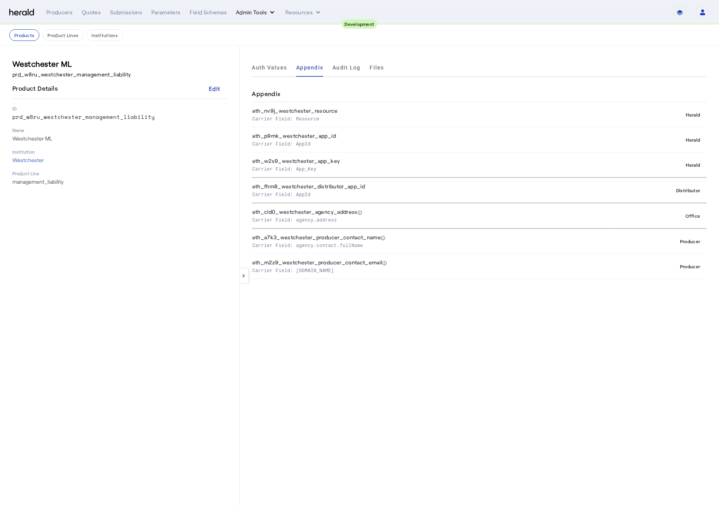
click at [257, 8] on button "Admin Tools" at bounding box center [256, 12] width 40 height 8
click at [264, 25] on span "Platforms Manager" at bounding box center [269, 28] width 56 height 9
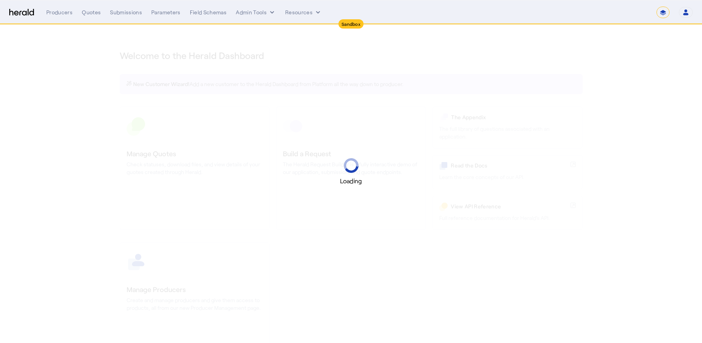
select select "*******"
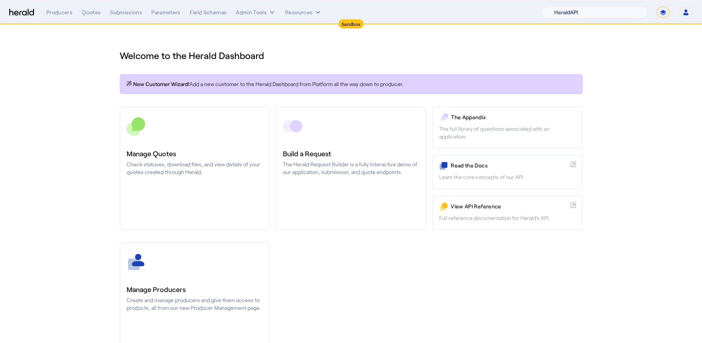
click at [596, 17] on select "1Fort Acrisure Acturis Affinity Advisors Affinity Risk Agentero AmWins Anzen Ao…" at bounding box center [595, 13] width 106 height 12
select select "pfm_lx2v_founder_shield"
click at [561, 7] on select "1Fort Acrisure Acturis Affinity Advisors Affinity Risk Agentero AmWins Anzen Ao…" at bounding box center [595, 13] width 106 height 12
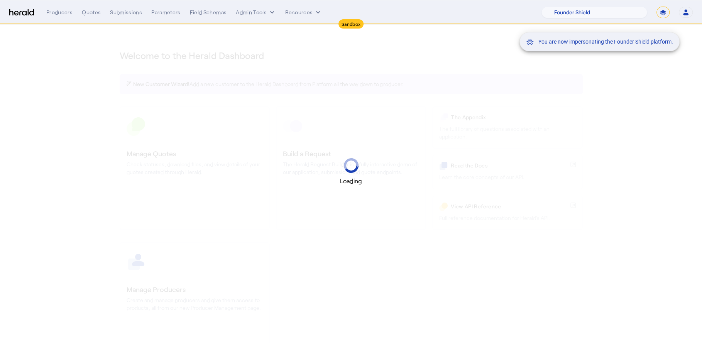
click at [665, 12] on mat-snack-bar-container "You are now impersonating the Founder Shield platform." at bounding box center [619, 12] width 160 height 19
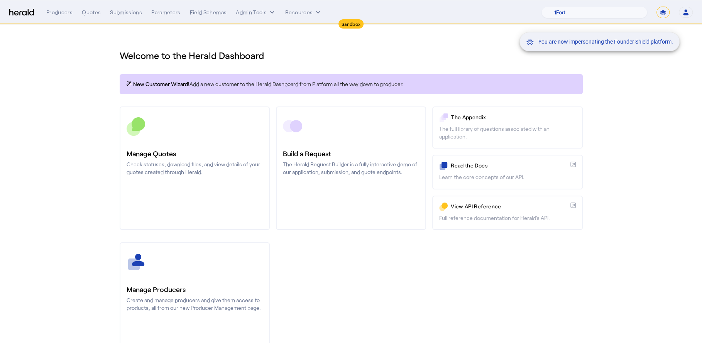
click at [661, 12] on mat-snack-bar-container "You are now impersonating the Founder Shield platform." at bounding box center [619, 12] width 160 height 19
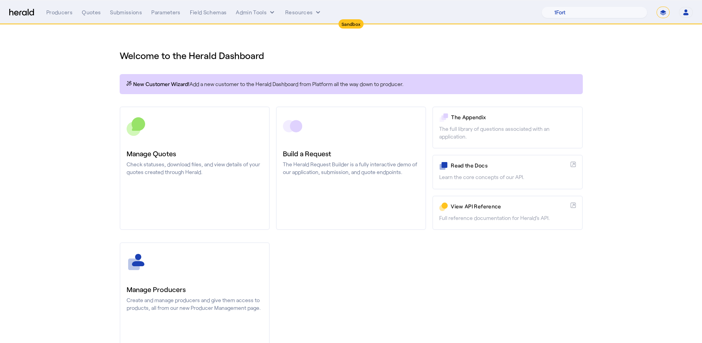
click at [661, 12] on select "**********" at bounding box center [663, 13] width 13 height 12
select select "**********"
click at [657, 7] on select "**********" at bounding box center [663, 13] width 13 height 12
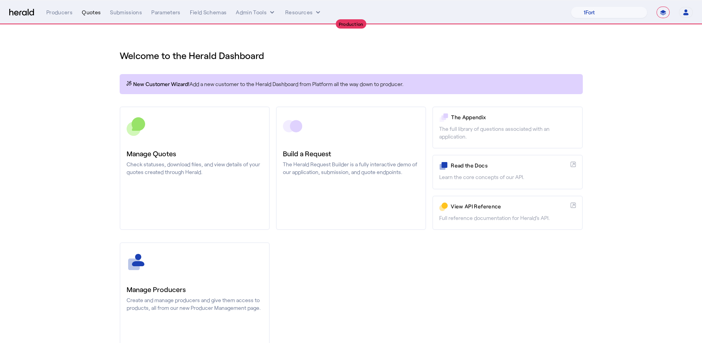
click at [95, 9] on div "Quotes" at bounding box center [91, 12] width 19 height 8
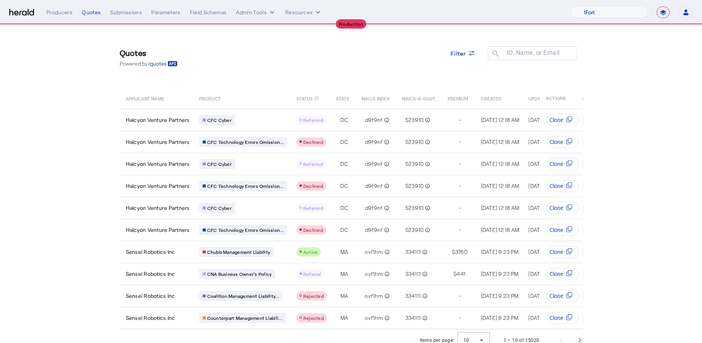
scroll to position [13, 0]
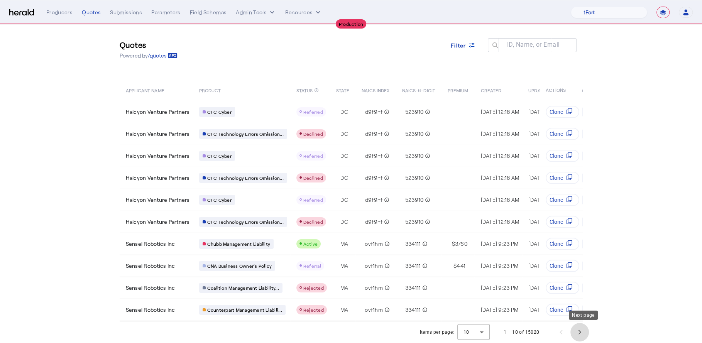
click at [581, 328] on span "Next page" at bounding box center [579, 332] width 19 height 19
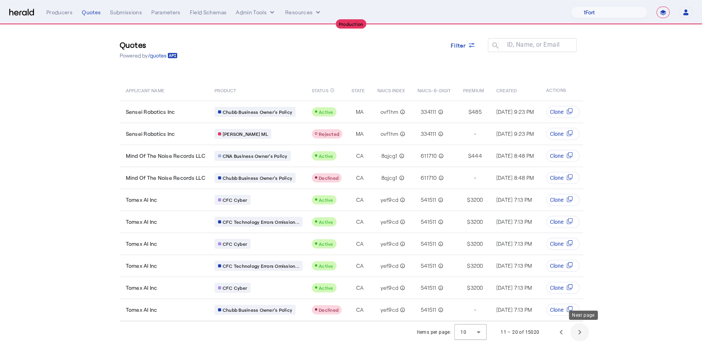
click at [586, 330] on span "Next page" at bounding box center [579, 332] width 19 height 19
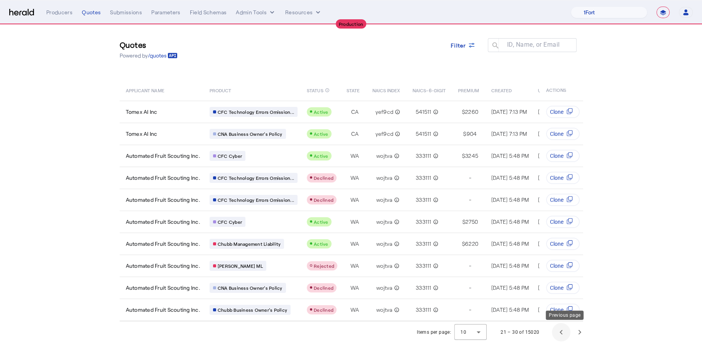
click at [570, 327] on span "Previous page" at bounding box center [561, 332] width 19 height 19
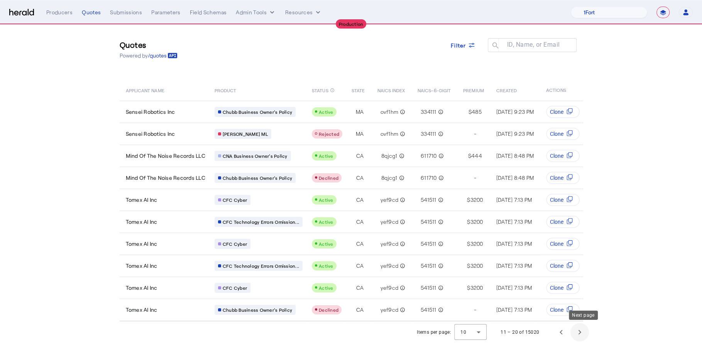
click at [588, 334] on span "Next page" at bounding box center [579, 332] width 19 height 19
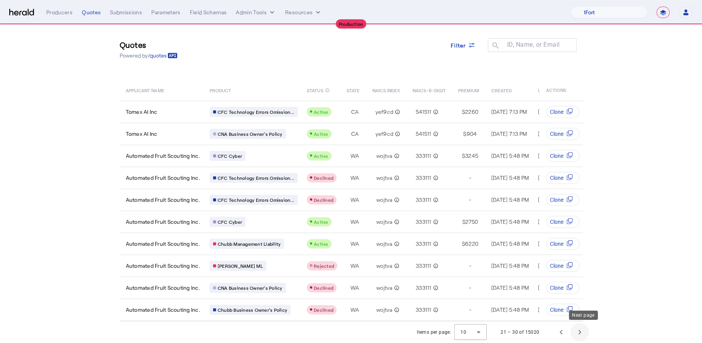
click at [588, 334] on span "Next page" at bounding box center [579, 332] width 19 height 19
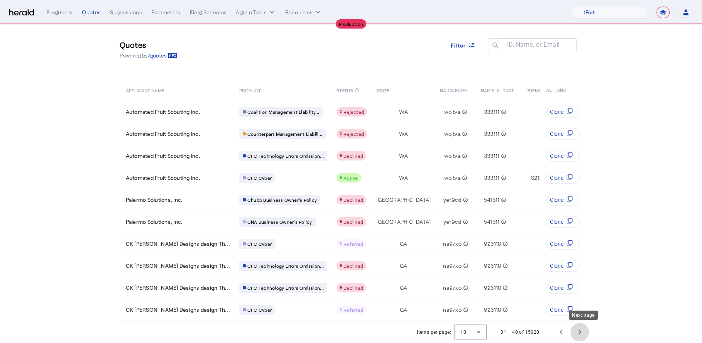
click at [588, 333] on span "Next page" at bounding box center [579, 332] width 19 height 19
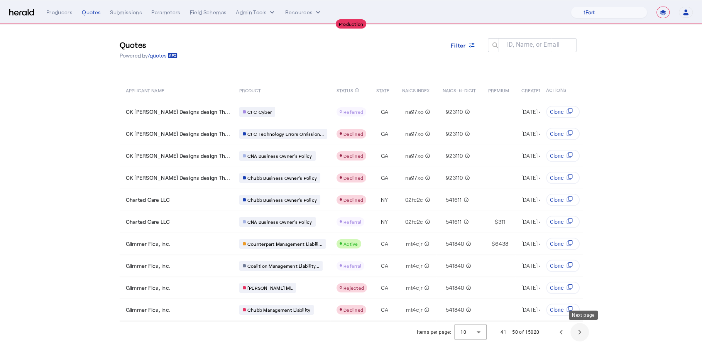
click at [589, 332] on span "Next page" at bounding box center [579, 332] width 19 height 19
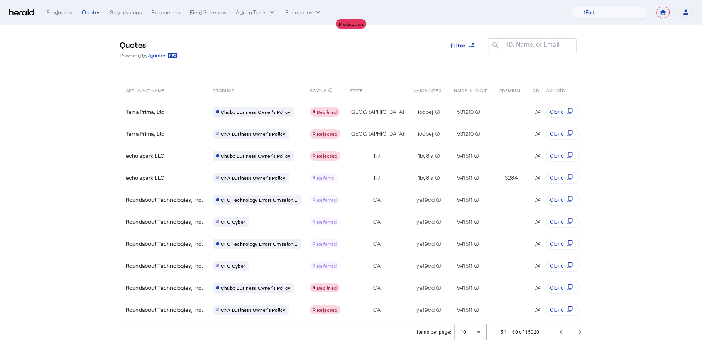
click at [471, 50] on div "Filter" at bounding box center [463, 49] width 37 height 22
click at [472, 44] on span at bounding box center [463, 45] width 37 height 19
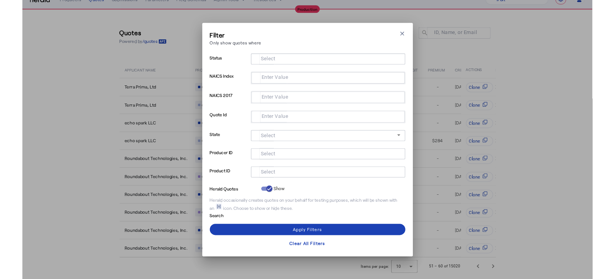
scroll to position [0, 0]
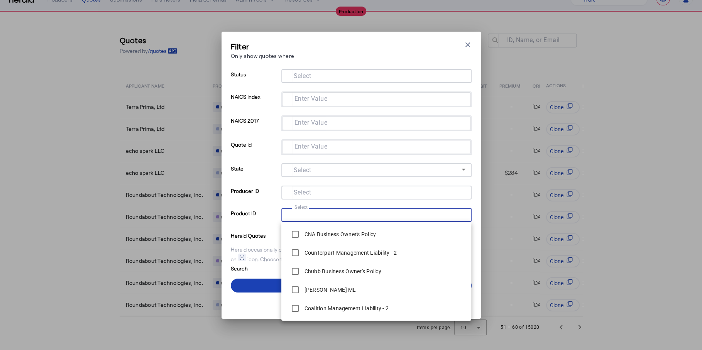
click at [312, 213] on input "Select" at bounding box center [375, 214] width 175 height 9
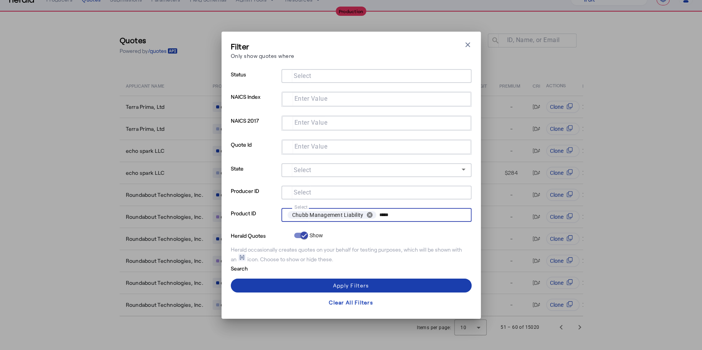
type input "*****"
click at [396, 282] on span at bounding box center [351, 285] width 241 height 19
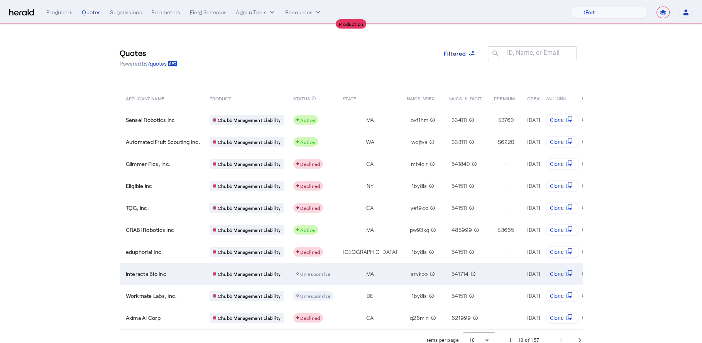
click at [401, 273] on td "srvkbp info_outline" at bounding box center [422, 274] width 42 height 22
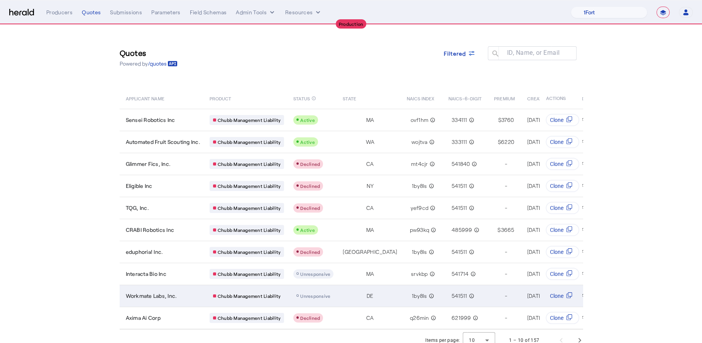
click at [350, 292] on div "DE" at bounding box center [370, 296] width 54 height 8
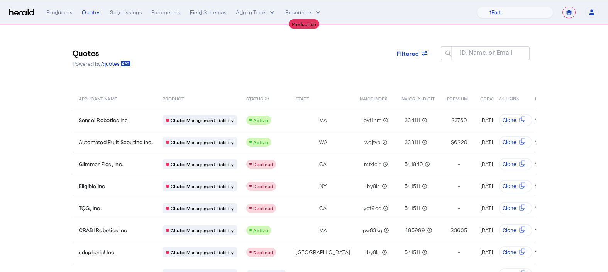
click at [286, 92] on th "STATUS info_outline" at bounding box center [264, 98] width 49 height 22
click at [262, 9] on button "Admin Tools" at bounding box center [256, 12] width 40 height 8
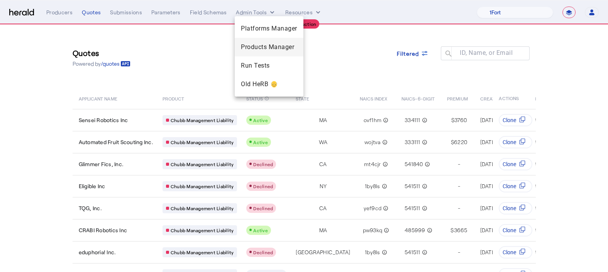
click at [265, 44] on span "Products Manager" at bounding box center [269, 46] width 56 height 9
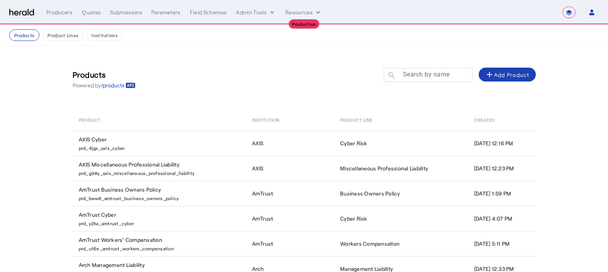
click at [434, 73] on mat-label "Search by name" at bounding box center [426, 74] width 47 height 7
click at [434, 73] on input "Search by name" at bounding box center [431, 74] width 69 height 9
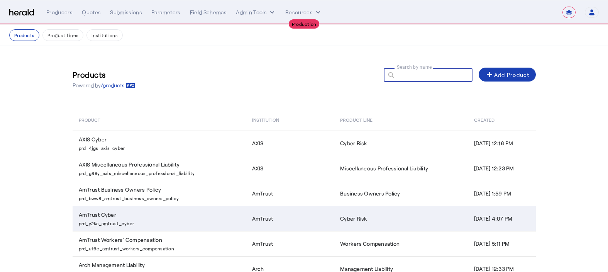
click at [188, 210] on td "AmTrust Cyber prd_y2ka_amtrust_cyber" at bounding box center [159, 218] width 173 height 25
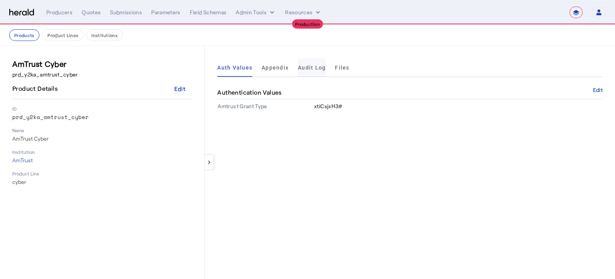
click at [314, 70] on span "Audit Log" at bounding box center [312, 67] width 28 height 5
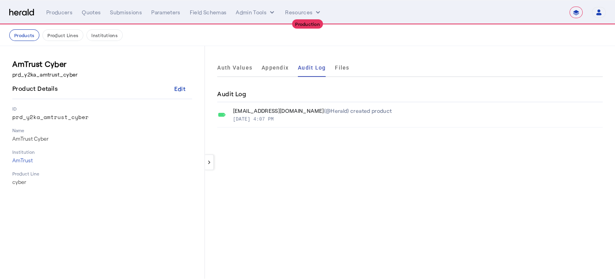
click at [347, 69] on div "Auth Values Appendix Audit Log Files" at bounding box center [410, 67] width 386 height 19
click at [340, 68] on span "Files" at bounding box center [342, 67] width 14 height 5
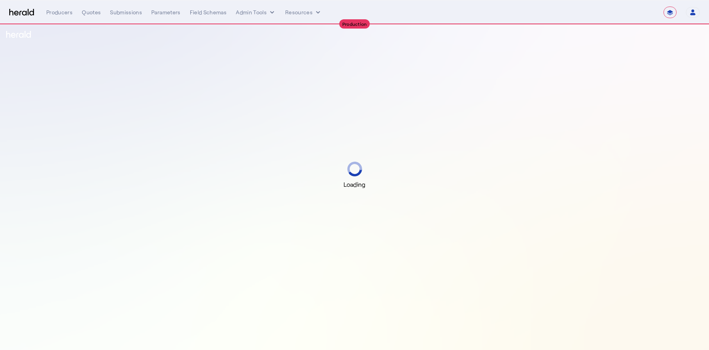
select select "**********"
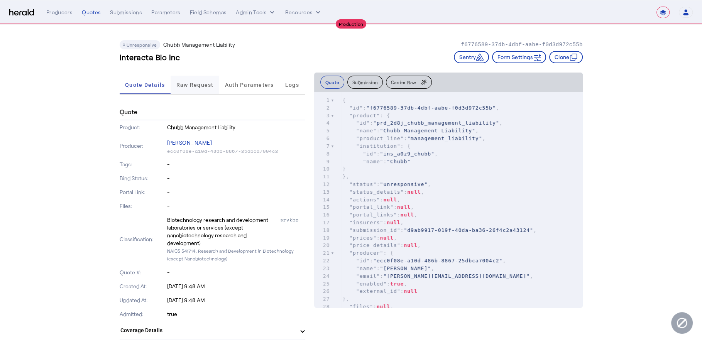
click at [192, 84] on span "Raw Request" at bounding box center [194, 84] width 37 height 5
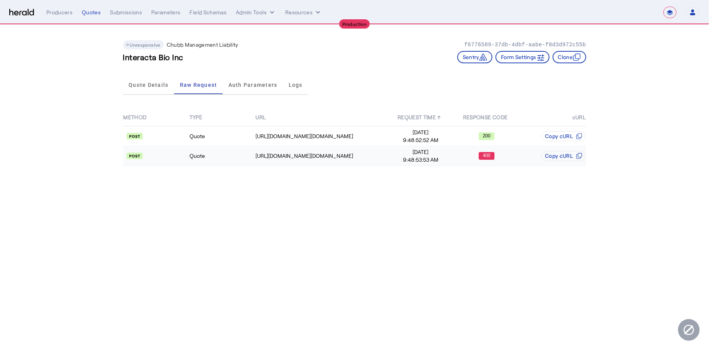
click at [403, 157] on span "9:48:53:53 AM" at bounding box center [420, 160] width 65 height 8
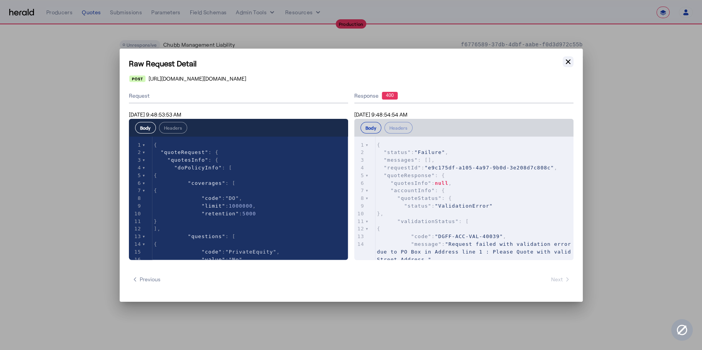
click at [571, 64] on icon "button" at bounding box center [568, 62] width 8 height 8
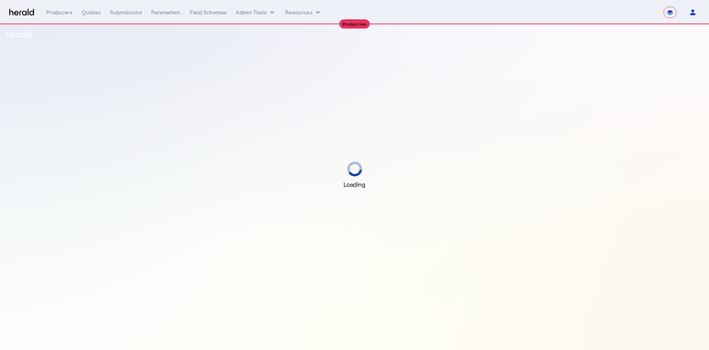
select select "**********"
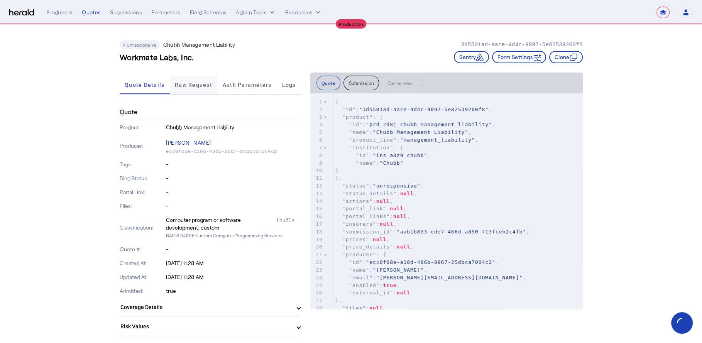
click at [198, 87] on span "Raw Request" at bounding box center [193, 84] width 37 height 5
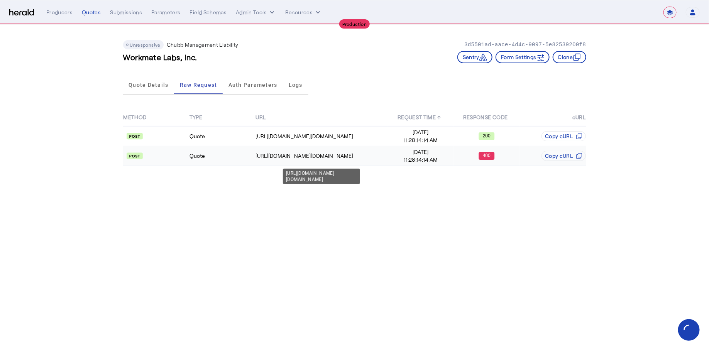
click at [347, 149] on td "[URL][DOMAIN_NAME][DOMAIN_NAME]" at bounding box center [321, 156] width 132 height 20
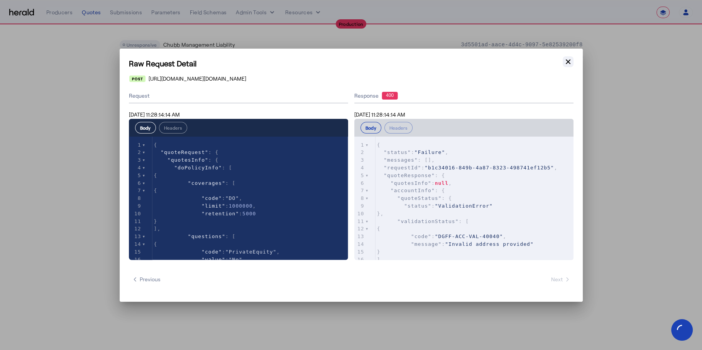
click at [569, 59] on icon "button" at bounding box center [568, 62] width 8 height 8
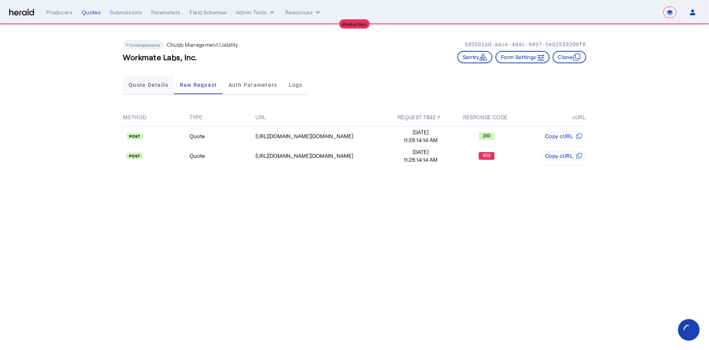
click at [157, 89] on span "Quote Details" at bounding box center [149, 85] width 40 height 19
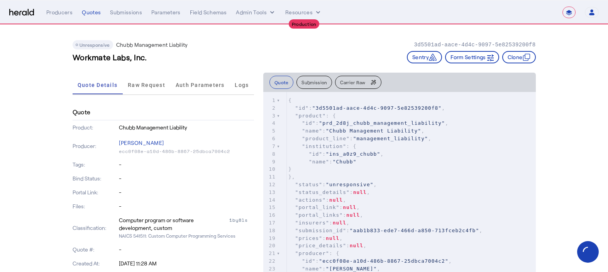
click at [262, 7] on div "**********" at bounding box center [322, 13] width 552 height 12
click at [266, 12] on button "Admin Tools" at bounding box center [256, 12] width 40 height 8
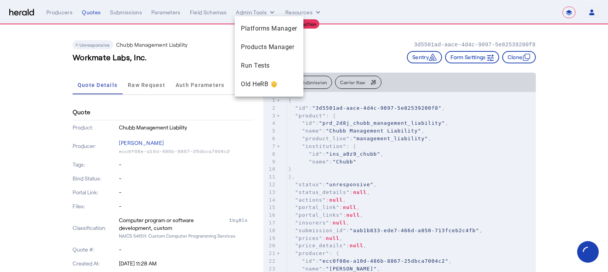
click at [357, 54] on div at bounding box center [304, 136] width 608 height 272
